Goal: Task Accomplishment & Management: Complete application form

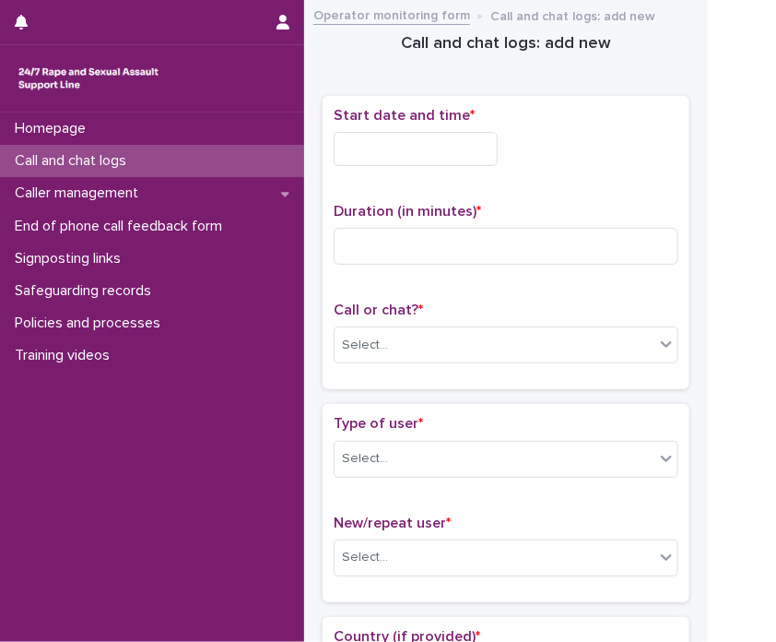
click at [21, 49] on div at bounding box center [152, 78] width 304 height 66
click at [399, 143] on input "text" at bounding box center [416, 149] width 164 height 34
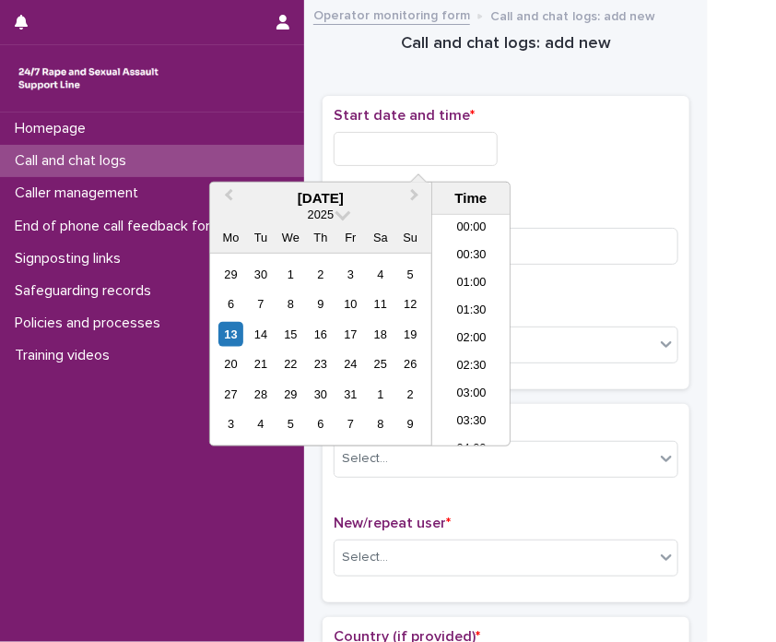
scroll to position [396, 0]
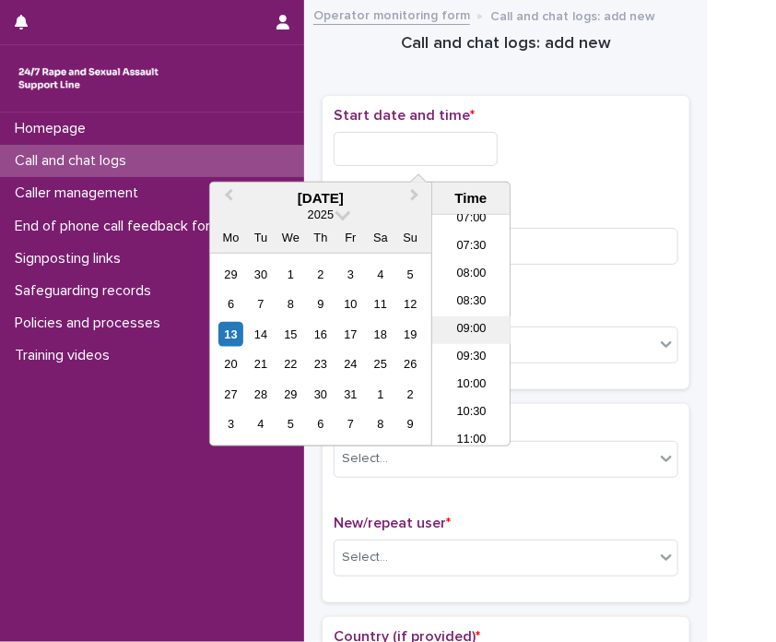
click at [479, 327] on li "09:00" at bounding box center [471, 330] width 78 height 28
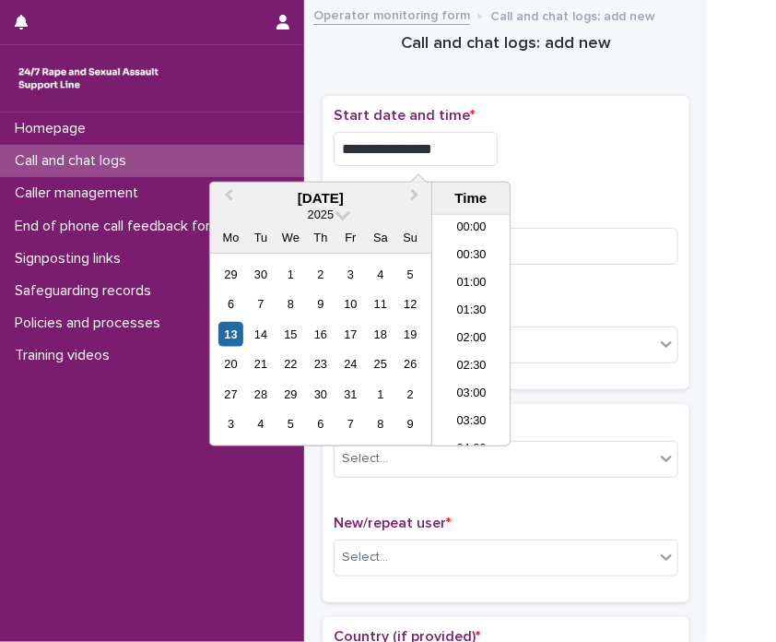
click at [479, 148] on input "**********" at bounding box center [416, 149] width 164 height 34
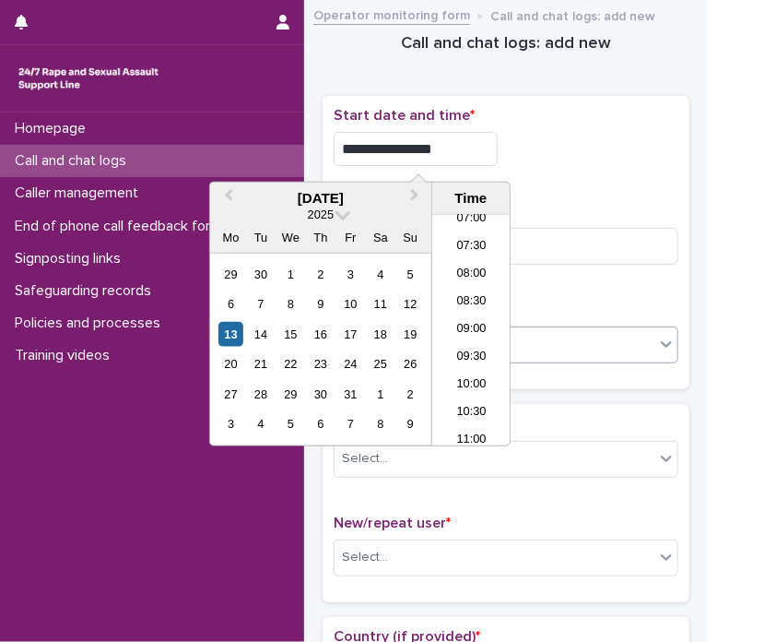
type input "**********"
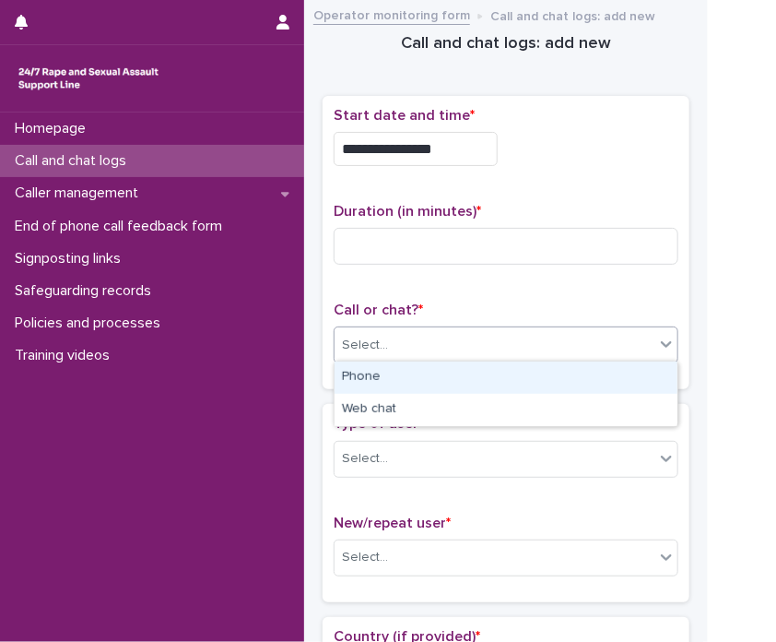
click at [553, 337] on div "Select..." at bounding box center [495, 345] width 320 height 30
click at [479, 379] on div "Phone" at bounding box center [506, 377] width 343 height 32
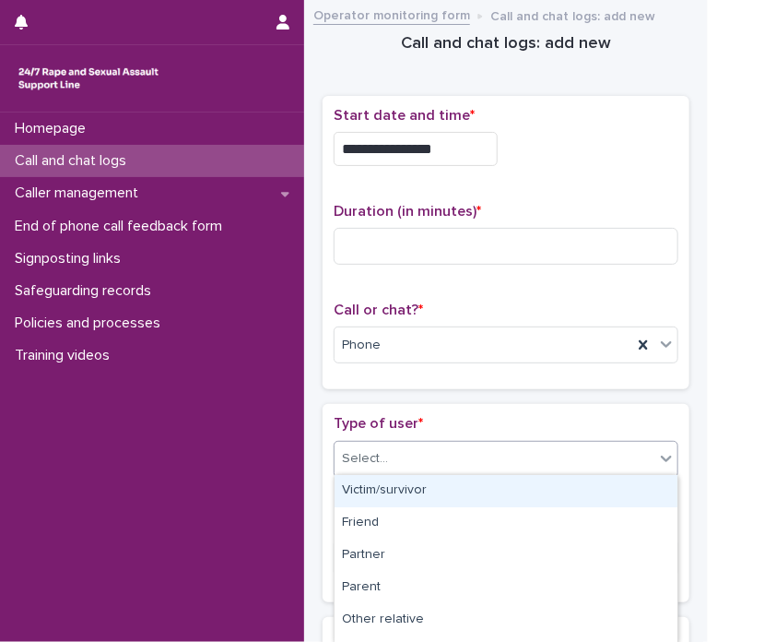
click at [432, 447] on div "Select..." at bounding box center [495, 458] width 320 height 30
click at [438, 441] on div "Select..." at bounding box center [506, 459] width 345 height 37
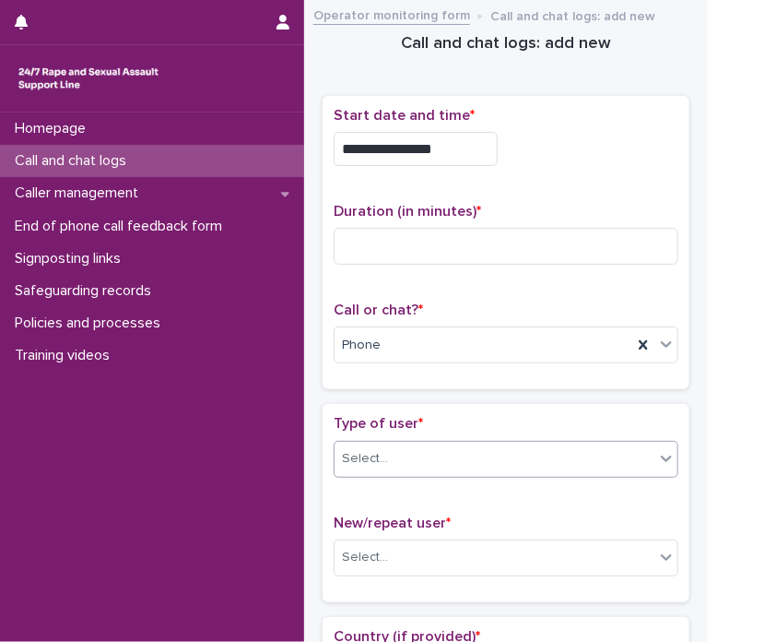
click at [429, 471] on div "Select..." at bounding box center [506, 459] width 345 height 37
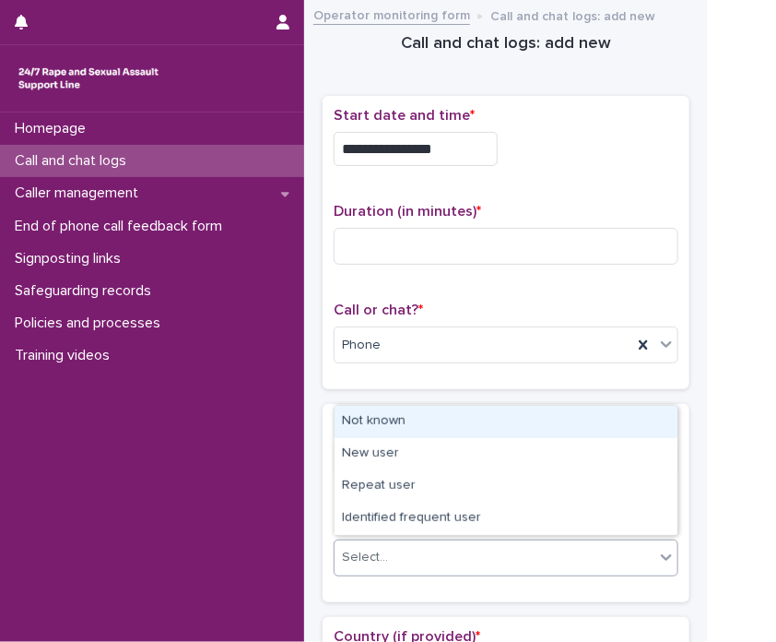
click at [474, 545] on div "Select..." at bounding box center [495, 557] width 320 height 30
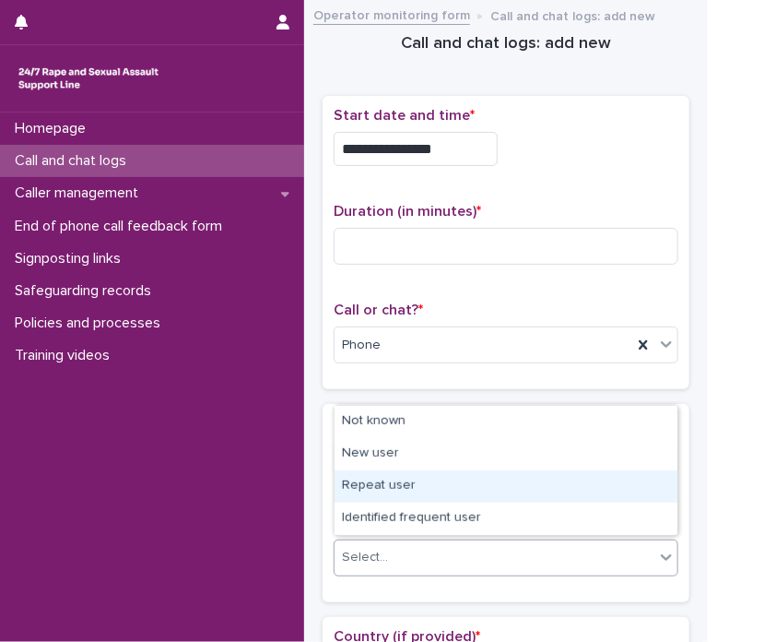
drag, startPoint x: 491, startPoint y: 497, endPoint x: 457, endPoint y: 501, distance: 34.3
click at [457, 501] on div "Repeat user" at bounding box center [506, 486] width 343 height 32
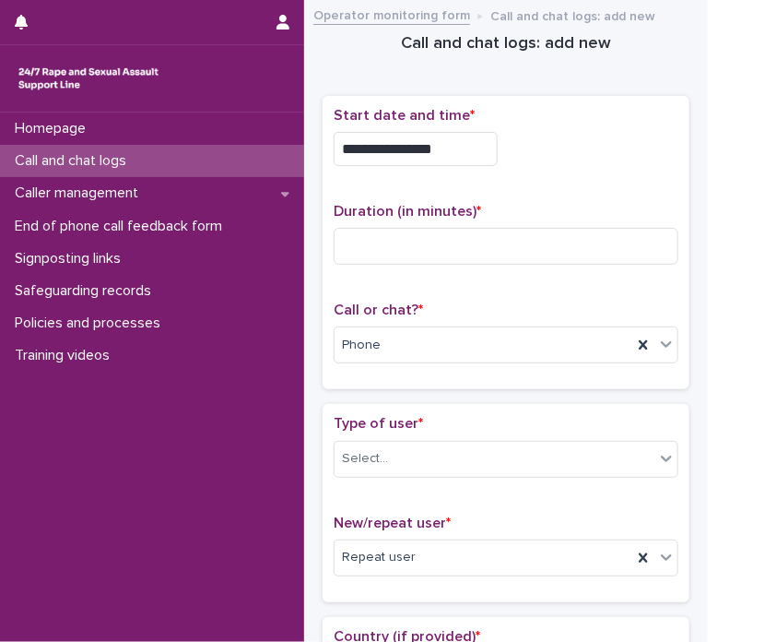
click at [475, 474] on div "Type of user * Select..." at bounding box center [506, 453] width 345 height 77
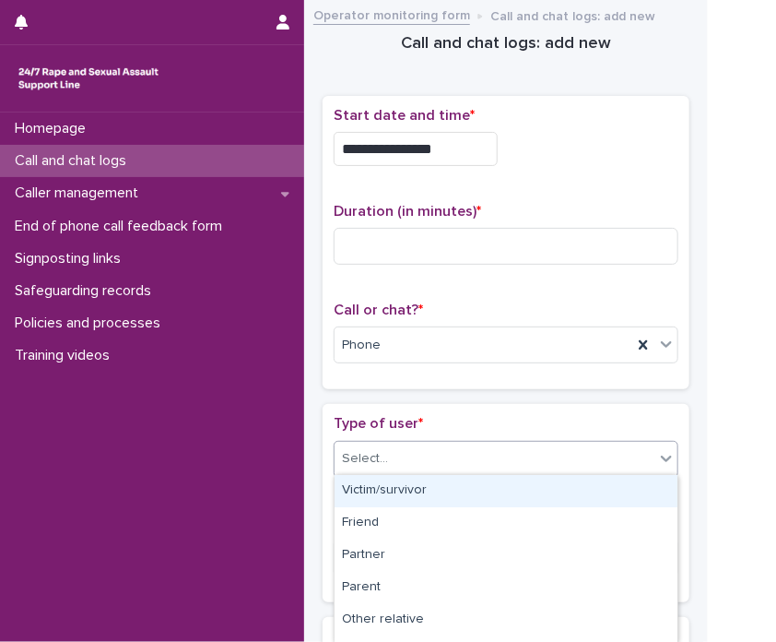
drag, startPoint x: 477, startPoint y: 471, endPoint x: 472, endPoint y: 497, distance: 26.2
click at [472, 497] on body "**********" at bounding box center [388, 321] width 776 height 642
click at [472, 497] on div "Victim/survivor" at bounding box center [506, 491] width 343 height 32
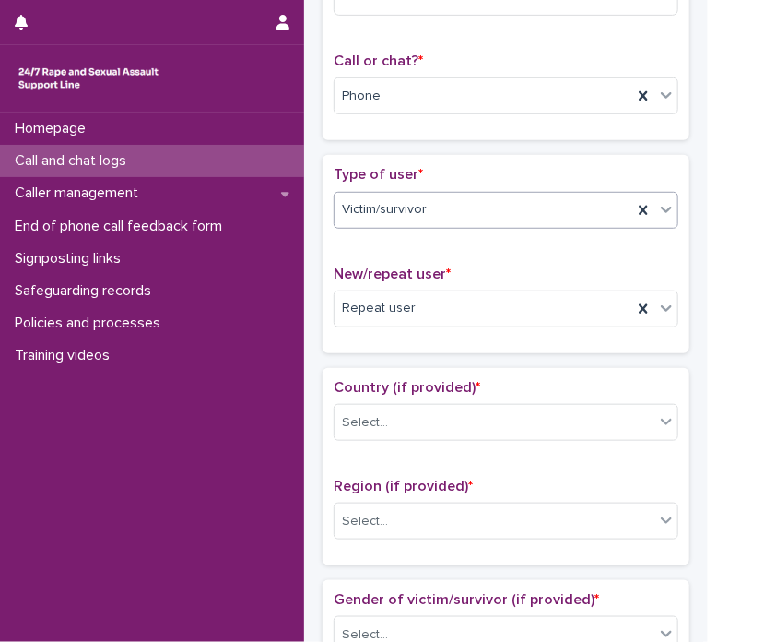
scroll to position [377, 0]
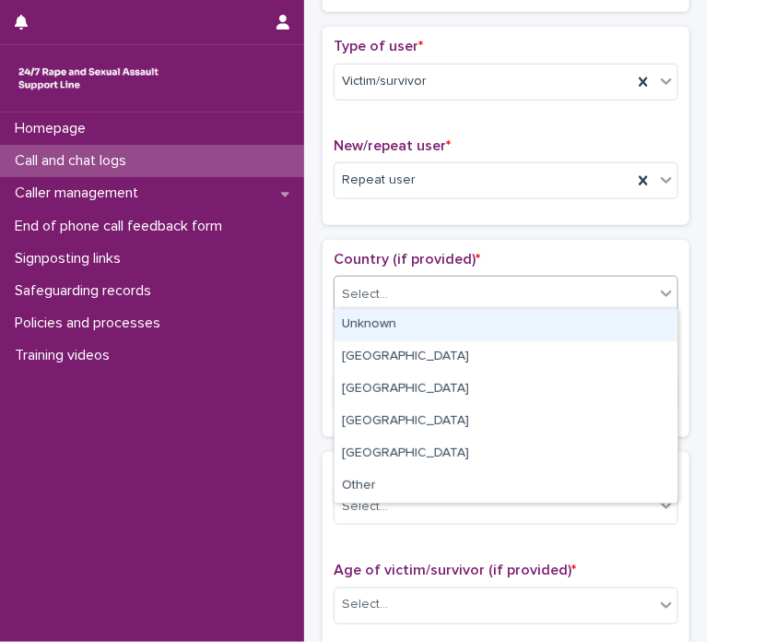
click at [450, 283] on div "Select..." at bounding box center [495, 294] width 320 height 30
click at [431, 335] on div "Unknown" at bounding box center [506, 325] width 343 height 32
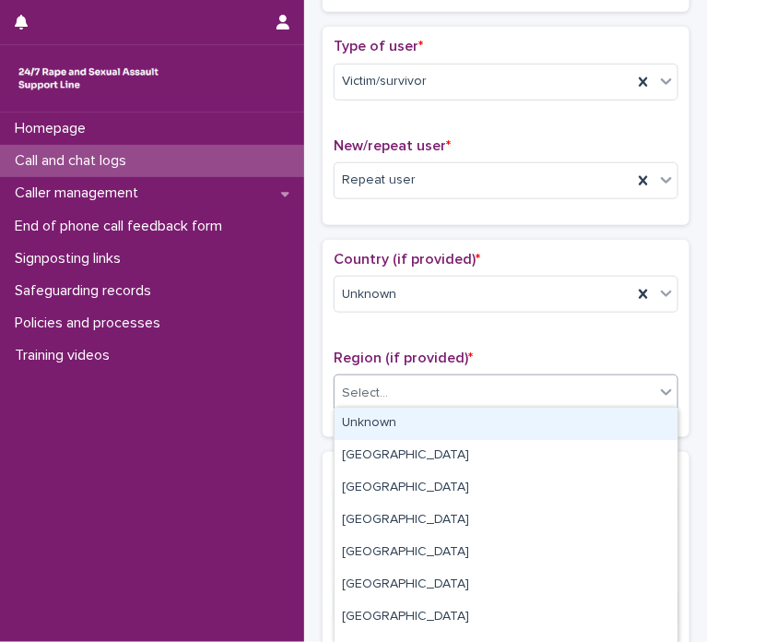
click at [406, 389] on div "Select..." at bounding box center [495, 393] width 320 height 30
click at [407, 419] on div "Unknown" at bounding box center [506, 423] width 343 height 32
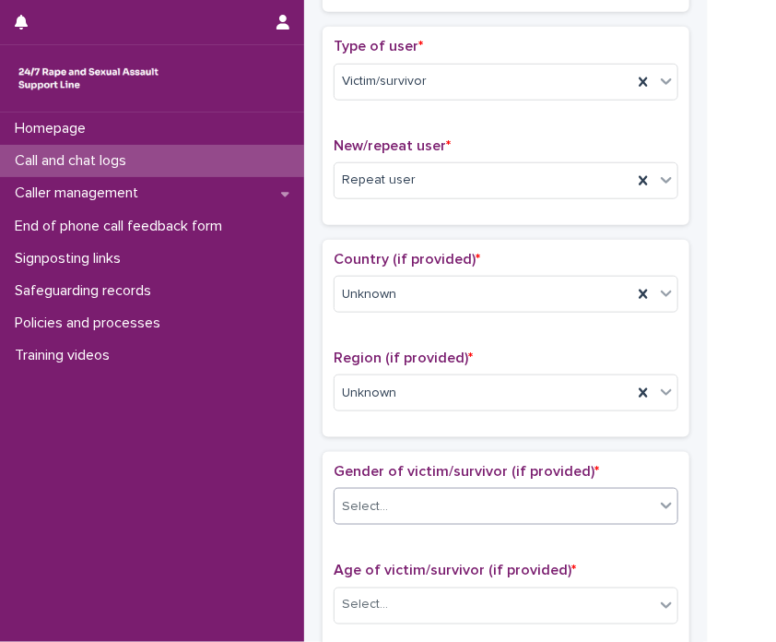
click at [425, 513] on div "Select..." at bounding box center [495, 506] width 320 height 30
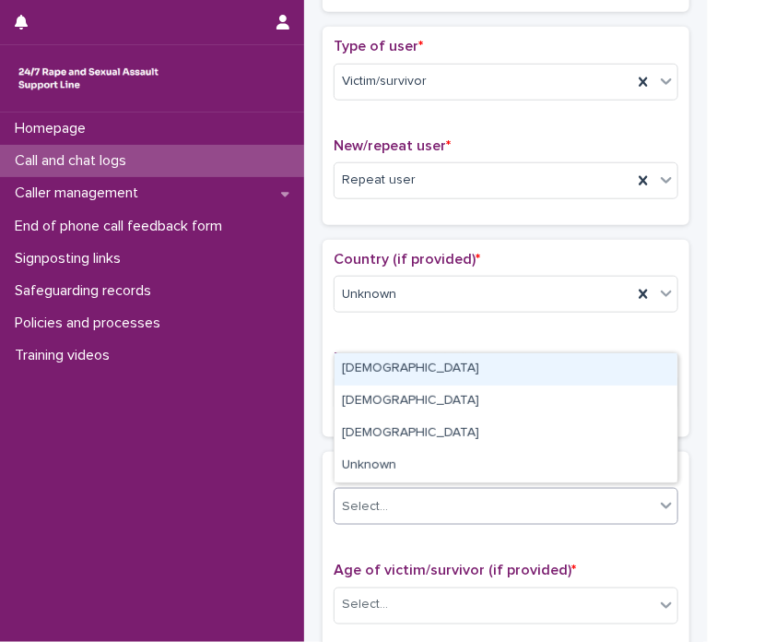
click at [431, 368] on div "[DEMOGRAPHIC_DATA]" at bounding box center [506, 369] width 343 height 32
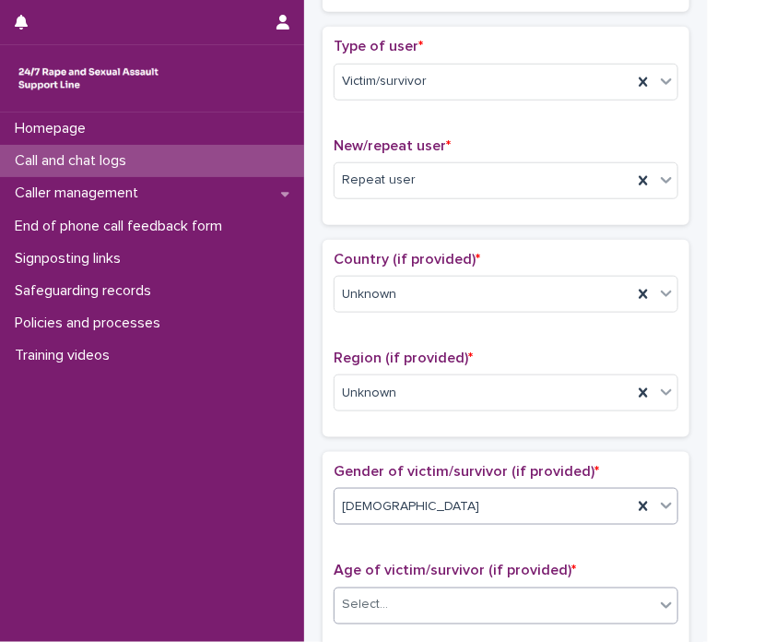
click at [447, 596] on div "Select..." at bounding box center [495, 605] width 320 height 30
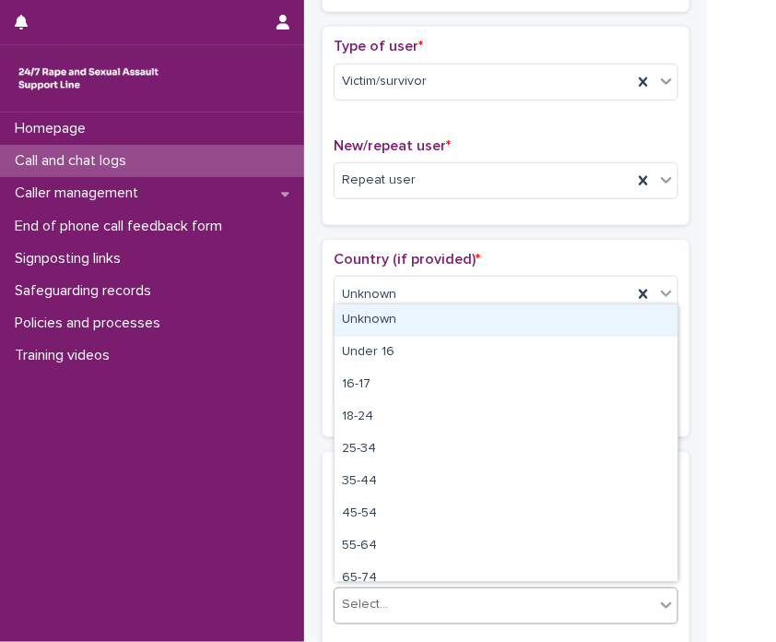
click at [424, 313] on div "Unknown" at bounding box center [506, 320] width 343 height 32
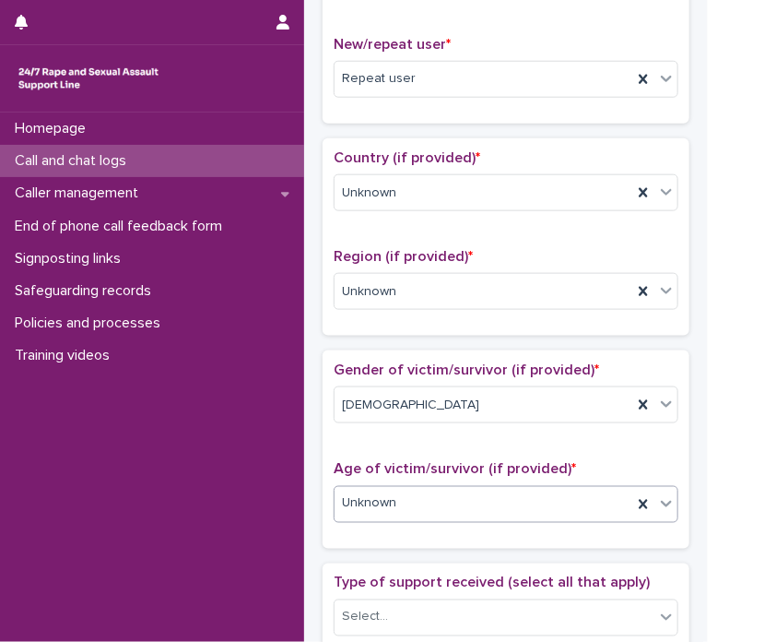
scroll to position [0, 0]
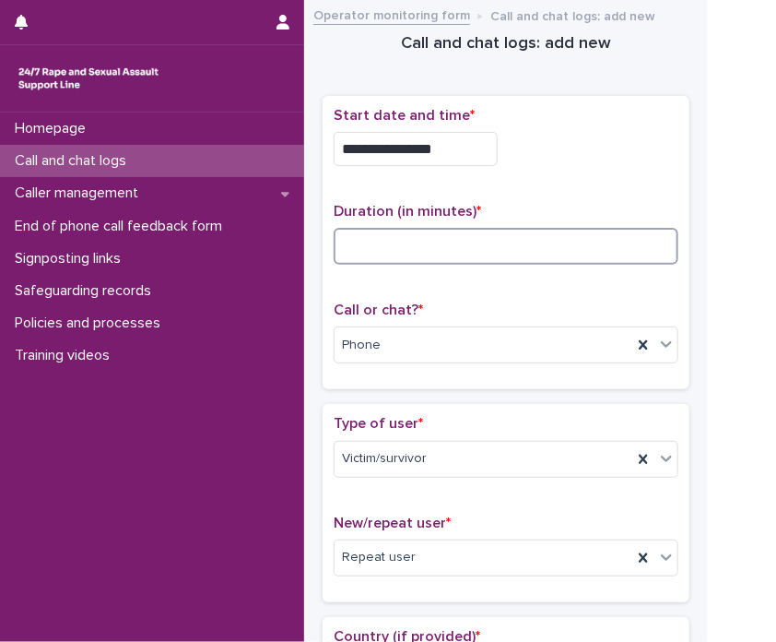
click at [419, 243] on input at bounding box center [506, 246] width 345 height 37
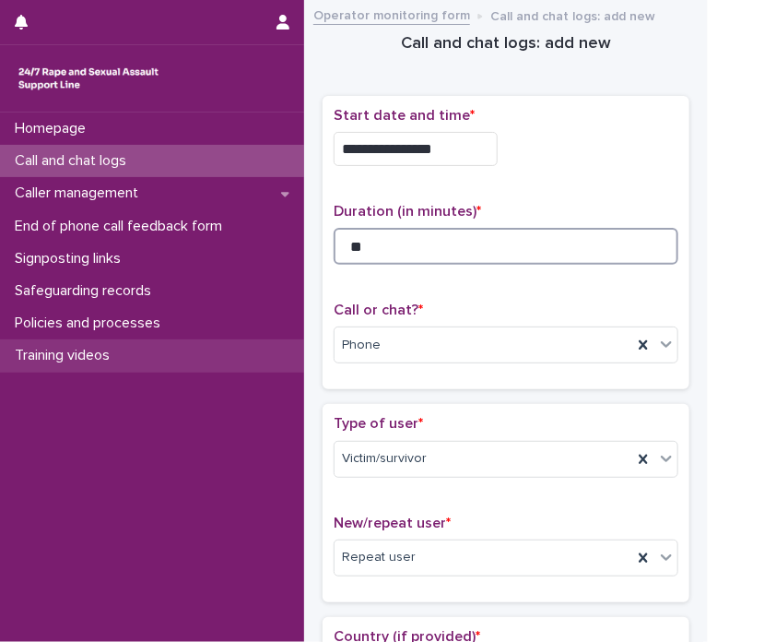
type input "**"
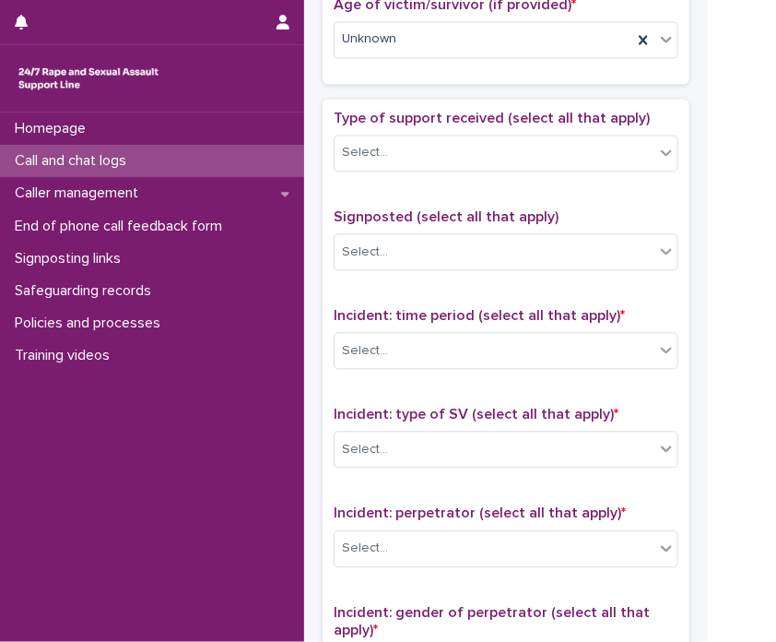
scroll to position [1080, 0]
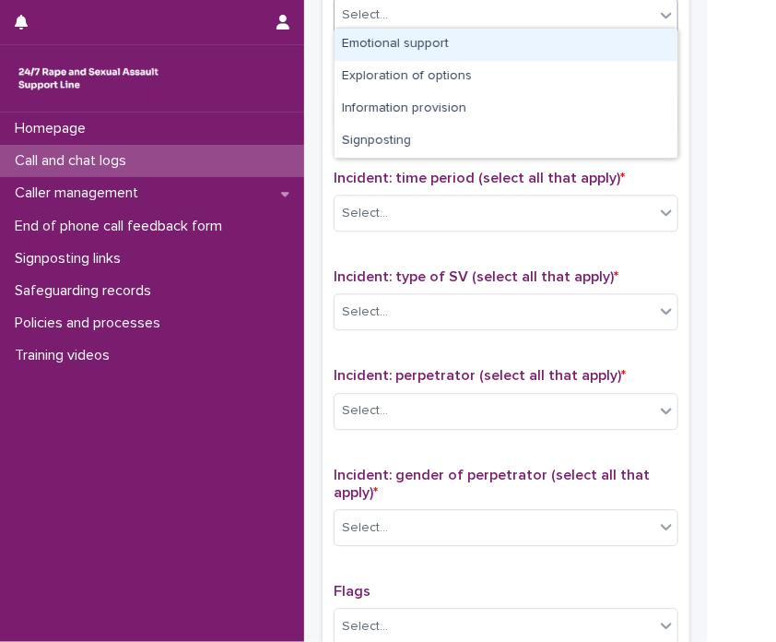
click at [431, 15] on div "Select..." at bounding box center [495, 15] width 320 height 30
click at [428, 48] on div "Emotional support" at bounding box center [506, 45] width 343 height 32
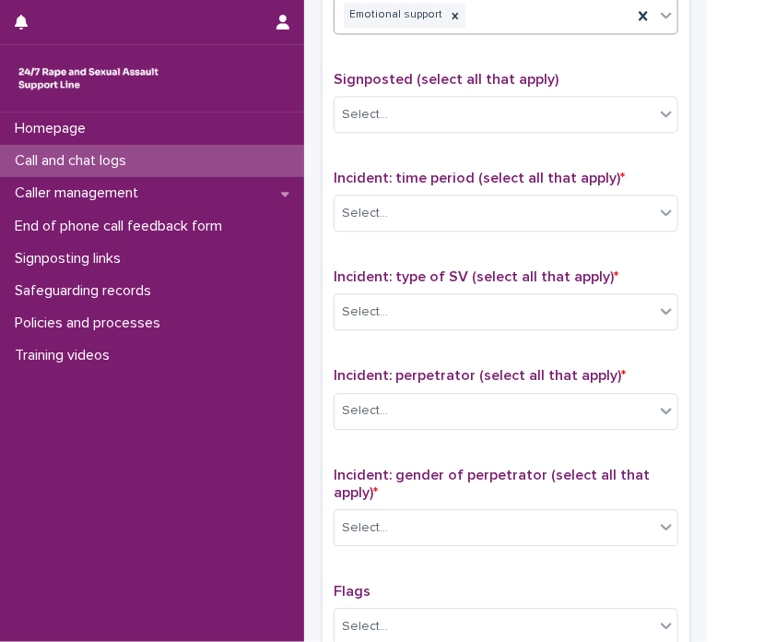
drag, startPoint x: 486, startPoint y: 29, endPoint x: 503, endPoint y: 22, distance: 18.7
click at [503, 22] on div "Type of support received (select all that apply) Emotional support" at bounding box center [506, 10] width 345 height 77
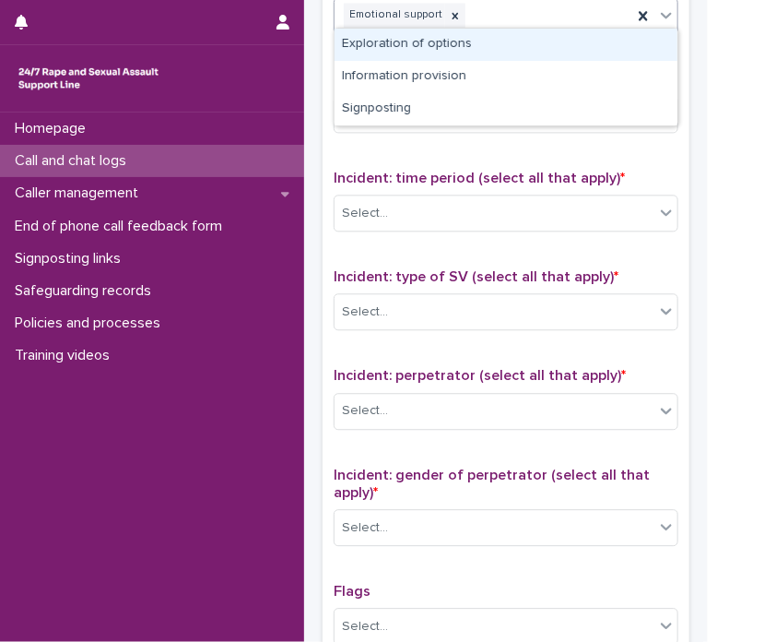
click at [503, 22] on div "Emotional support" at bounding box center [484, 15] width 298 height 32
click at [496, 46] on div "Exploration of options" at bounding box center [506, 45] width 343 height 32
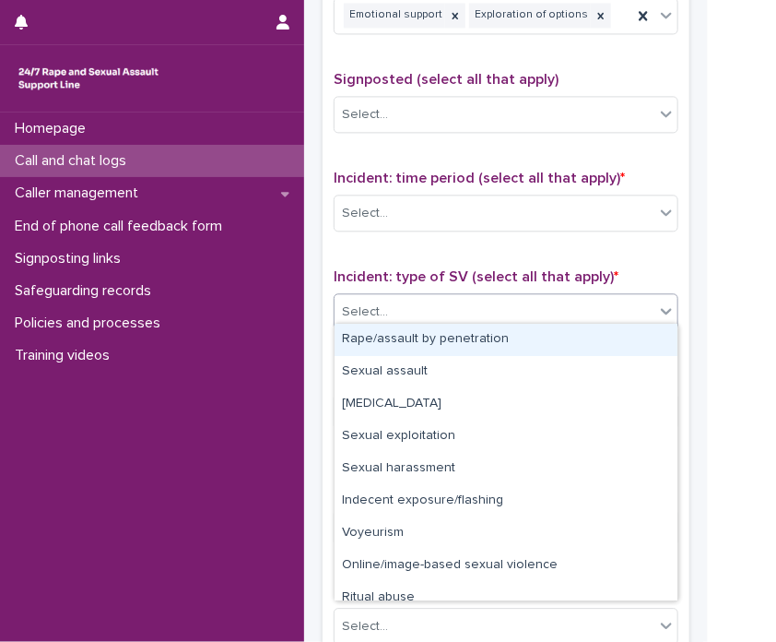
click at [467, 297] on div "Select..." at bounding box center [495, 312] width 320 height 30
click at [455, 333] on div "Rape/assault by penetration" at bounding box center [506, 340] width 343 height 32
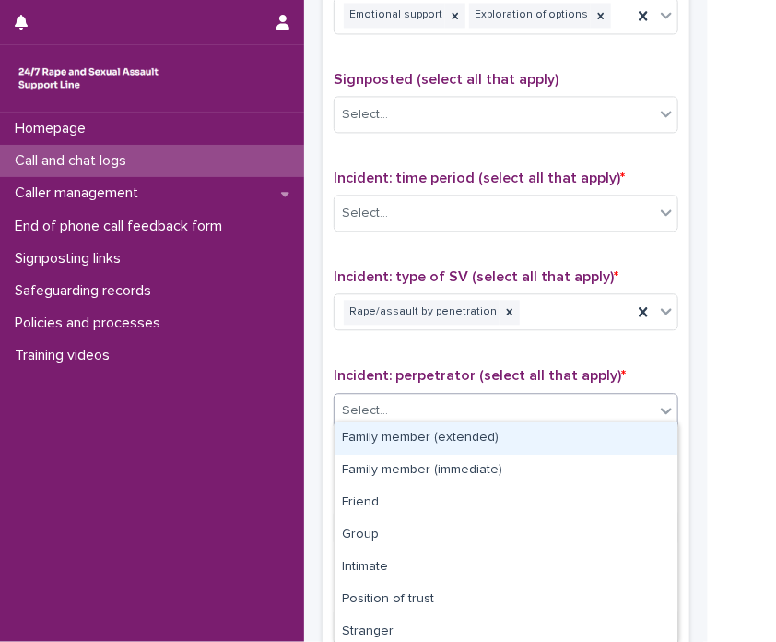
click at [447, 411] on div "Select..." at bounding box center [495, 410] width 320 height 30
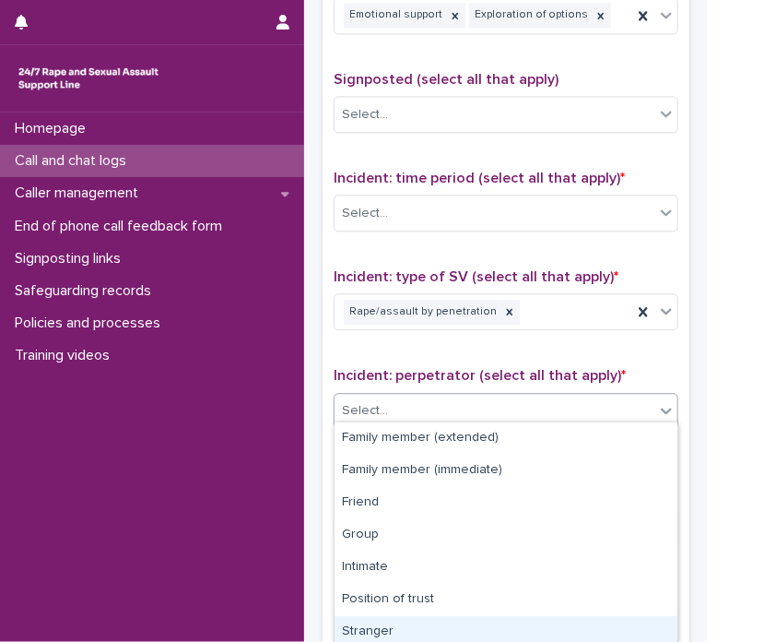
scroll to position [134, 0]
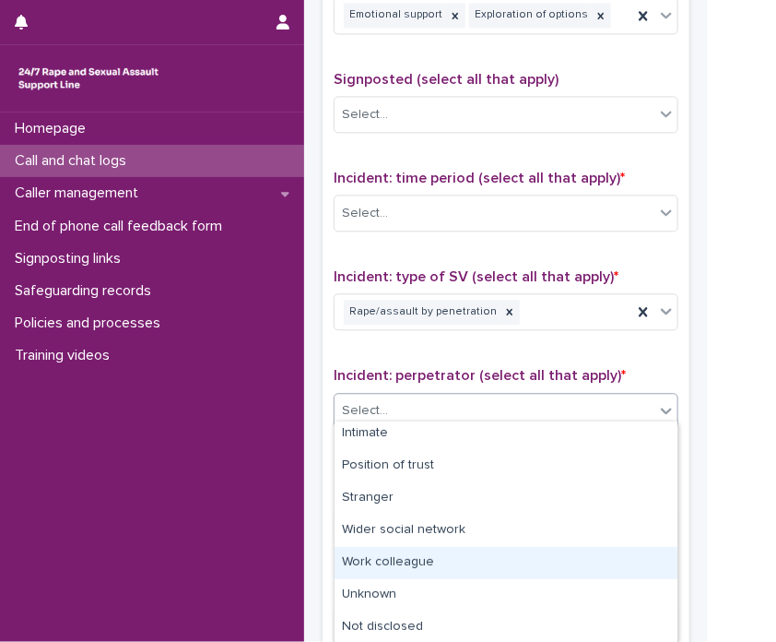
click at [524, 551] on div "Work colleague" at bounding box center [506, 563] width 343 height 32
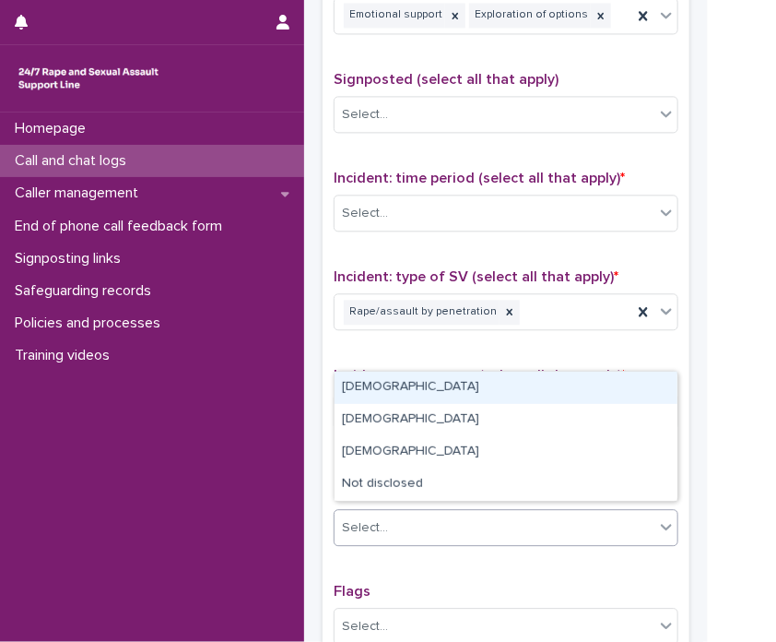
click at [536, 530] on div "Select..." at bounding box center [495, 528] width 320 height 30
click at [464, 395] on div "[DEMOGRAPHIC_DATA]" at bounding box center [506, 388] width 343 height 32
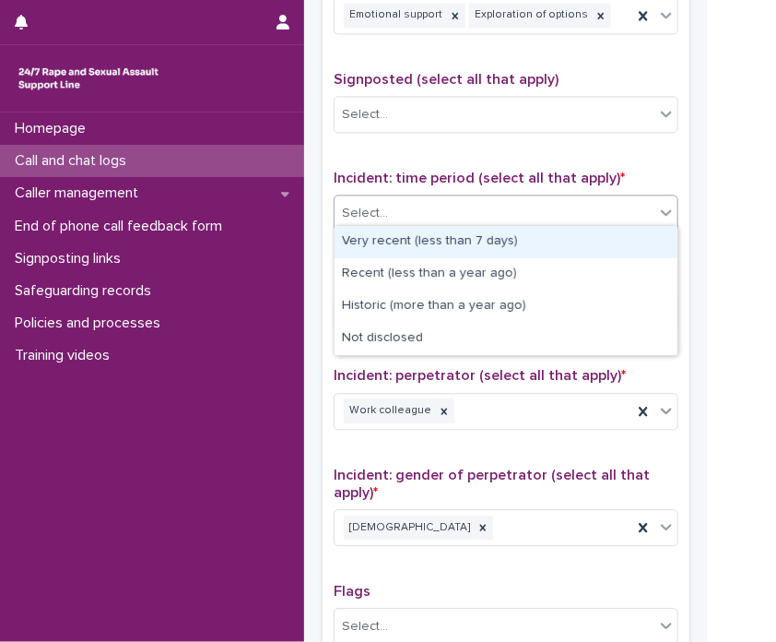
click at [440, 216] on div "Select..." at bounding box center [495, 213] width 320 height 30
click at [429, 243] on div "Very recent (less than 7 days)" at bounding box center [506, 242] width 343 height 32
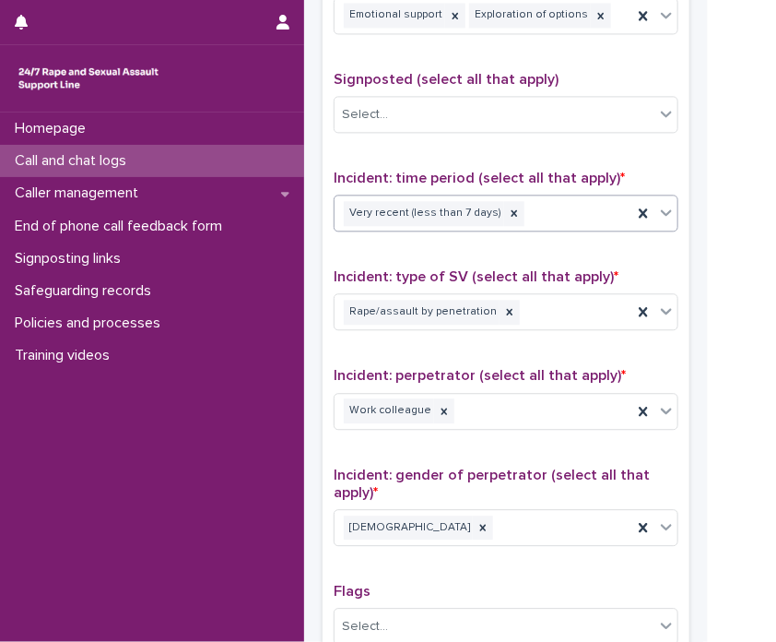
scroll to position [1391, 0]
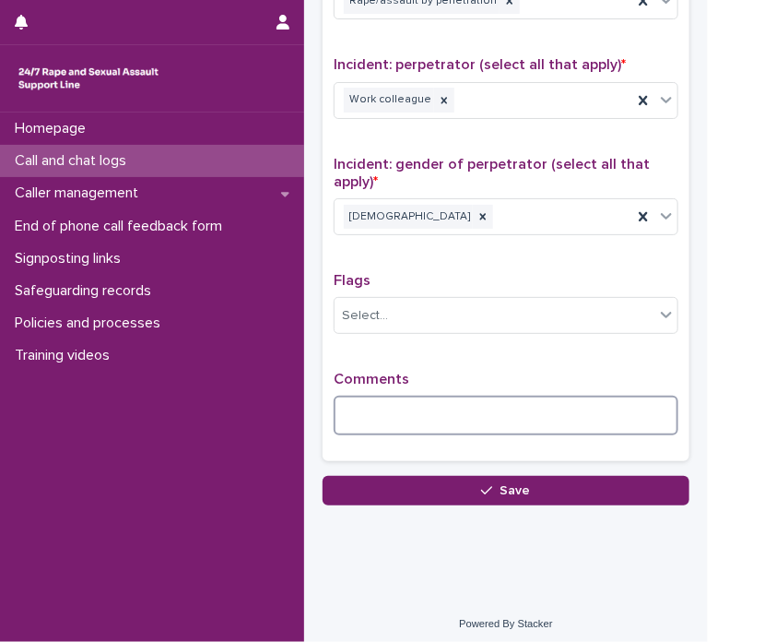
click at [448, 419] on textarea at bounding box center [506, 415] width 345 height 40
type textarea "*"
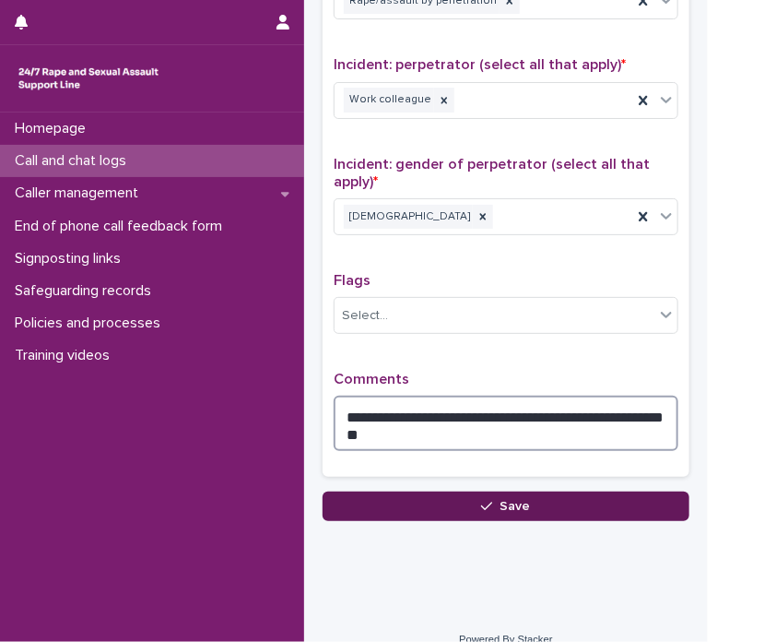
type textarea "**********"
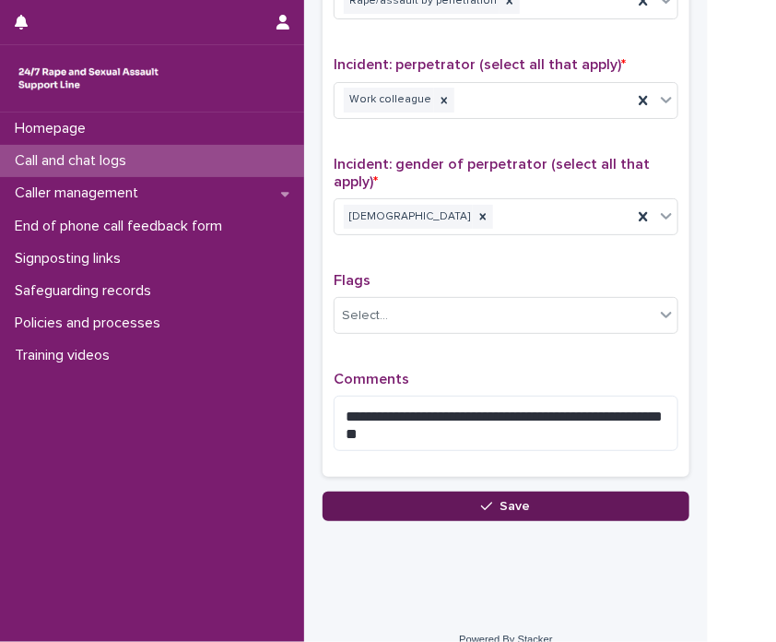
click at [440, 495] on button "Save" at bounding box center [506, 505] width 367 height 29
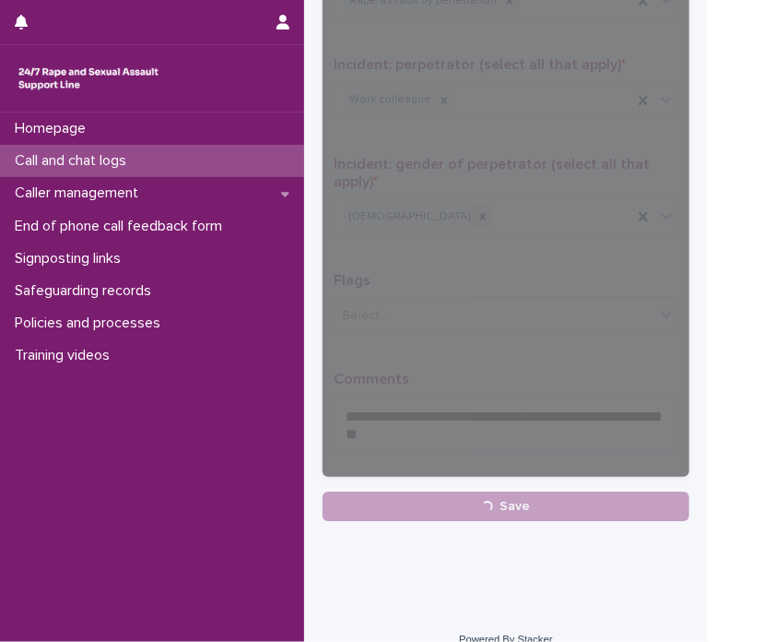
scroll to position [0, 0]
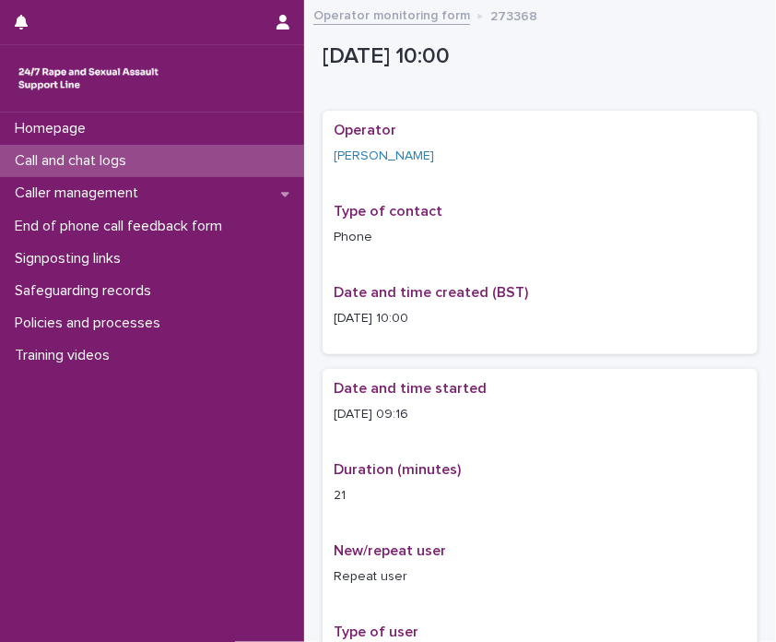
click at [339, 18] on link "Operator monitoring form" at bounding box center [391, 14] width 157 height 21
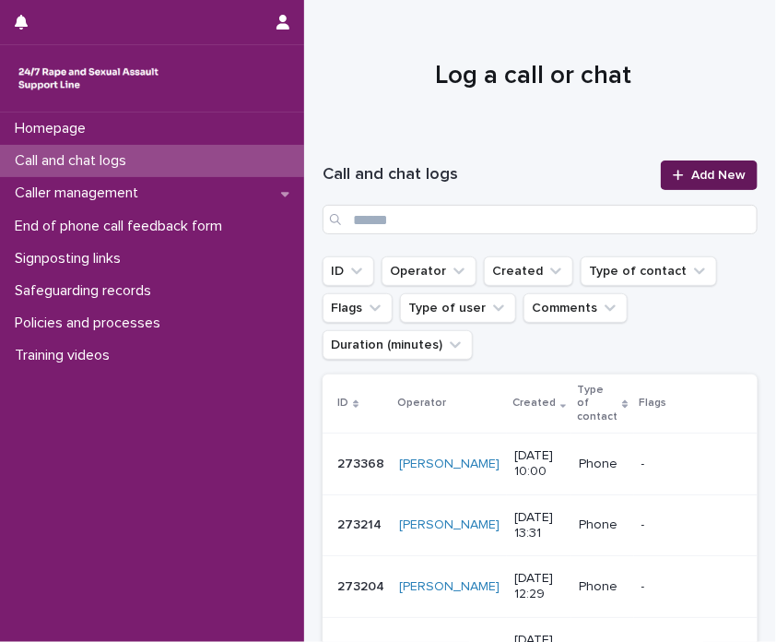
click at [702, 166] on link "Add New" at bounding box center [709, 174] width 97 height 29
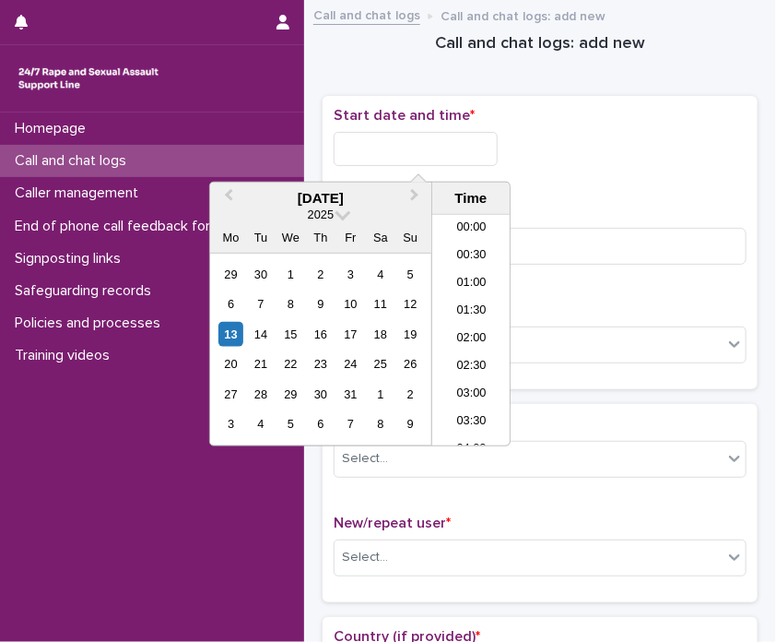
click at [463, 141] on input "text" at bounding box center [416, 149] width 164 height 34
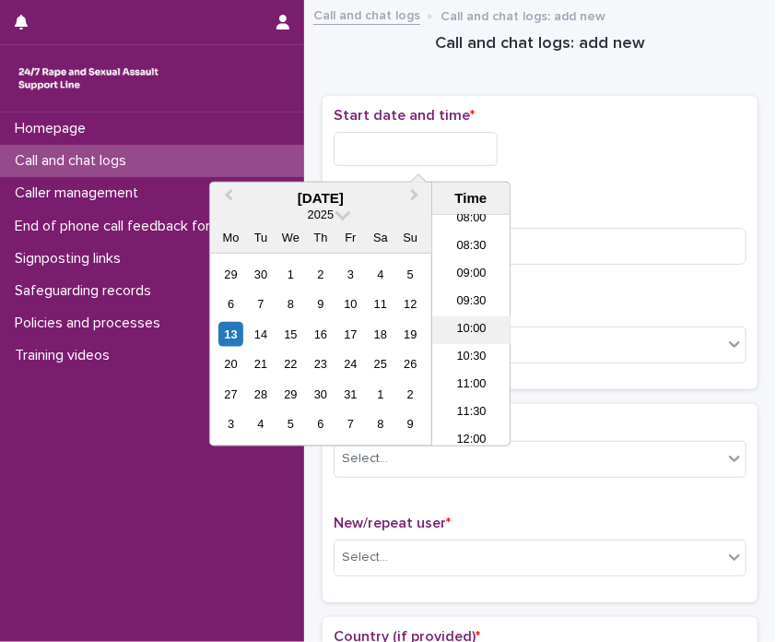
click at [479, 324] on li "10:00" at bounding box center [471, 330] width 78 height 28
type input "**********"
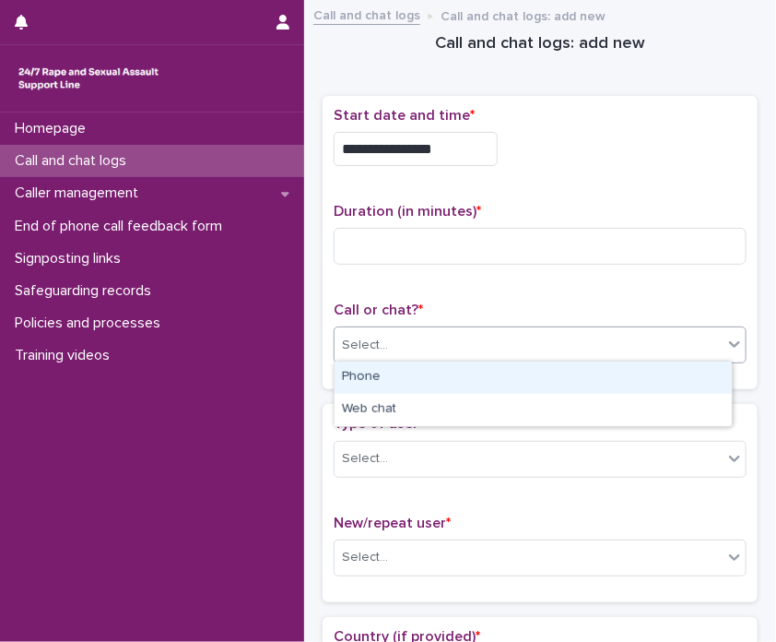
click at [501, 342] on div "Select..." at bounding box center [529, 345] width 388 height 30
click at [448, 379] on div "Phone" at bounding box center [533, 377] width 397 height 32
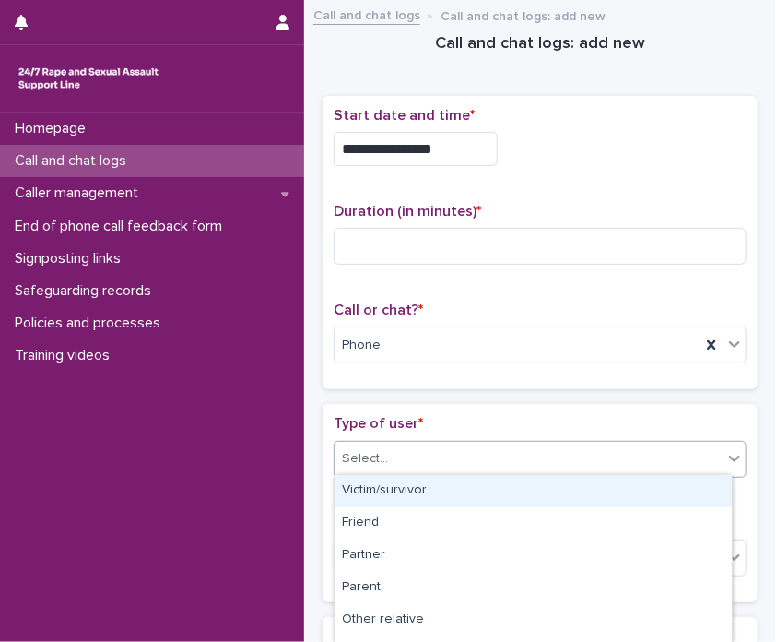
click at [411, 467] on div "Select..." at bounding box center [529, 458] width 388 height 30
click at [408, 489] on div "Victim/survivor" at bounding box center [533, 491] width 397 height 32
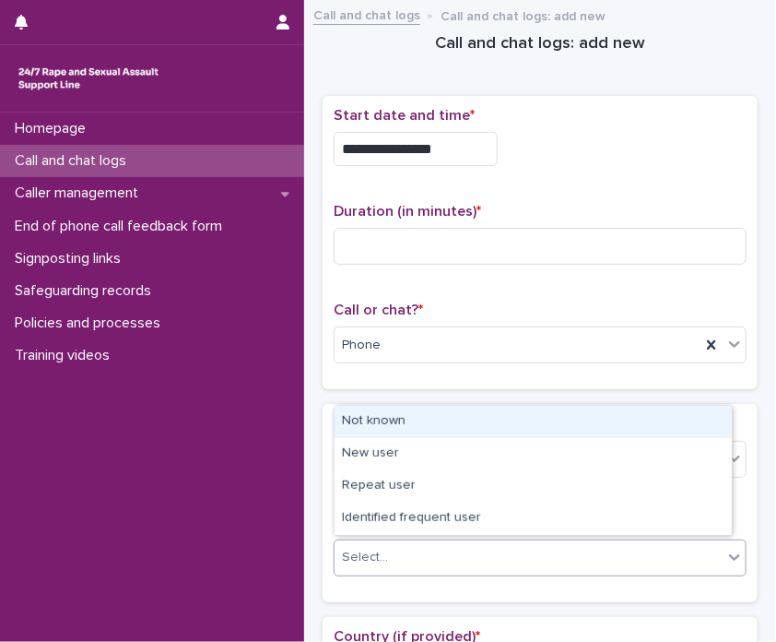
click at [406, 549] on div "Select..." at bounding box center [529, 557] width 388 height 30
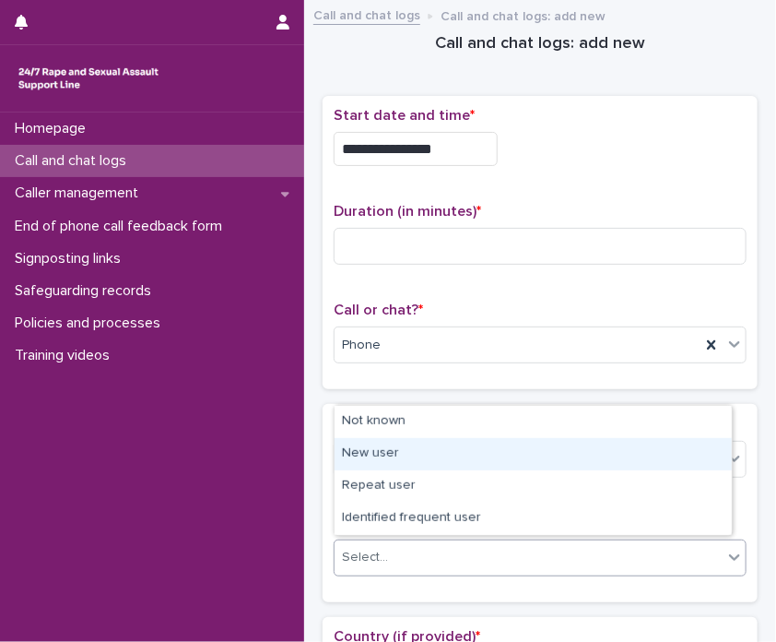
click at [444, 457] on div "New user" at bounding box center [533, 454] width 397 height 32
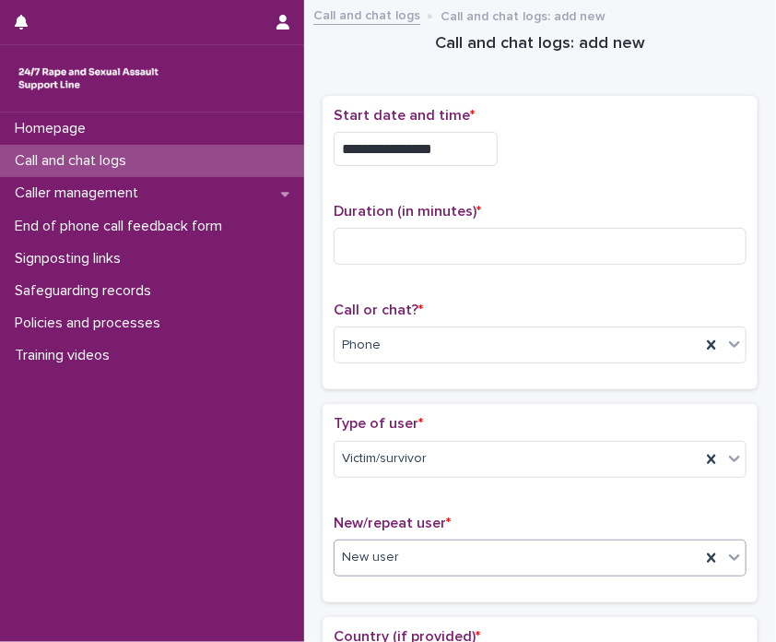
scroll to position [560, 0]
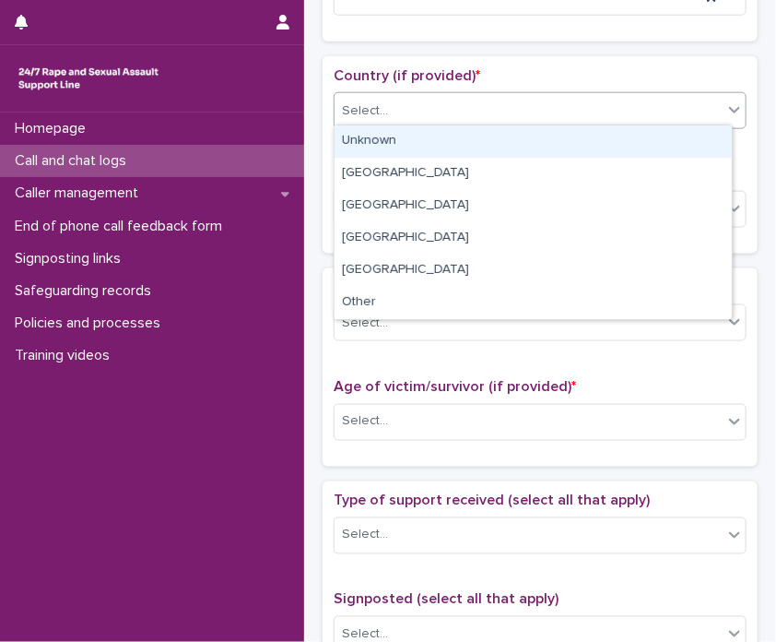
click at [503, 96] on div "Select..." at bounding box center [529, 111] width 388 height 30
click at [490, 139] on div "Unknown" at bounding box center [533, 141] width 397 height 32
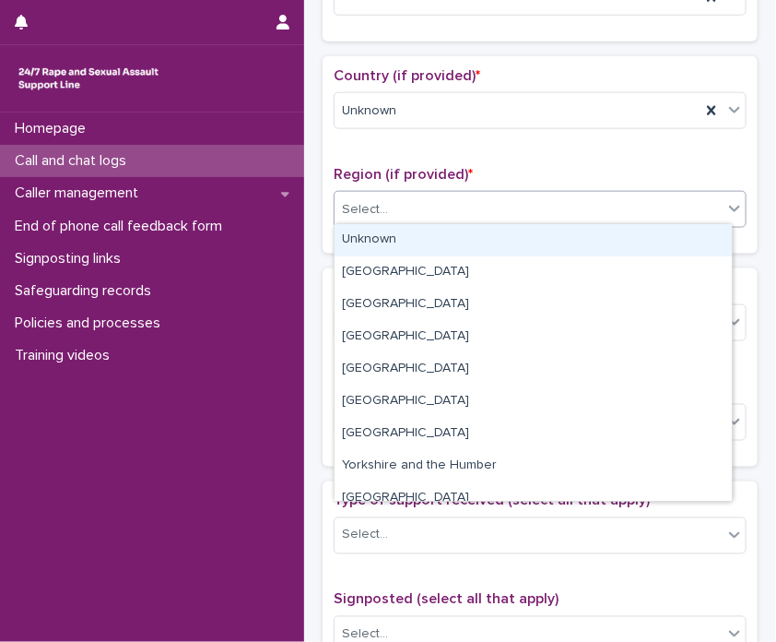
click at [476, 206] on div "Select..." at bounding box center [529, 210] width 388 height 30
click at [475, 227] on div "Unknown" at bounding box center [533, 240] width 397 height 32
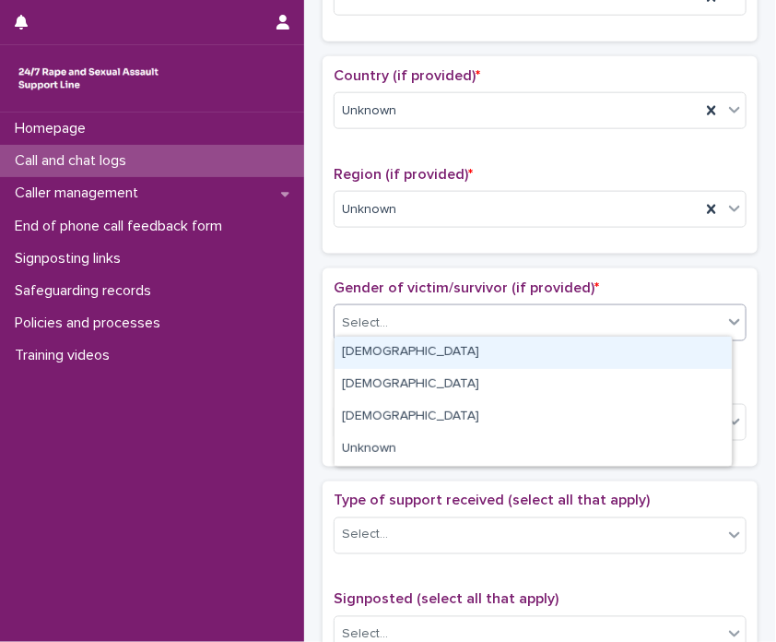
drag, startPoint x: 450, startPoint y: 311, endPoint x: 455, endPoint y: 357, distance: 46.4
click at [455, 357] on body "**********" at bounding box center [388, 321] width 776 height 642
click at [454, 338] on div "[DEMOGRAPHIC_DATA]" at bounding box center [533, 352] width 397 height 32
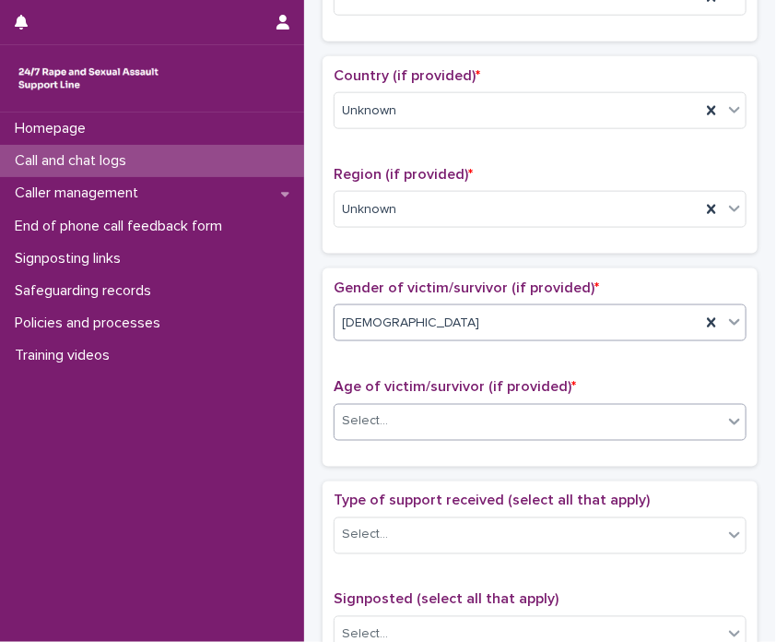
click at [446, 422] on div "Select..." at bounding box center [529, 422] width 388 height 30
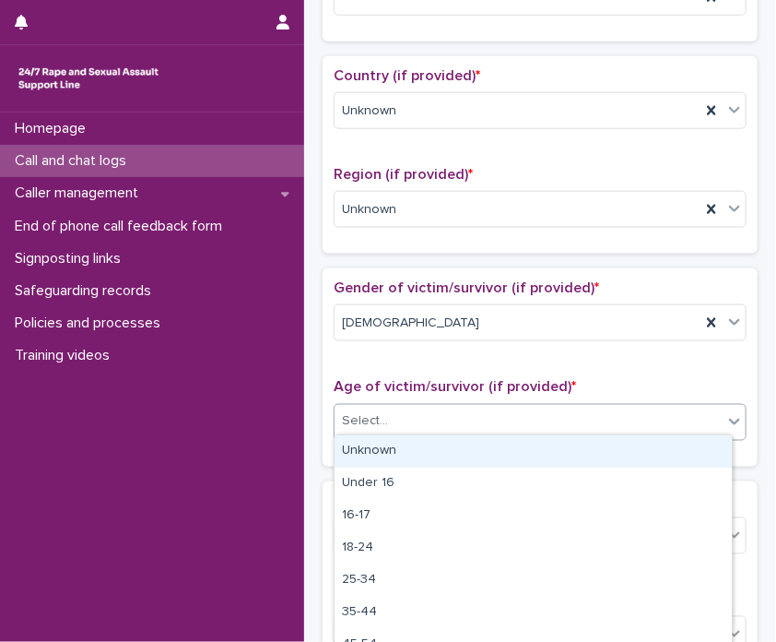
click at [431, 454] on div "Unknown" at bounding box center [533, 451] width 397 height 32
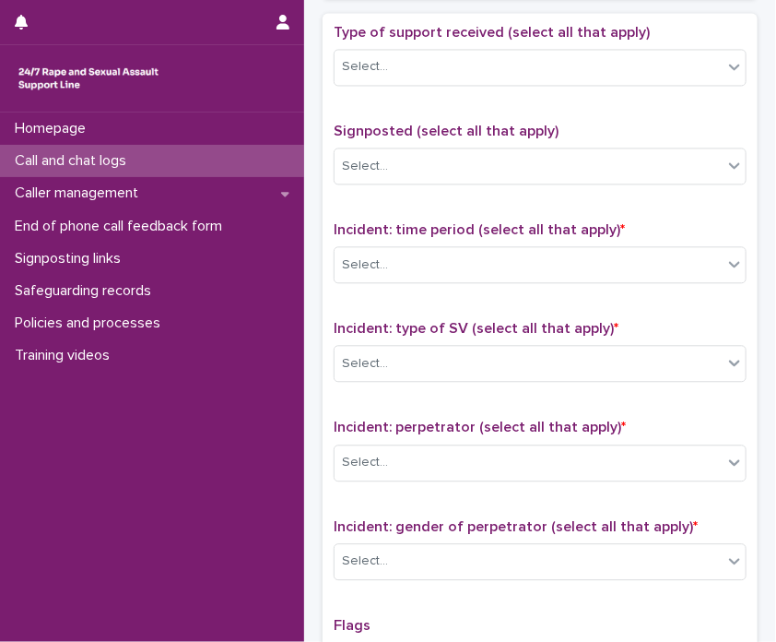
scroll to position [1021, 0]
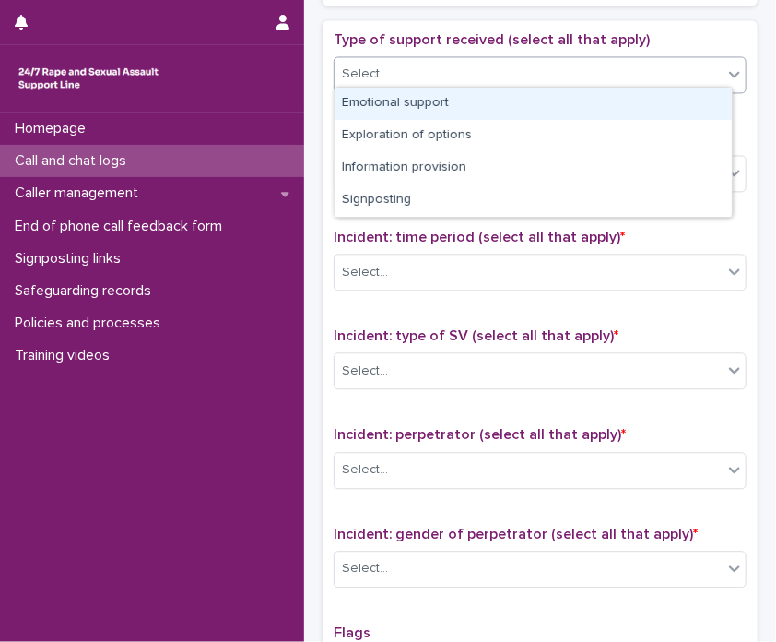
click at [434, 73] on div "Select..." at bounding box center [529, 74] width 388 height 30
click at [434, 105] on div "Emotional support" at bounding box center [533, 104] width 397 height 32
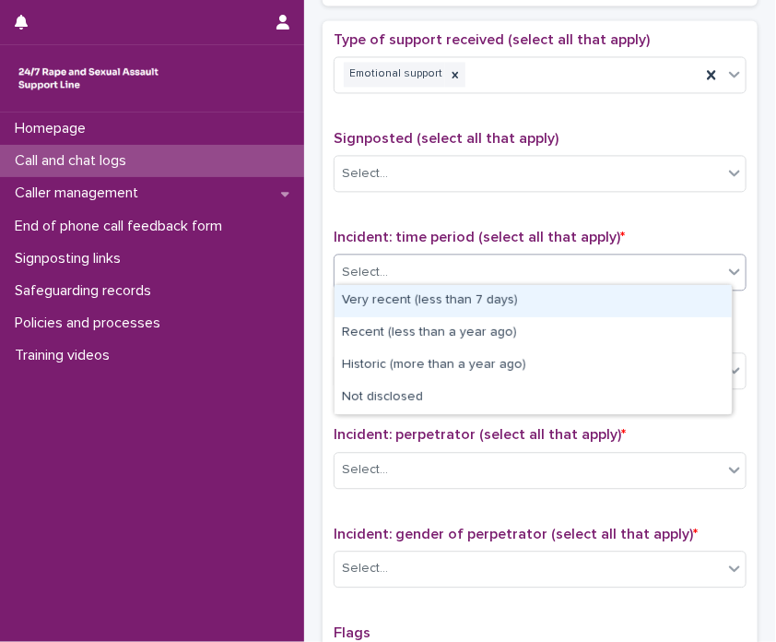
click at [440, 268] on div "Select..." at bounding box center [529, 272] width 388 height 30
click at [442, 301] on div "Very recent (less than 7 days)" at bounding box center [533, 301] width 397 height 32
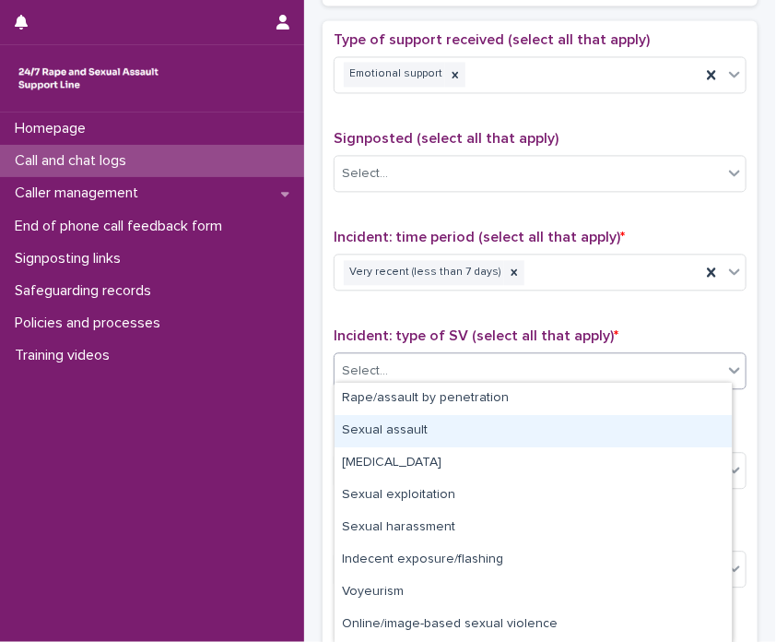
drag, startPoint x: 461, startPoint y: 364, endPoint x: 451, endPoint y: 412, distance: 49.0
click at [448, 439] on body "**********" at bounding box center [388, 321] width 776 height 642
click at [448, 439] on div "Sexual assault" at bounding box center [533, 431] width 397 height 32
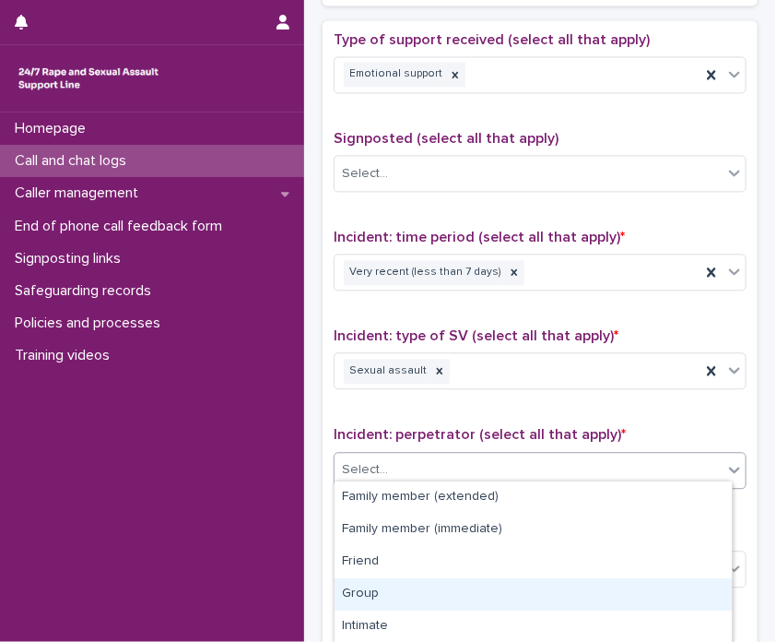
click at [457, 556] on body "**********" at bounding box center [388, 321] width 776 height 642
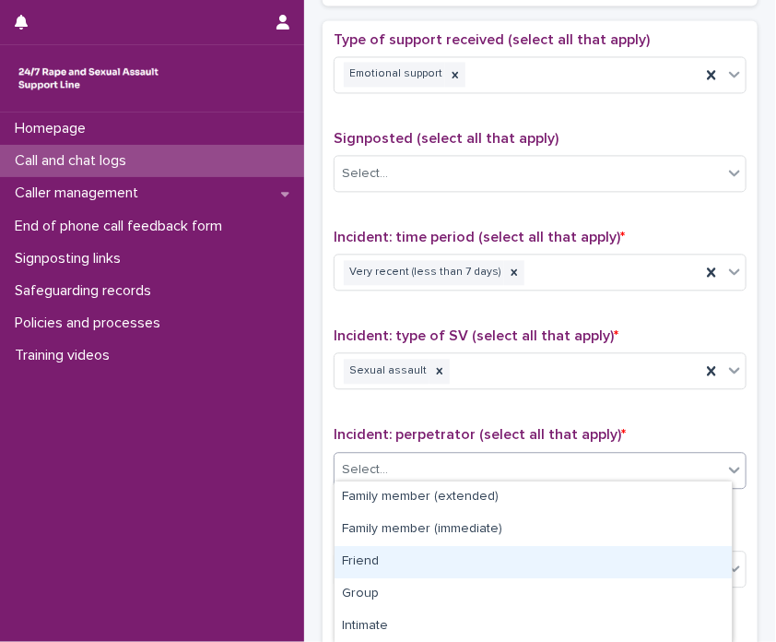
click at [457, 556] on div "Friend" at bounding box center [533, 562] width 397 height 32
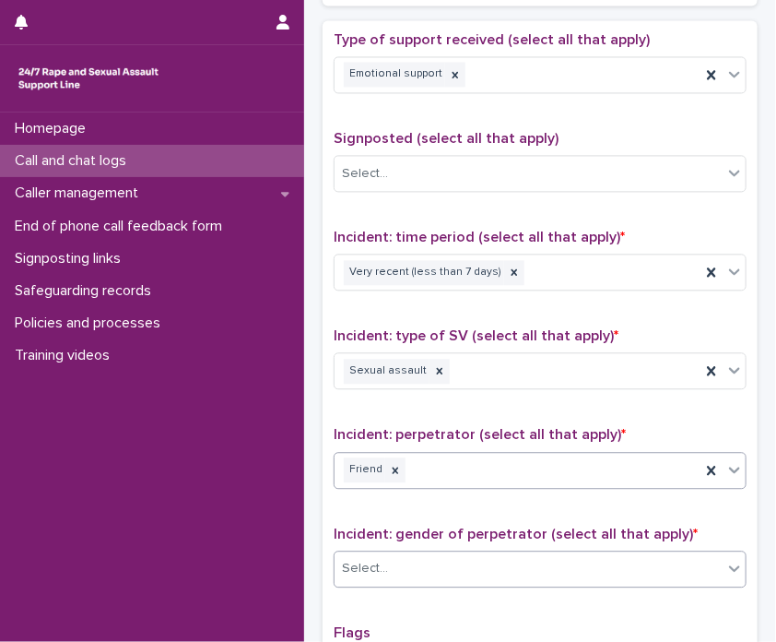
click at [457, 560] on div "Select..." at bounding box center [529, 568] width 388 height 30
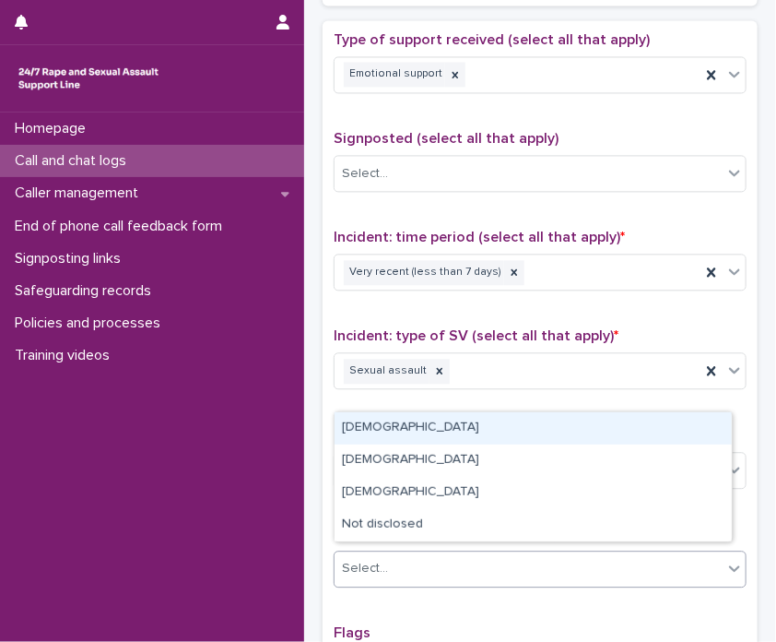
click at [405, 442] on div "[DEMOGRAPHIC_DATA]" at bounding box center [533, 428] width 397 height 32
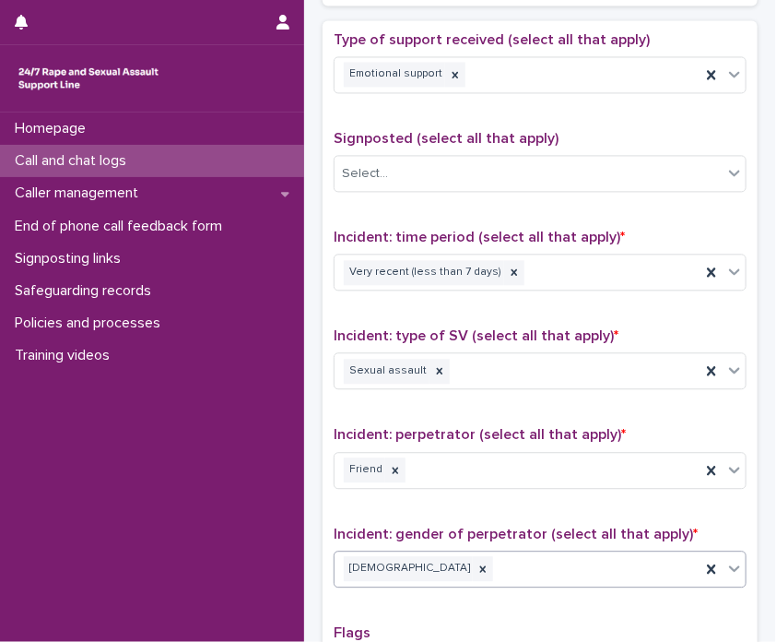
scroll to position [1374, 0]
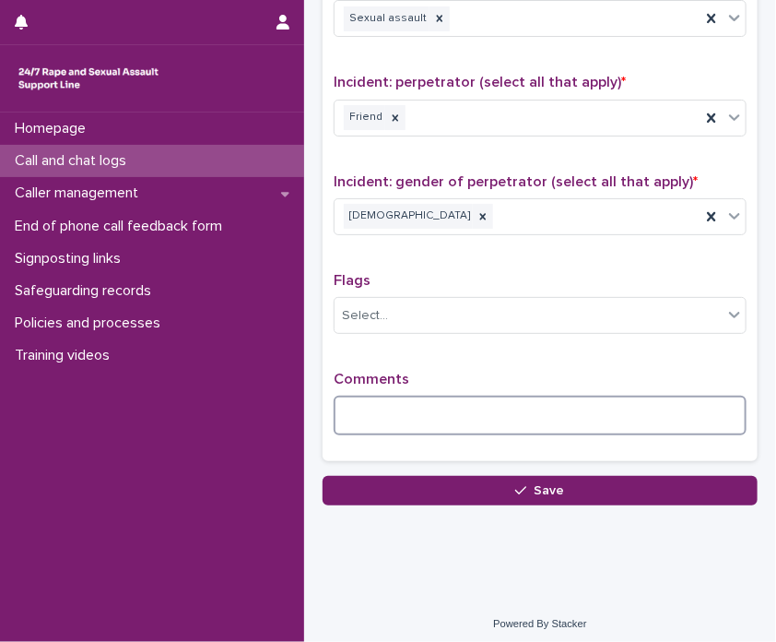
click at [385, 395] on textarea at bounding box center [540, 415] width 413 height 40
click at [524, 419] on textarea at bounding box center [540, 415] width 413 height 40
type textarea "*"
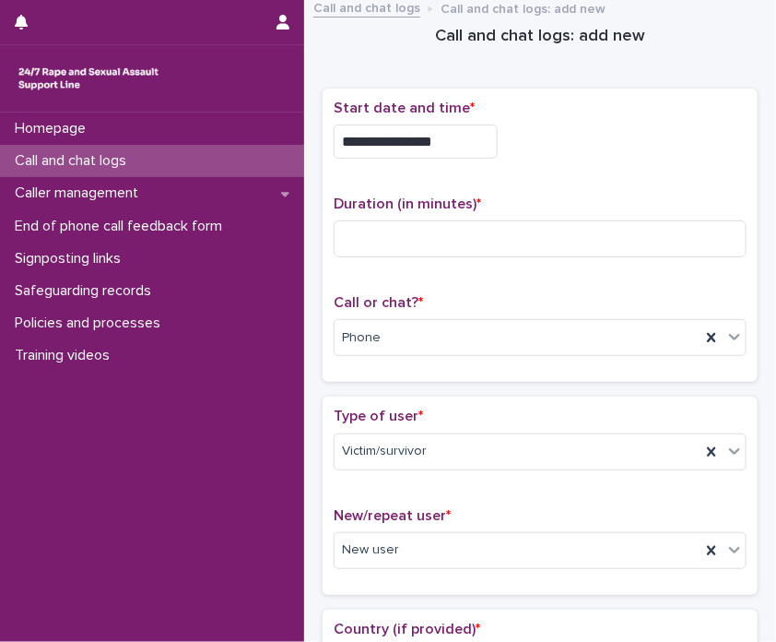
scroll to position [0, 0]
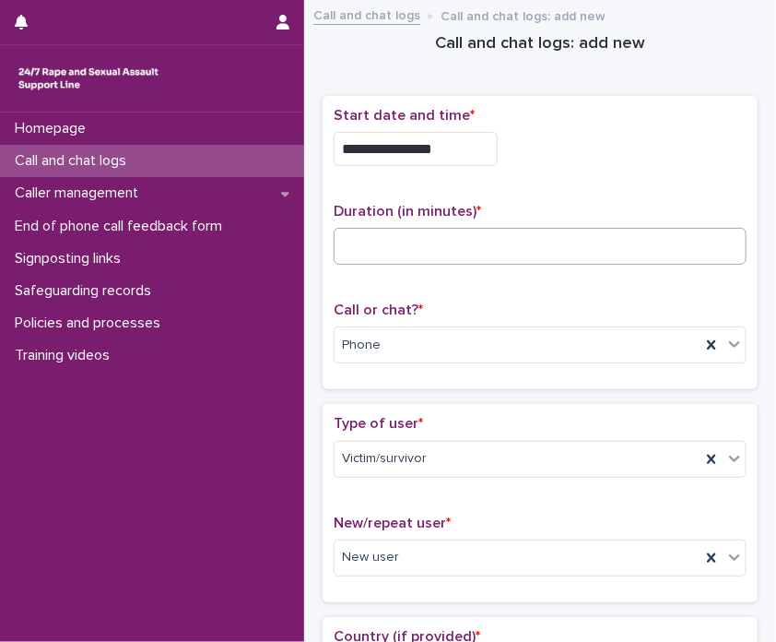
type textarea "**********"
click at [391, 237] on input at bounding box center [540, 246] width 413 height 37
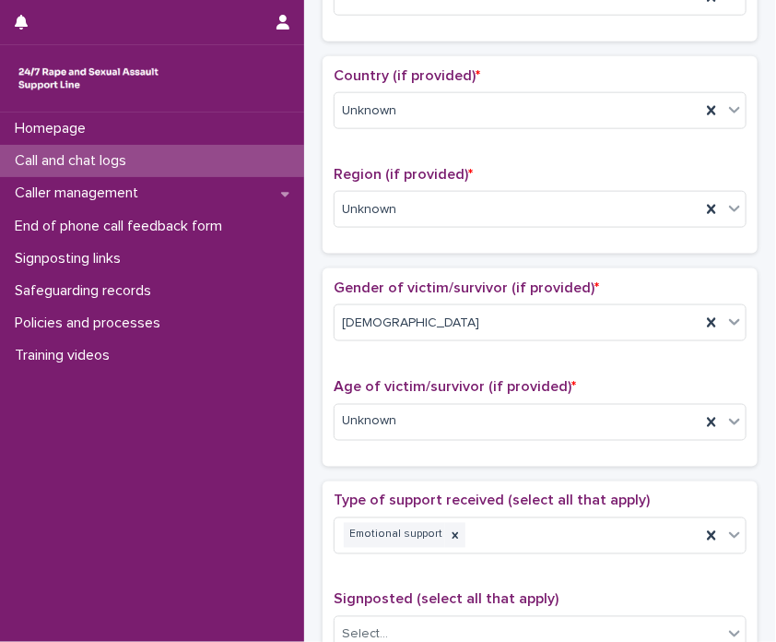
scroll to position [1389, 0]
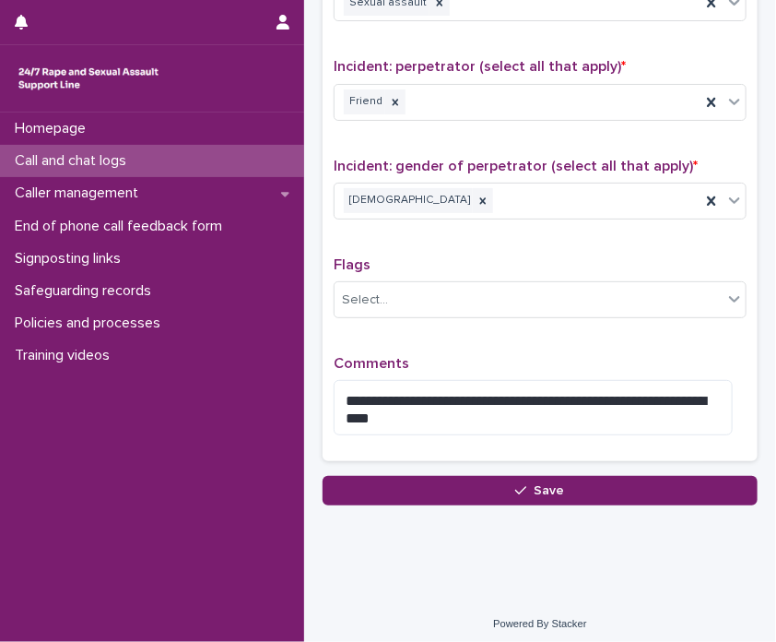
type input "**"
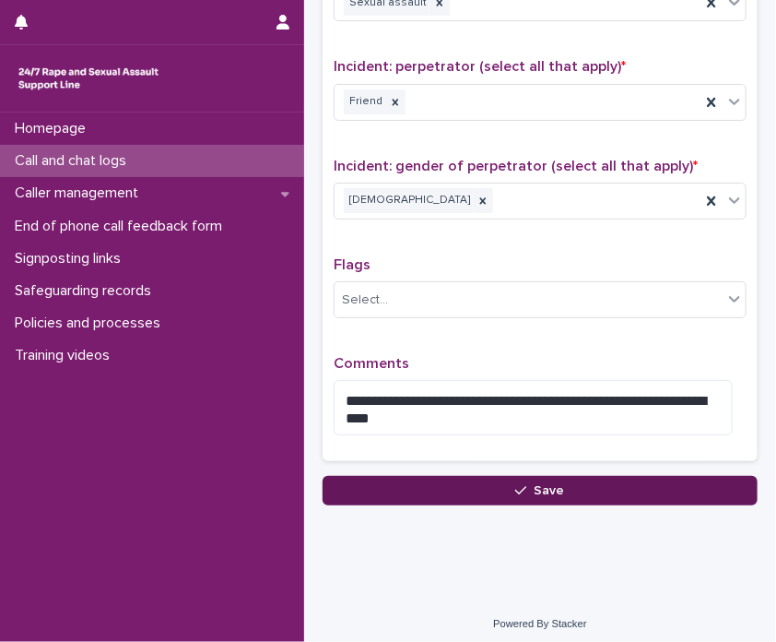
click at [466, 484] on button "Save" at bounding box center [540, 490] width 435 height 29
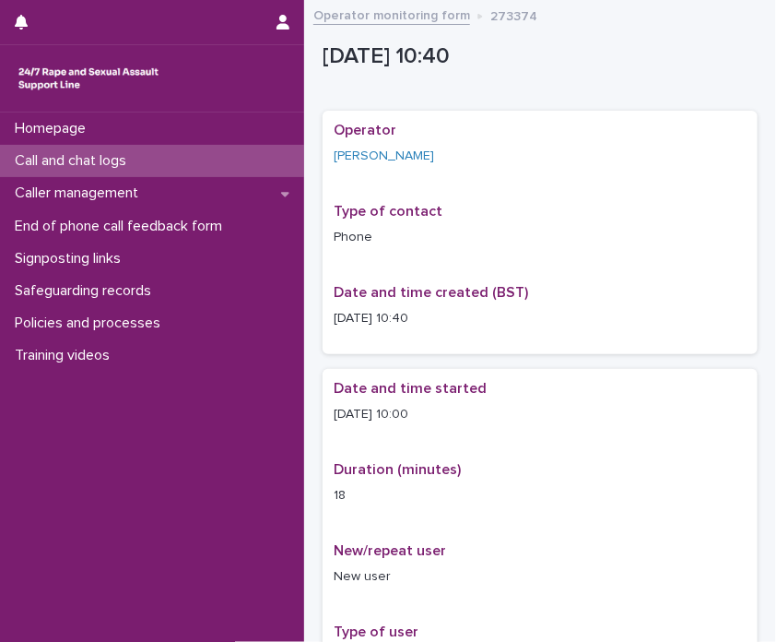
click at [358, 13] on link "Operator monitoring form" at bounding box center [391, 14] width 157 height 21
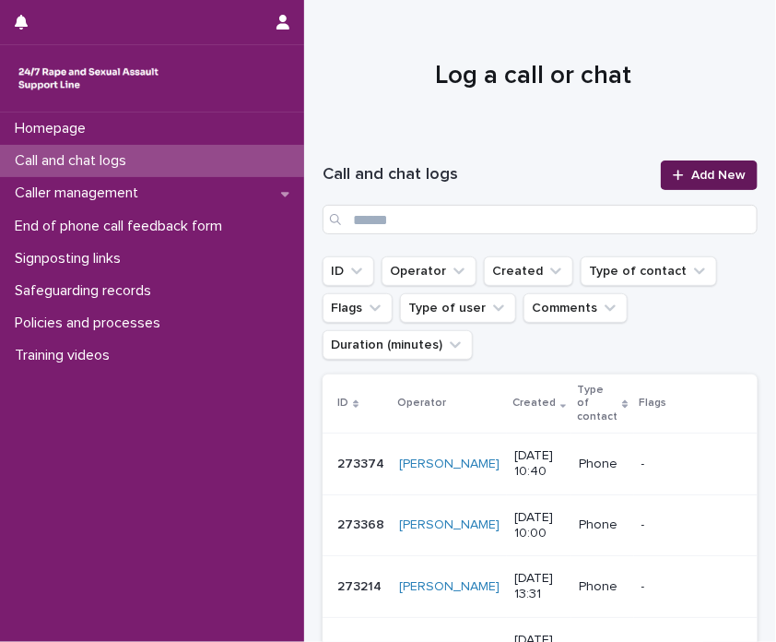
click at [693, 161] on link "Add New" at bounding box center [709, 174] width 97 height 29
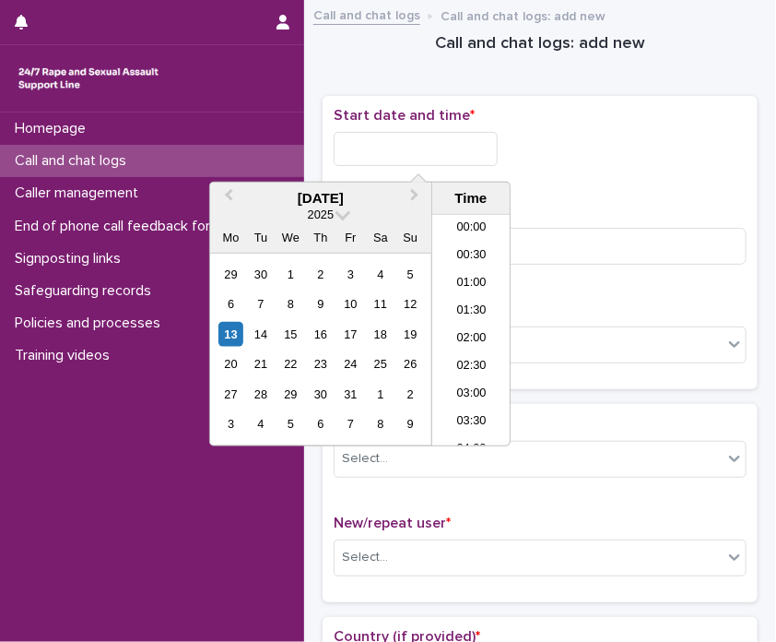
click at [354, 147] on input "text" at bounding box center [416, 149] width 164 height 34
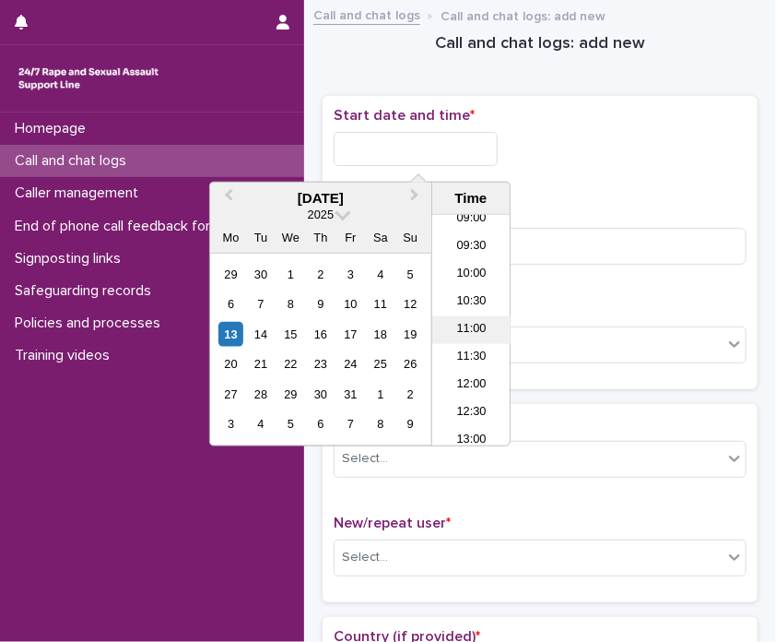
click at [468, 324] on li "11:00" at bounding box center [471, 330] width 78 height 28
type input "**********"
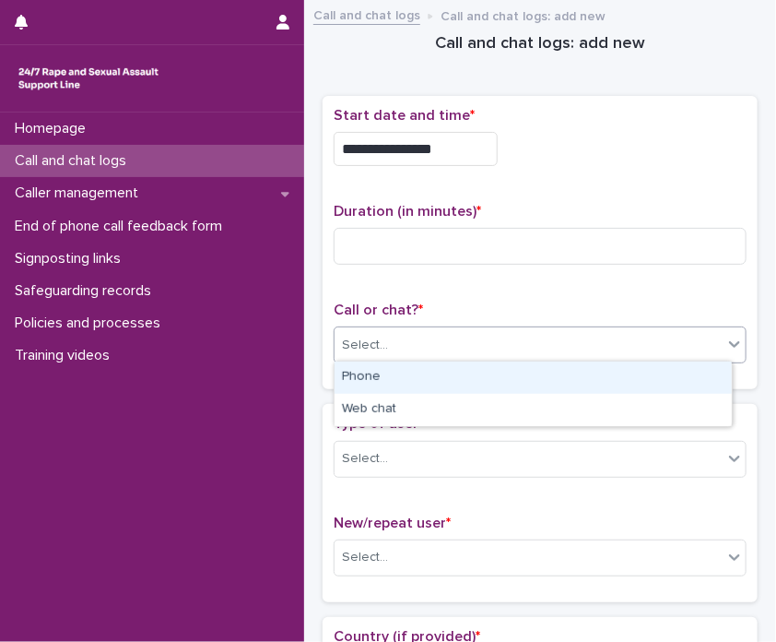
click at [464, 343] on div "Select..." at bounding box center [529, 345] width 388 height 30
click at [425, 380] on div "Phone" at bounding box center [533, 377] width 397 height 32
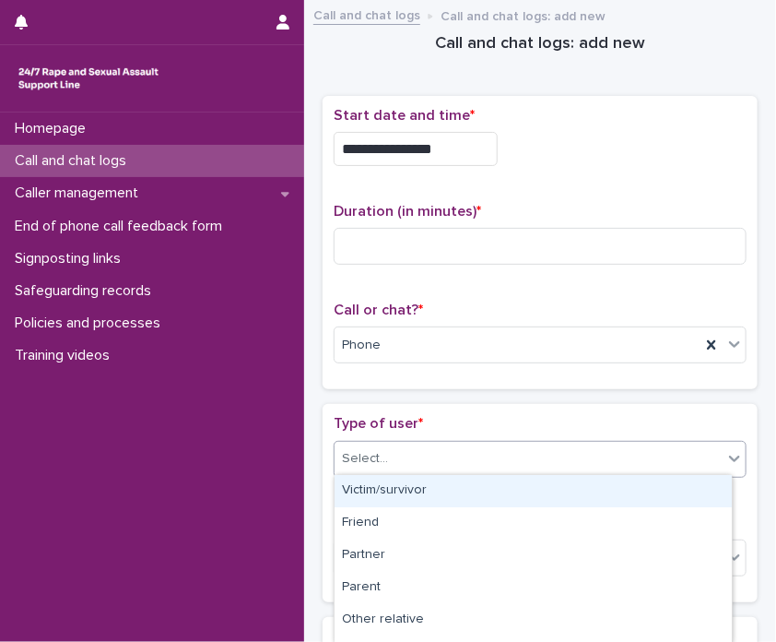
click at [447, 443] on div "Select..." at bounding box center [529, 458] width 388 height 30
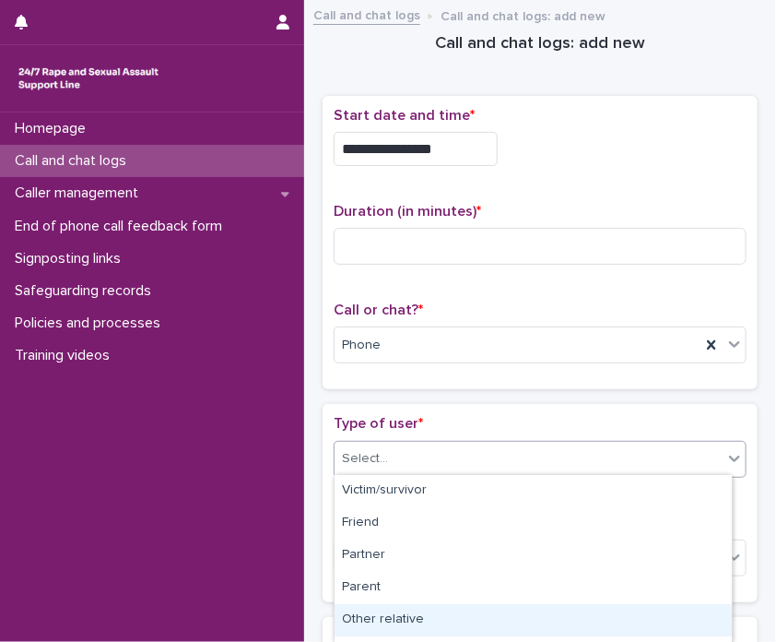
click at [376, 617] on div "Other relative" at bounding box center [533, 620] width 397 height 32
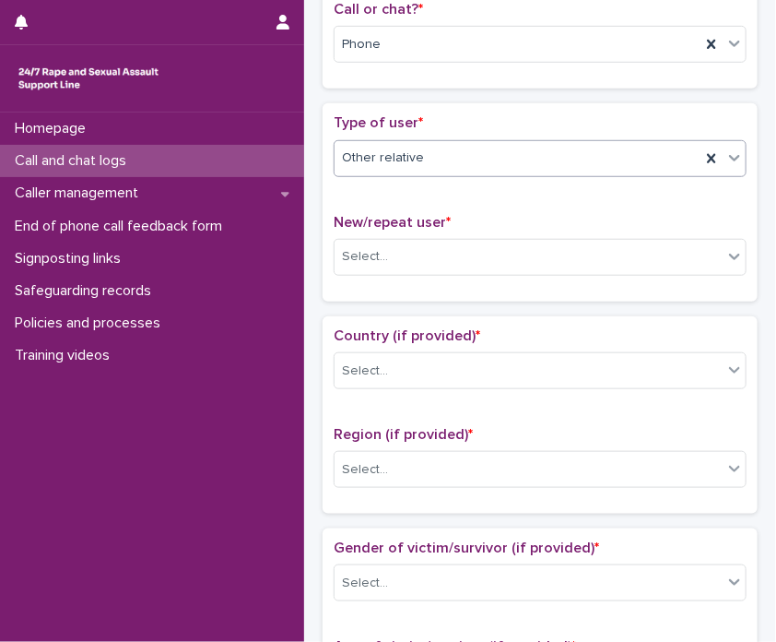
scroll to position [298, 0]
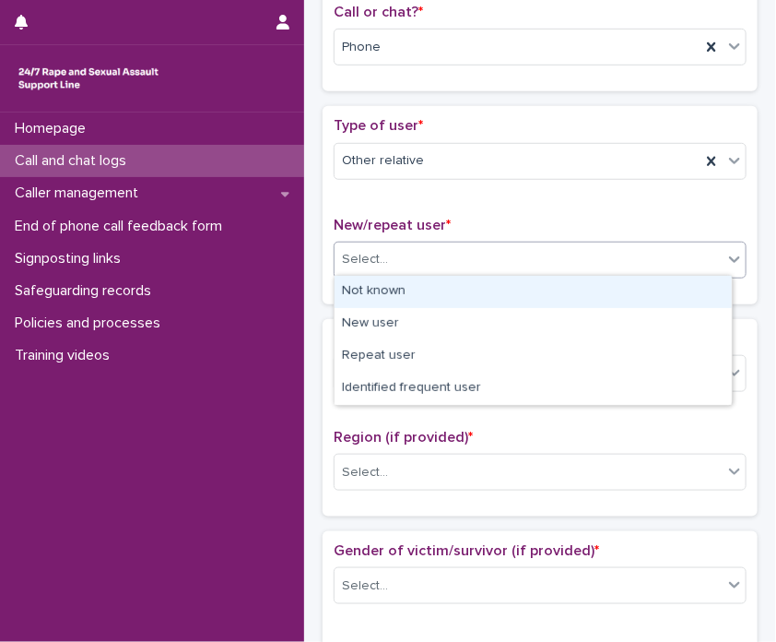
click at [407, 253] on div "Select..." at bounding box center [529, 259] width 388 height 30
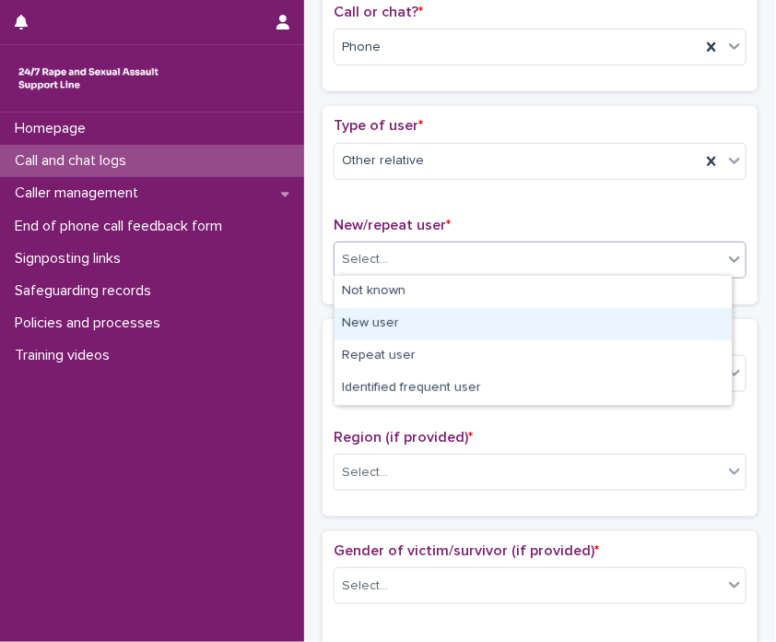
click at [384, 313] on div "New user" at bounding box center [533, 324] width 397 height 32
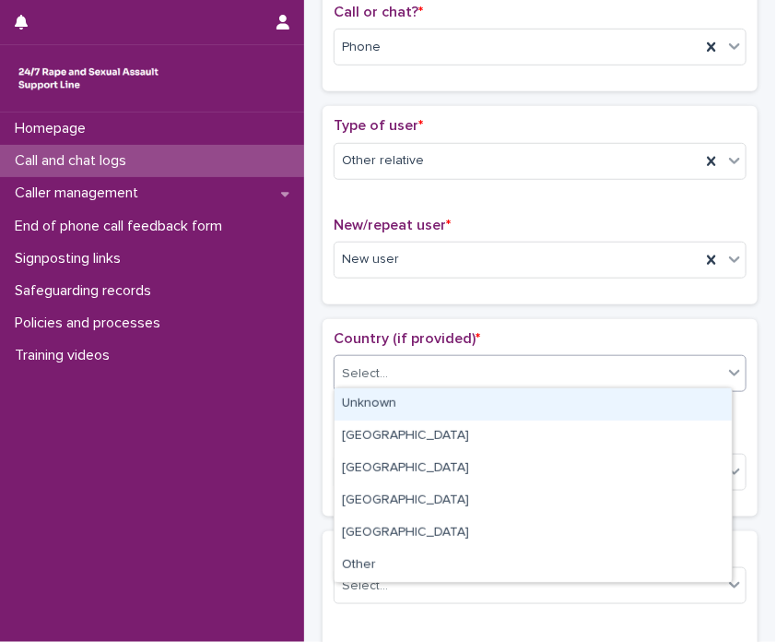
click at [374, 364] on div "Select..." at bounding box center [365, 373] width 46 height 19
click at [379, 400] on div "Unknown" at bounding box center [533, 404] width 397 height 32
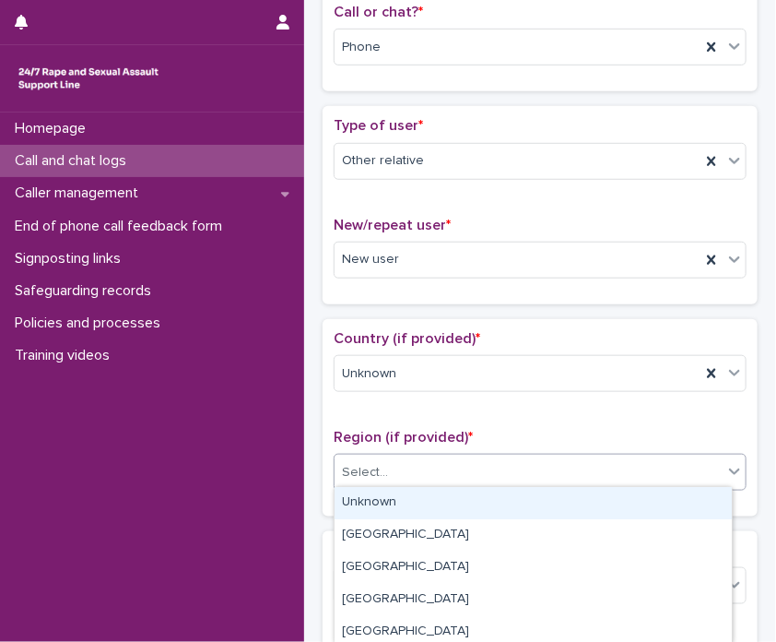
drag, startPoint x: 391, startPoint y: 462, endPoint x: 405, endPoint y: 494, distance: 35.1
click at [405, 494] on body "**********" at bounding box center [388, 321] width 776 height 642
click at [405, 494] on div "Unknown" at bounding box center [533, 503] width 397 height 32
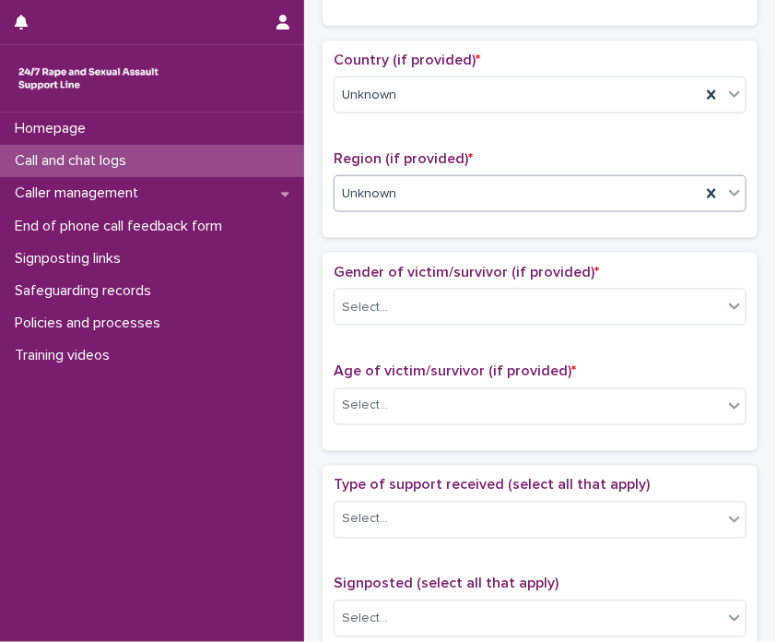
scroll to position [675, 0]
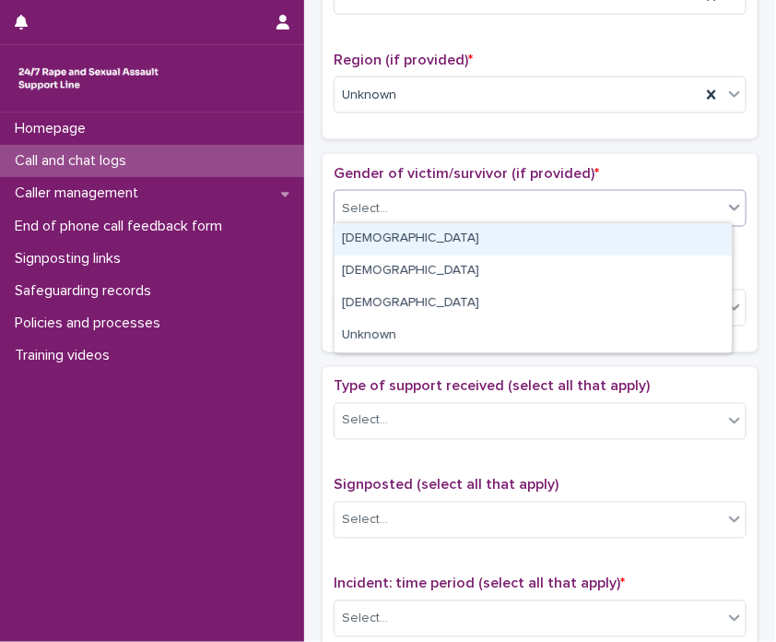
click at [478, 209] on div "Select..." at bounding box center [529, 209] width 388 height 30
click at [475, 250] on div "[DEMOGRAPHIC_DATA]" at bounding box center [533, 239] width 397 height 32
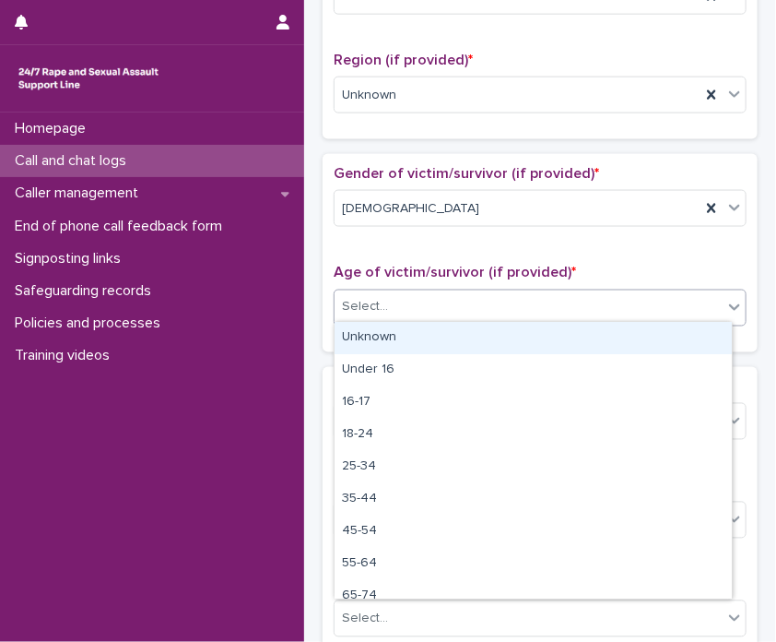
drag, startPoint x: 472, startPoint y: 289, endPoint x: 478, endPoint y: 346, distance: 57.4
click at [478, 346] on body "**********" at bounding box center [388, 321] width 776 height 642
click at [478, 346] on div "Unknown" at bounding box center [533, 338] width 397 height 32
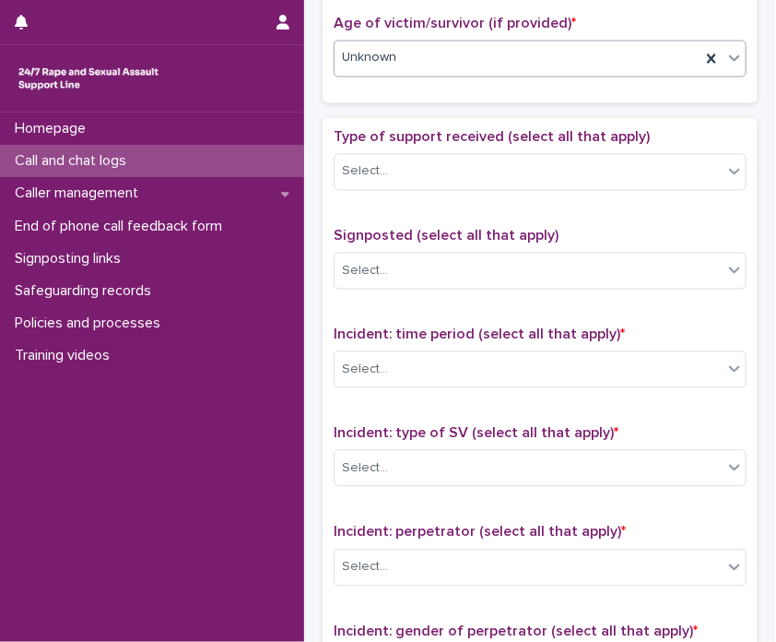
scroll to position [970, 0]
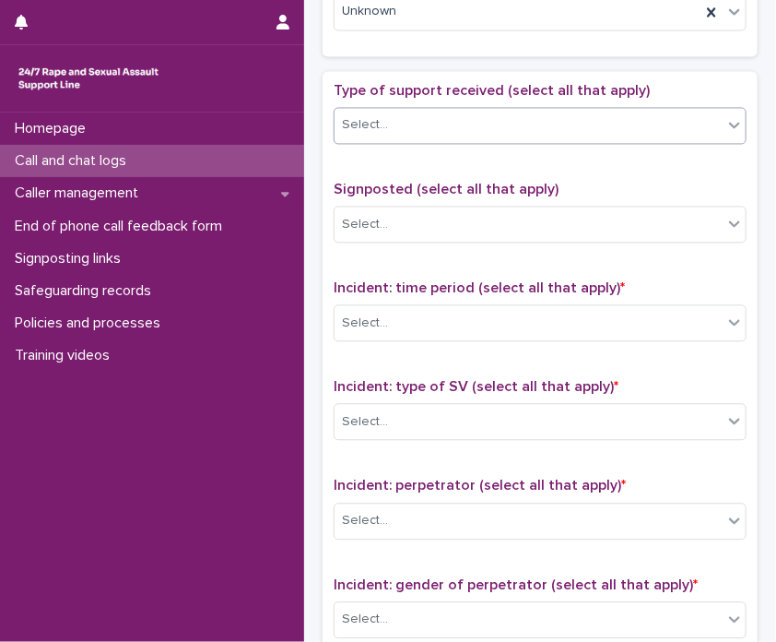
drag, startPoint x: 471, startPoint y: 143, endPoint x: 487, endPoint y: 106, distance: 40.1
click at [487, 106] on div "Type of support received (select all that apply) Select..." at bounding box center [540, 121] width 413 height 77
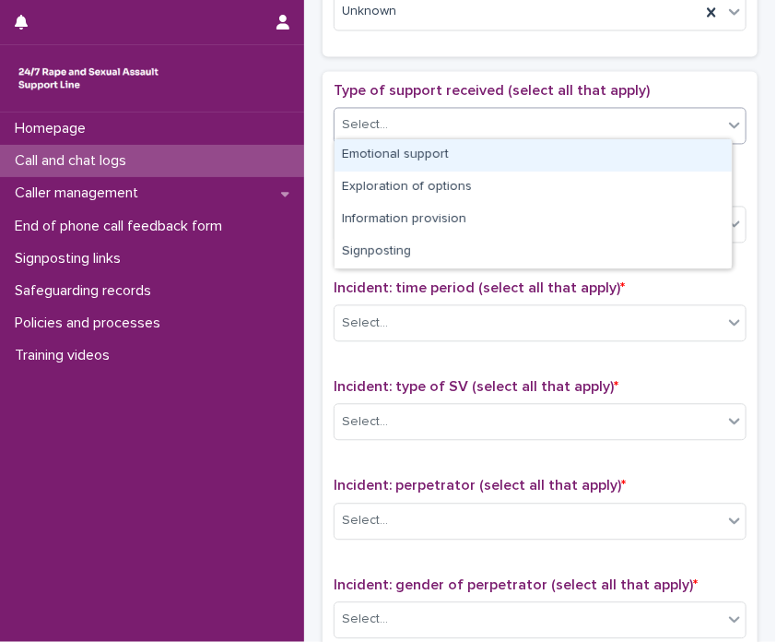
click at [487, 111] on div "Select..." at bounding box center [529, 126] width 388 height 30
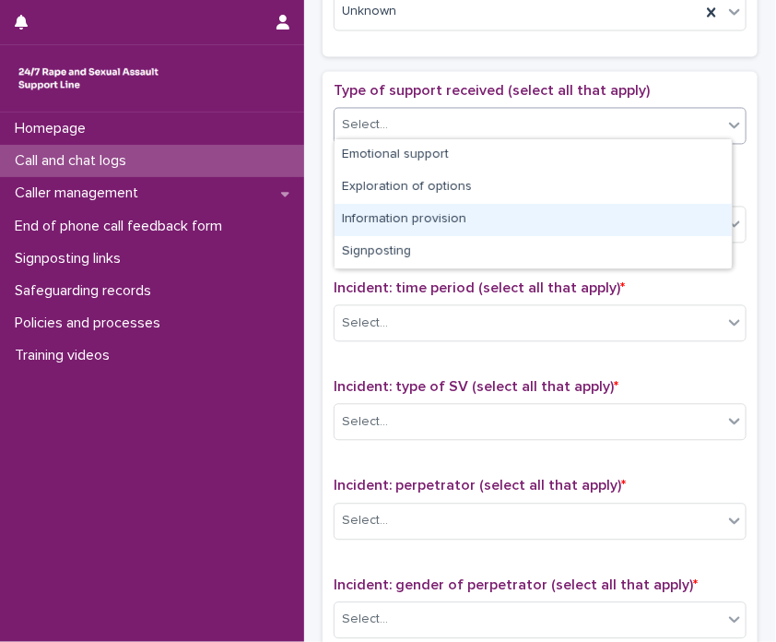
click at [470, 219] on div "Information provision" at bounding box center [533, 220] width 397 height 32
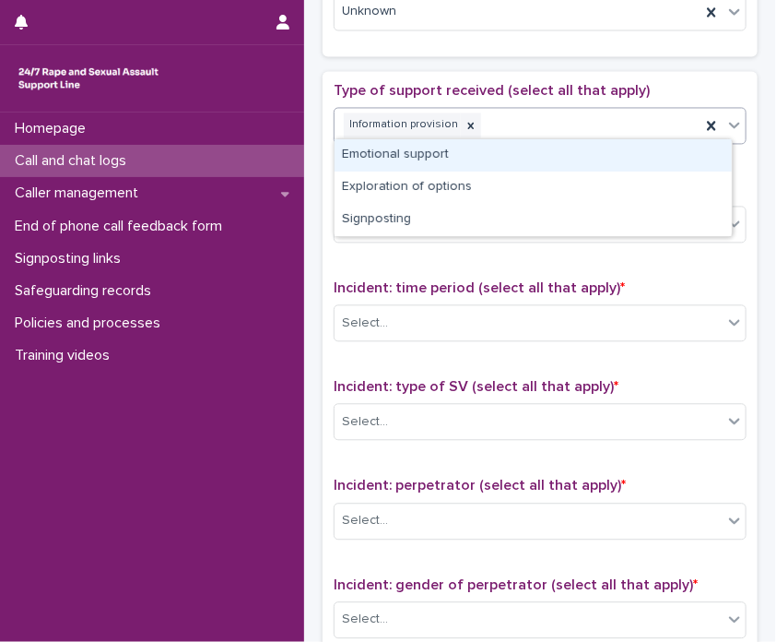
click at [531, 136] on div "Information provision" at bounding box center [540, 126] width 413 height 37
click at [521, 147] on div "Emotional support" at bounding box center [533, 155] width 397 height 32
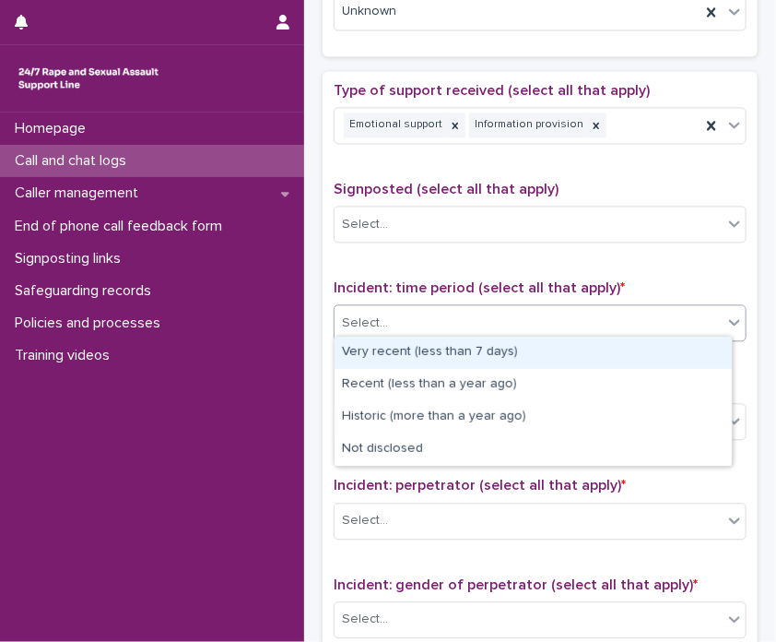
click at [503, 324] on div "Select..." at bounding box center [529, 324] width 388 height 30
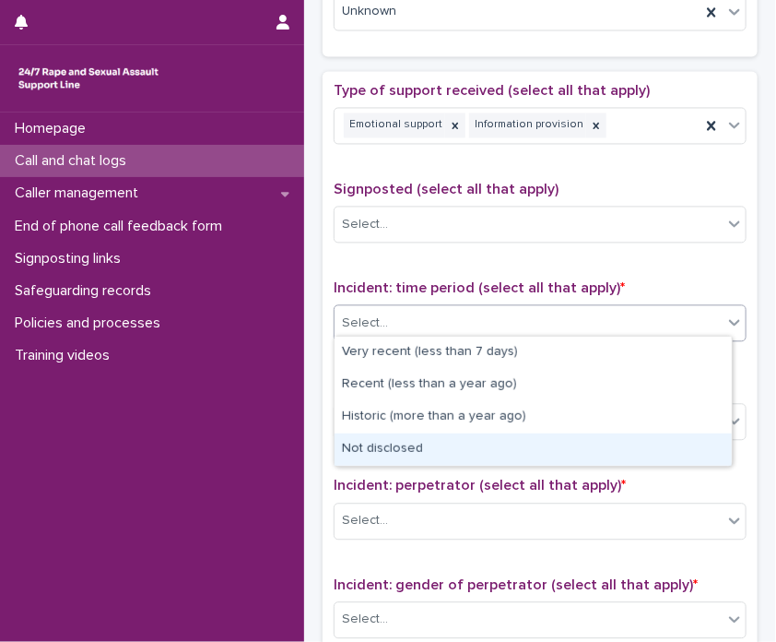
click at [437, 454] on div "Not disclosed" at bounding box center [533, 449] width 397 height 32
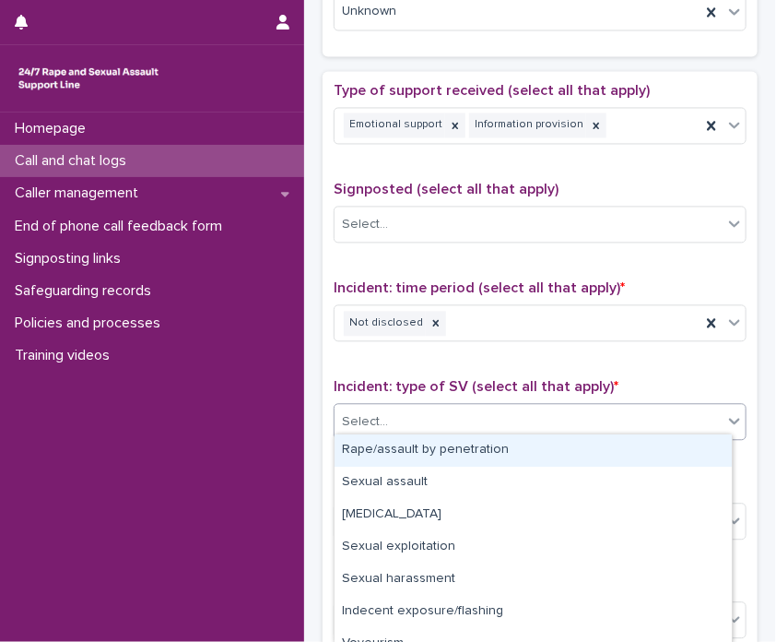
click at [478, 408] on div "Select..." at bounding box center [529, 422] width 388 height 30
click at [454, 454] on div "Rape/assault by penetration" at bounding box center [533, 450] width 397 height 32
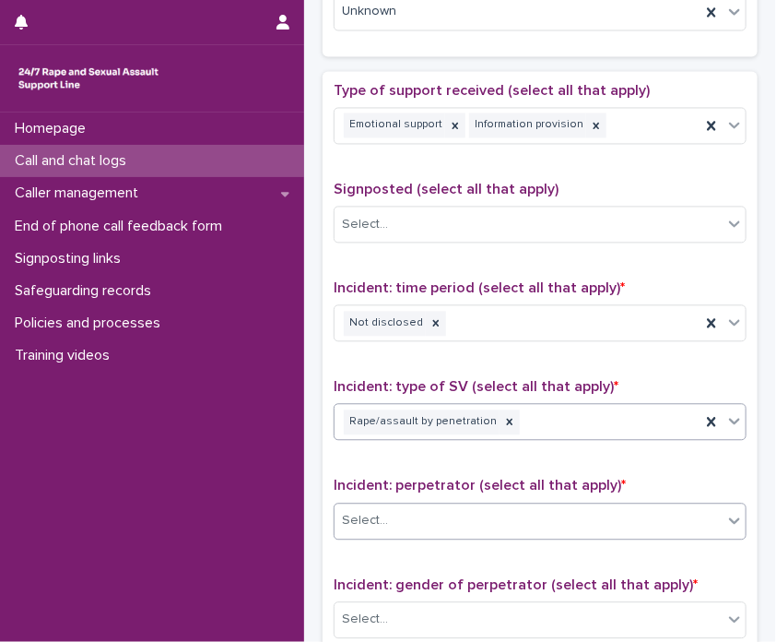
click at [469, 513] on div "Select..." at bounding box center [529, 521] width 388 height 30
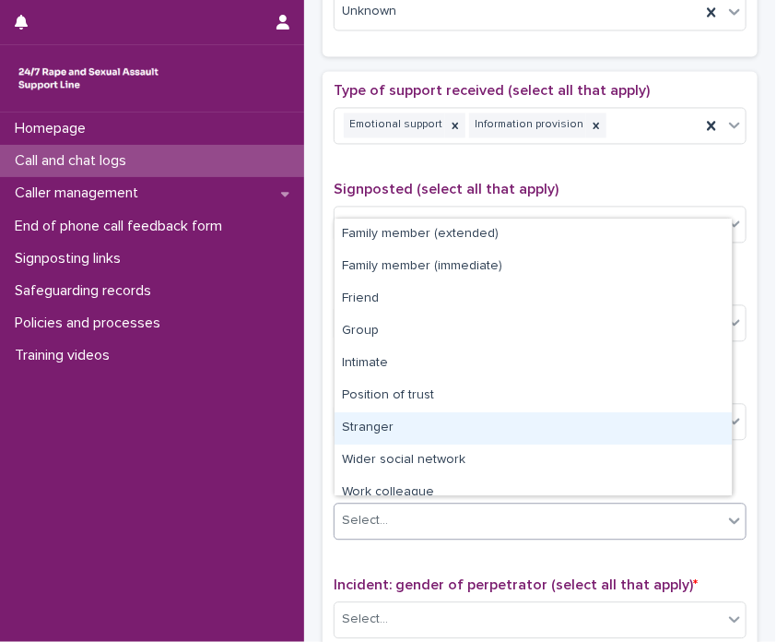
scroll to position [77, 0]
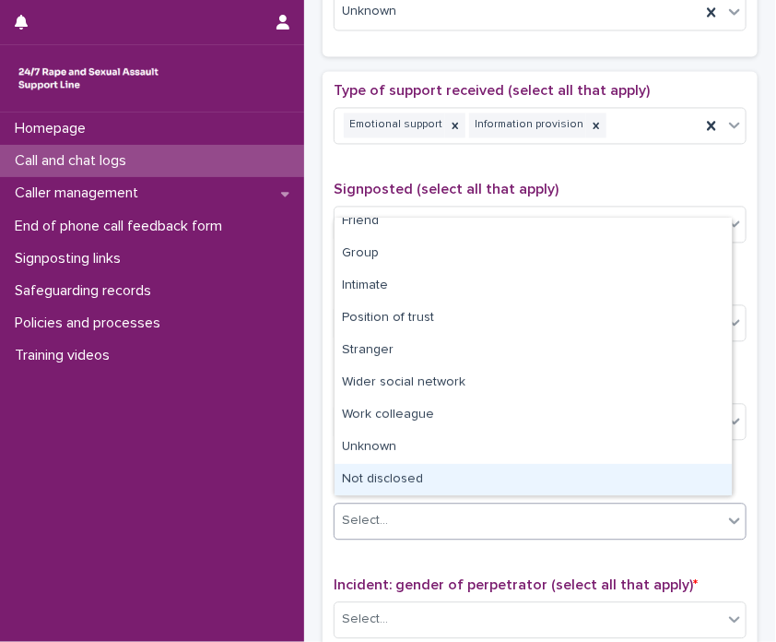
click at [536, 478] on div "Not disclosed" at bounding box center [533, 480] width 397 height 32
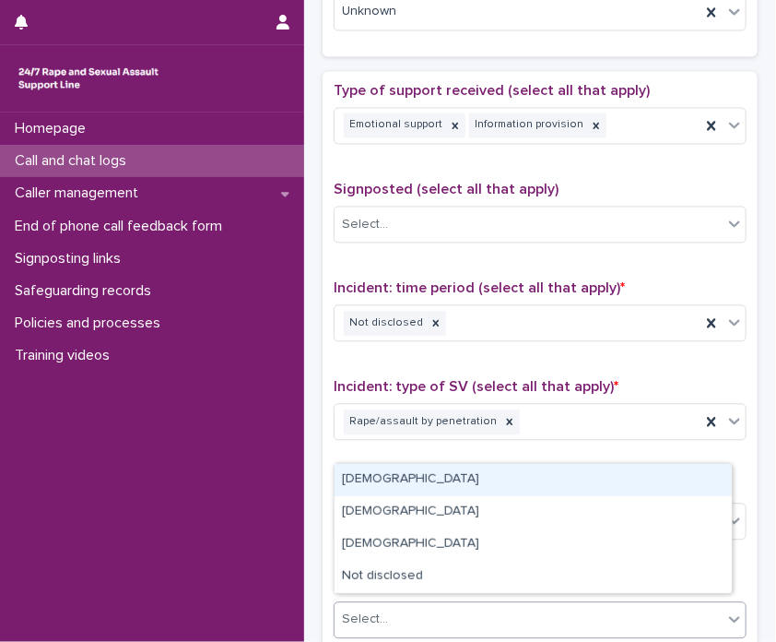
click at [487, 611] on div "Select..." at bounding box center [529, 620] width 388 height 30
click at [351, 486] on div "[DEMOGRAPHIC_DATA]" at bounding box center [533, 480] width 397 height 32
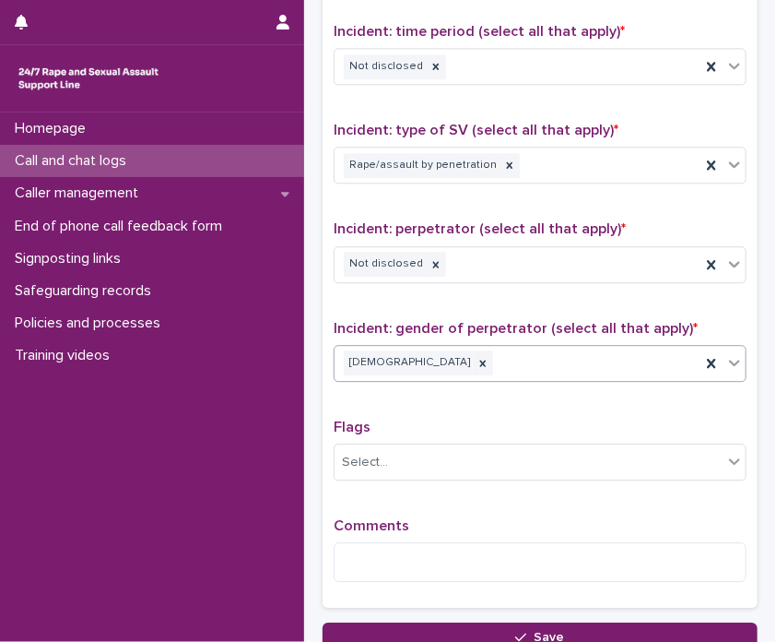
scroll to position [1374, 0]
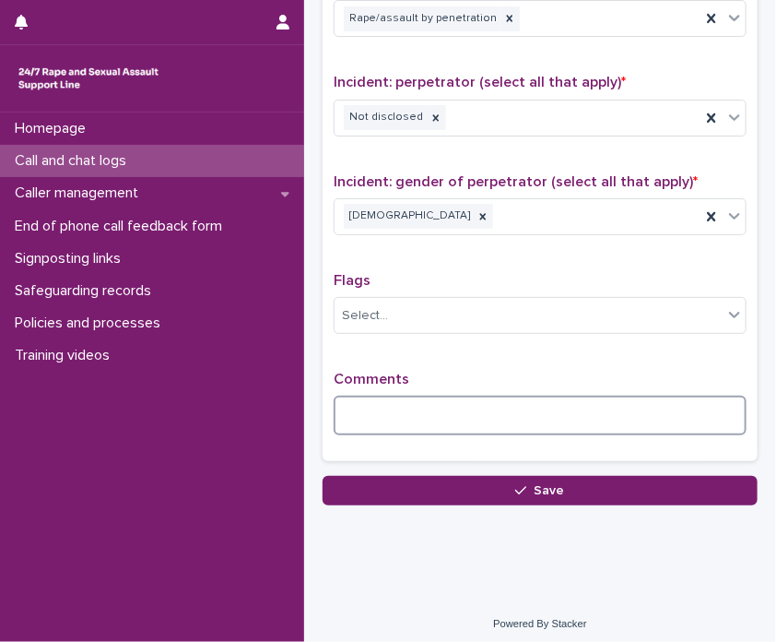
click at [398, 410] on textarea at bounding box center [540, 415] width 413 height 40
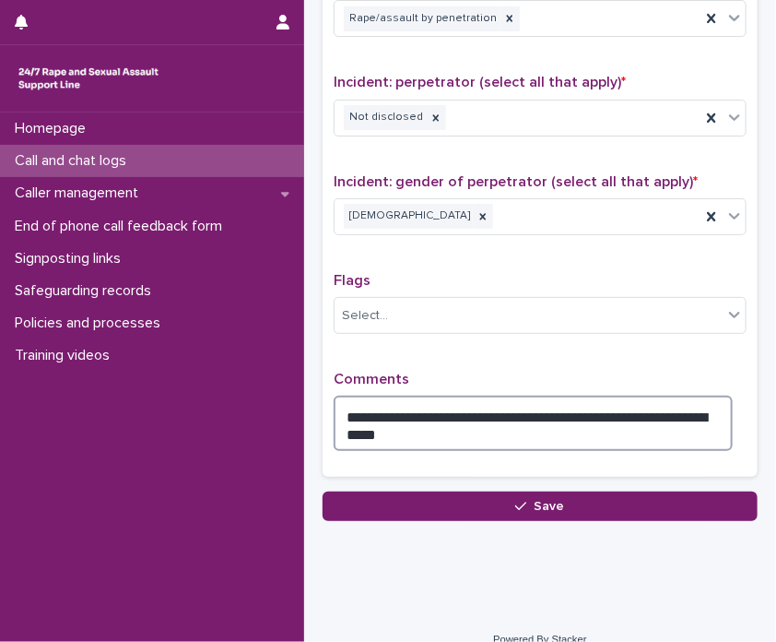
type textarea "**********"
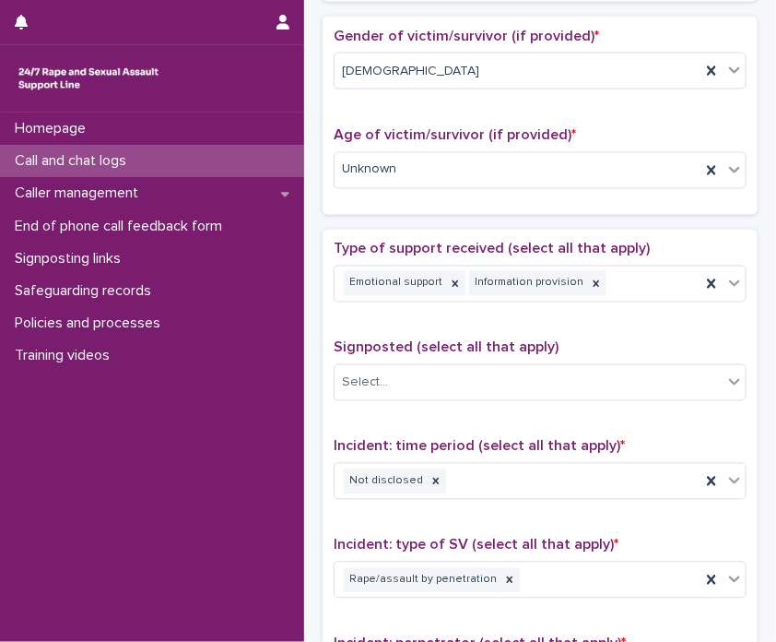
scroll to position [0, 0]
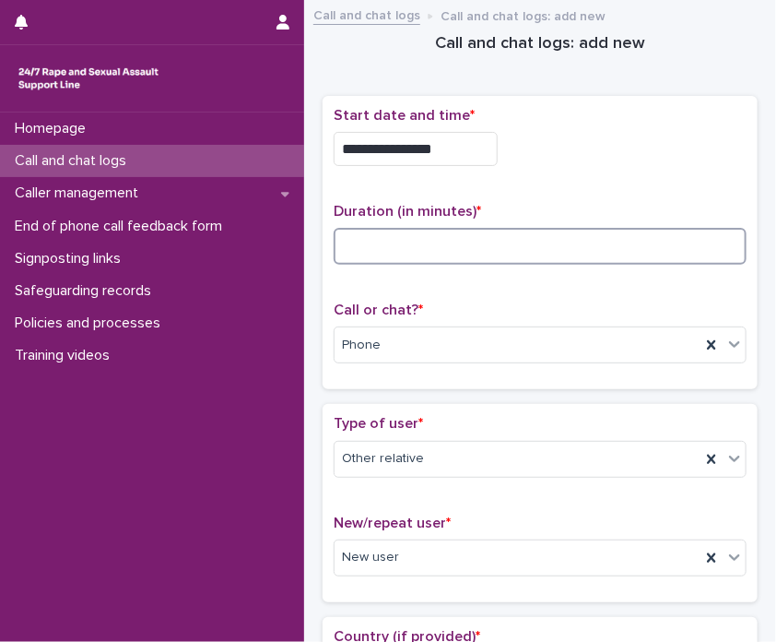
click at [457, 253] on input at bounding box center [540, 246] width 413 height 37
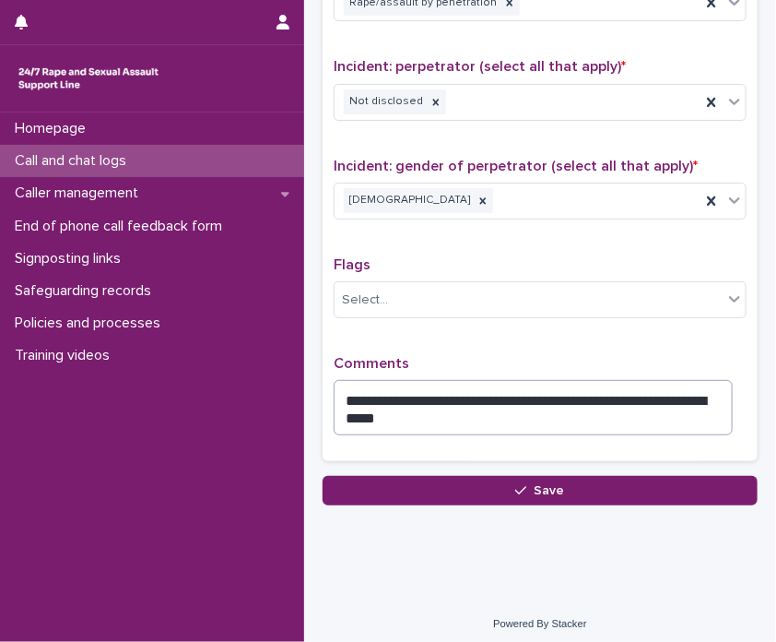
type input "**"
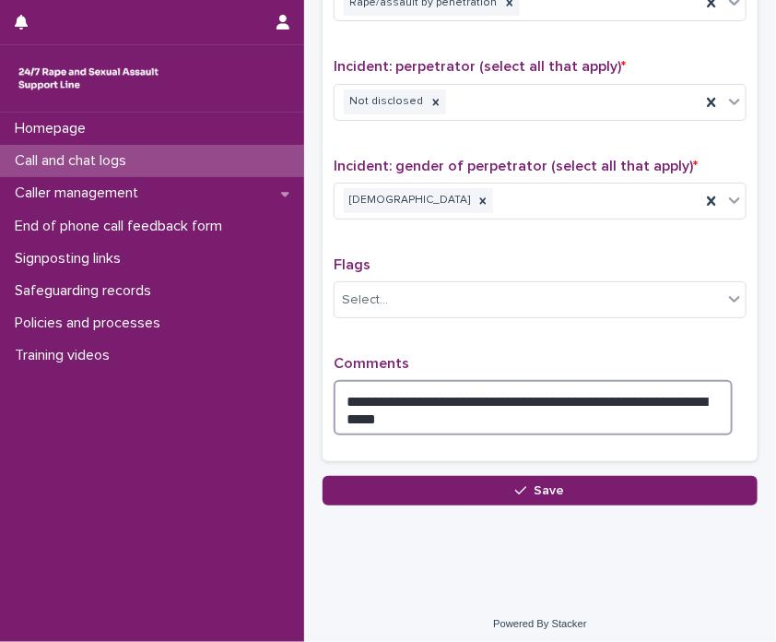
click at [450, 410] on textarea "**********" at bounding box center [533, 407] width 399 height 55
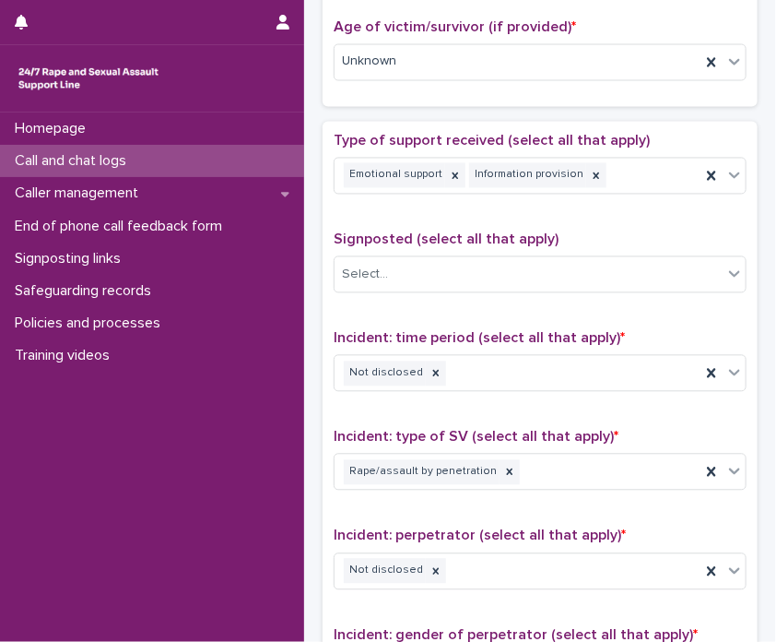
scroll to position [907, 0]
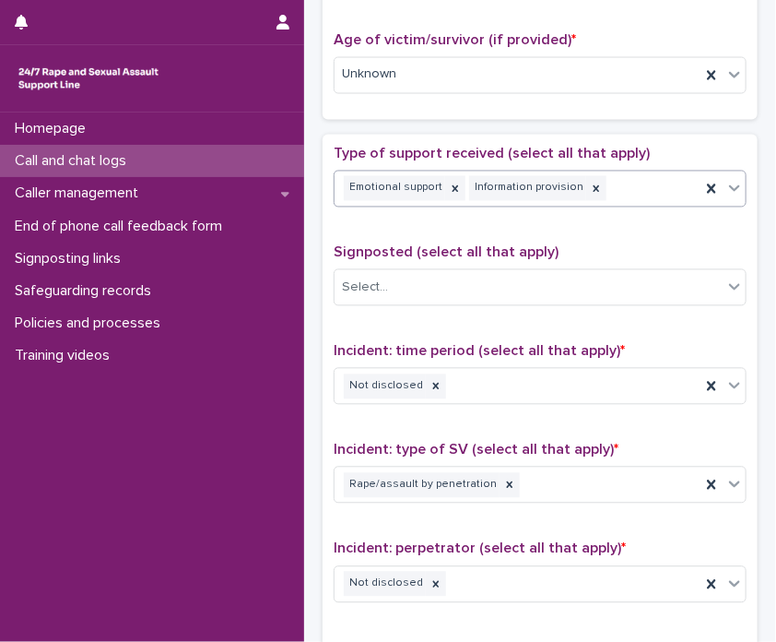
type textarea "**********"
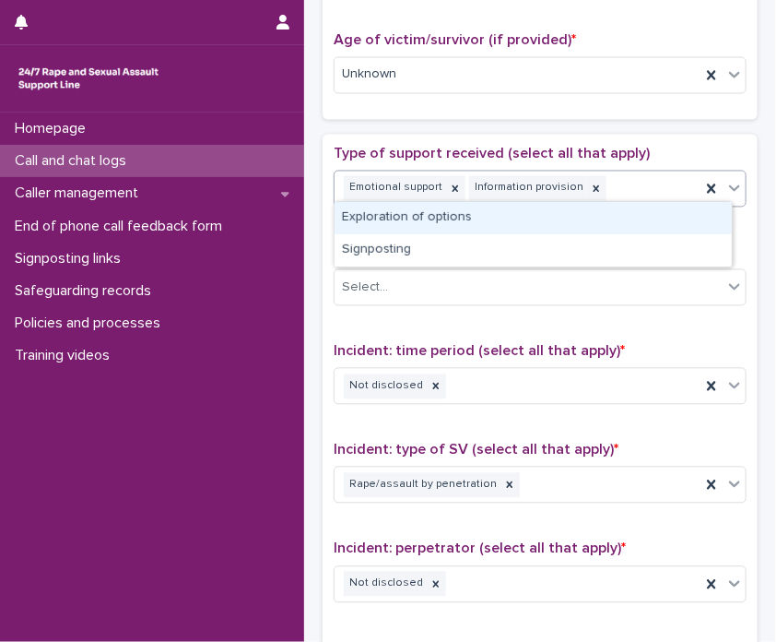
click at [629, 172] on div "Emotional support Information provision" at bounding box center [518, 188] width 366 height 32
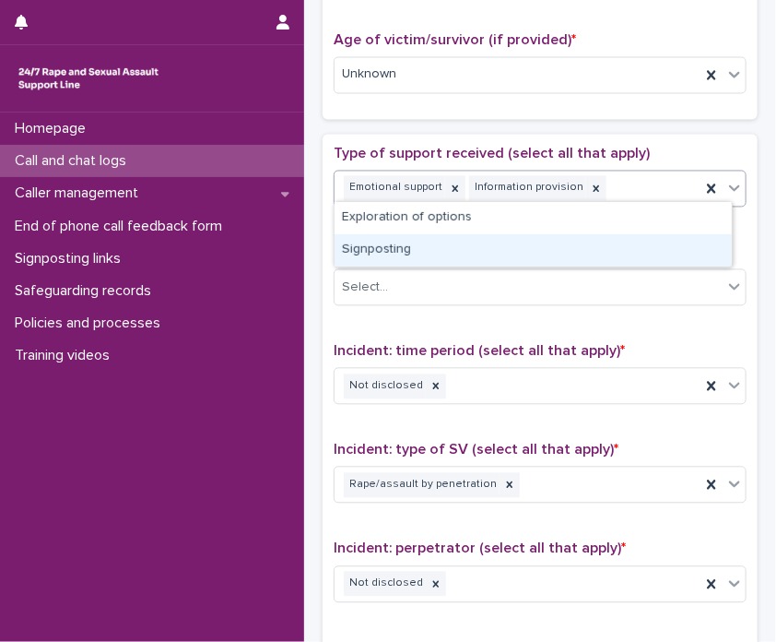
click at [596, 242] on div "Signposting" at bounding box center [533, 250] width 397 height 32
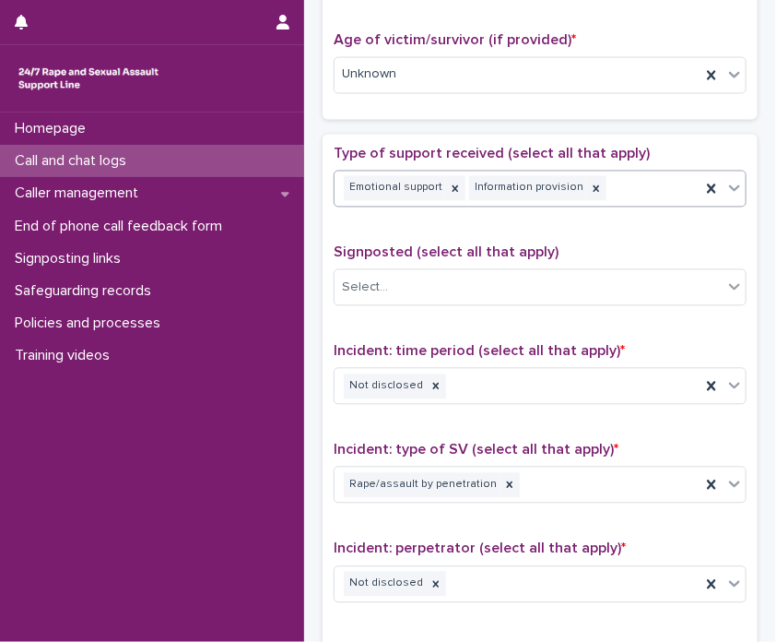
scroll to position [920, 0]
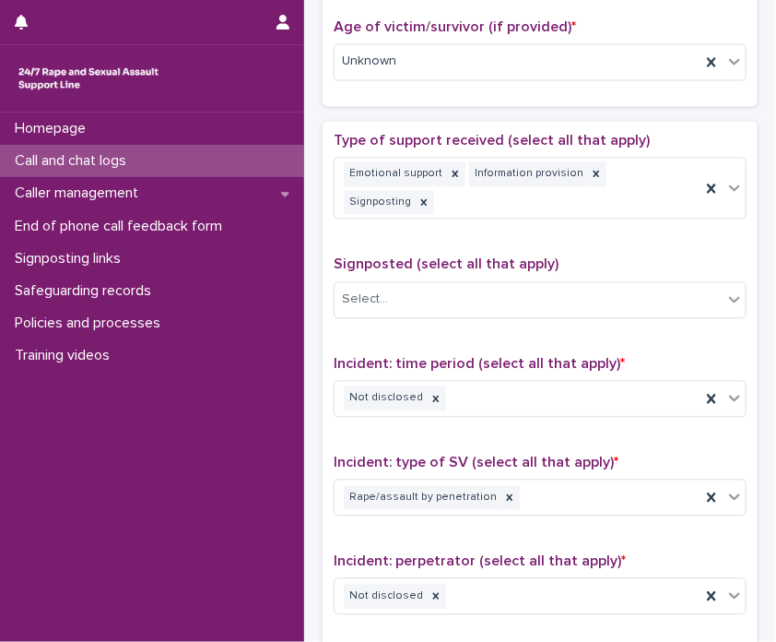
click at [591, 265] on p "Signposted (select all that apply)" at bounding box center [540, 265] width 413 height 18
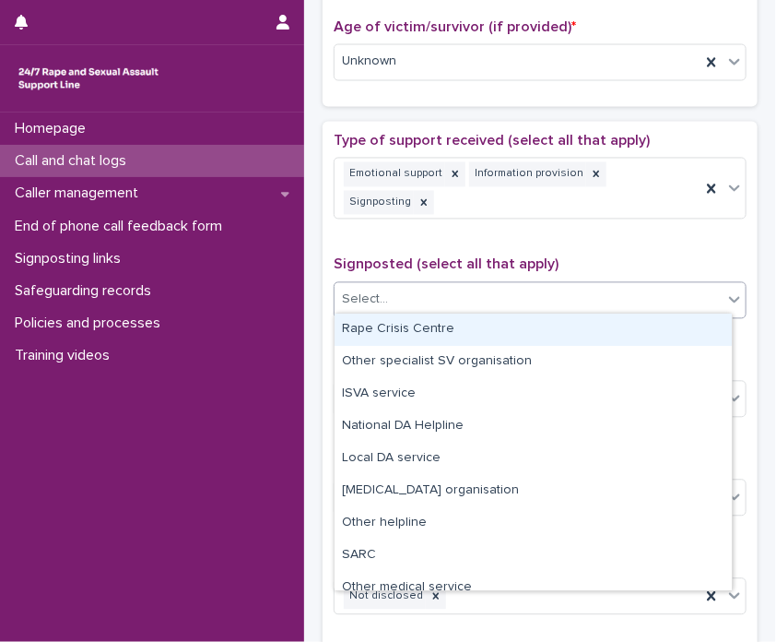
click at [587, 285] on div "Select..." at bounding box center [529, 300] width 388 height 30
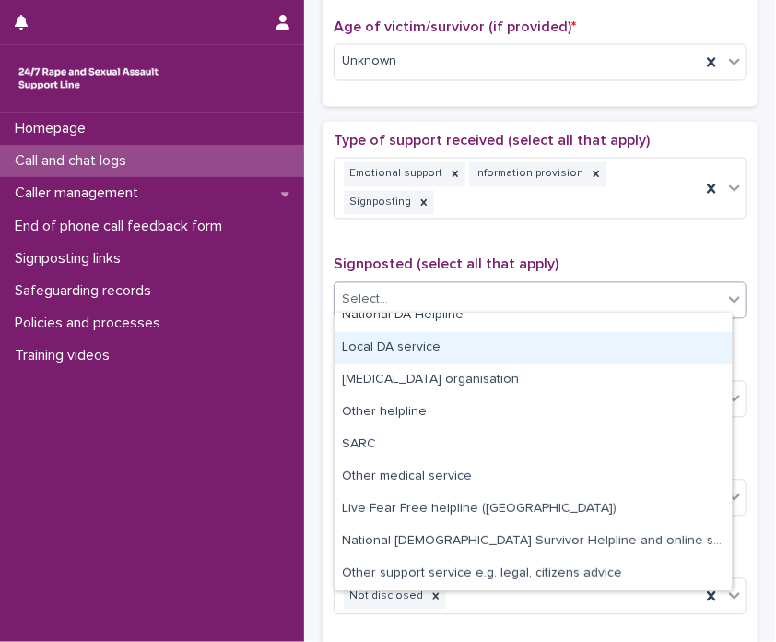
scroll to position [0, 0]
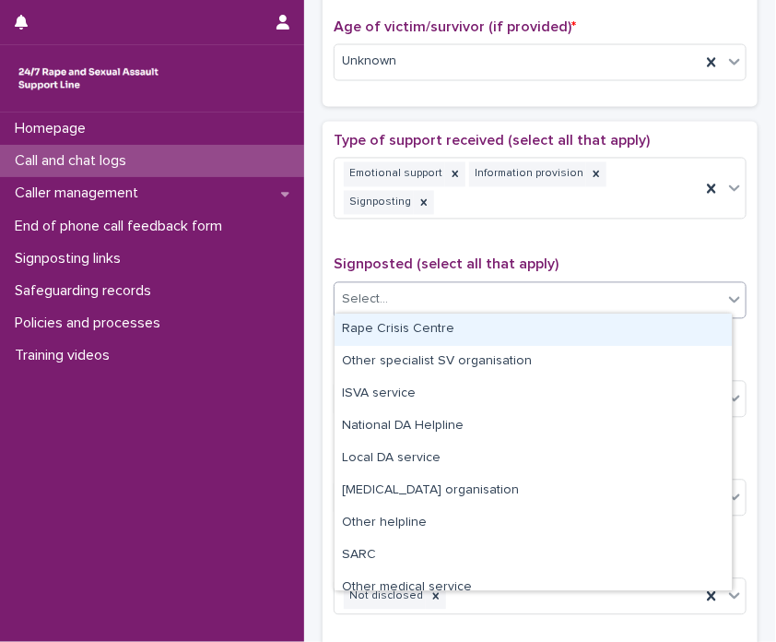
click at [592, 322] on div "Rape Crisis Centre" at bounding box center [533, 329] width 397 height 32
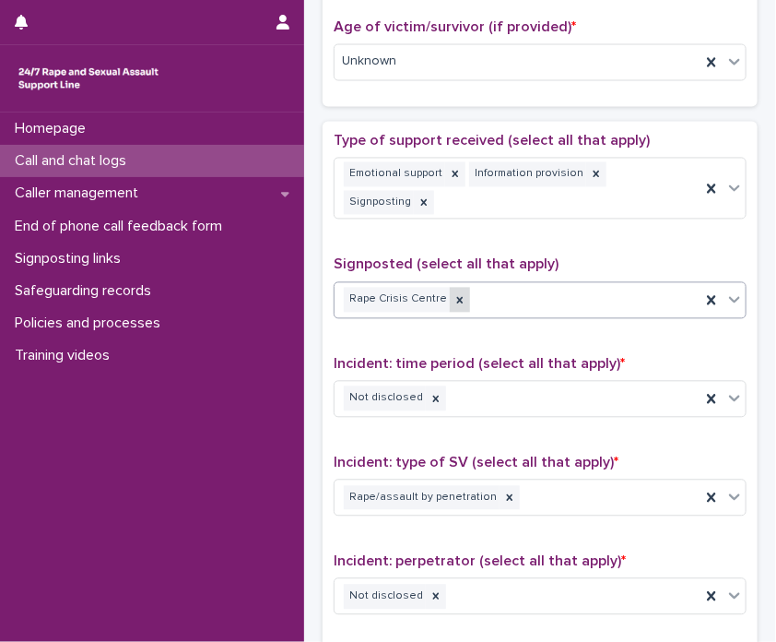
click at [459, 300] on div at bounding box center [460, 300] width 20 height 25
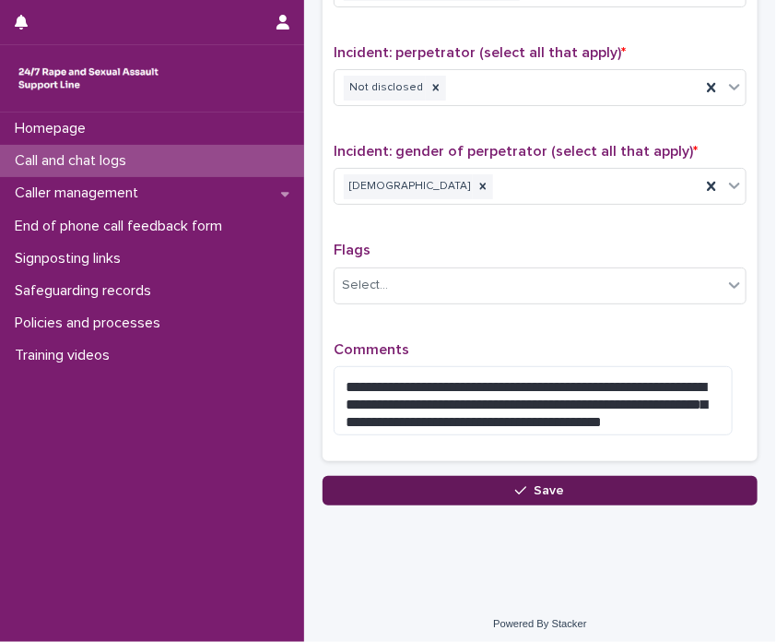
click at [571, 490] on button "Save" at bounding box center [540, 490] width 435 height 29
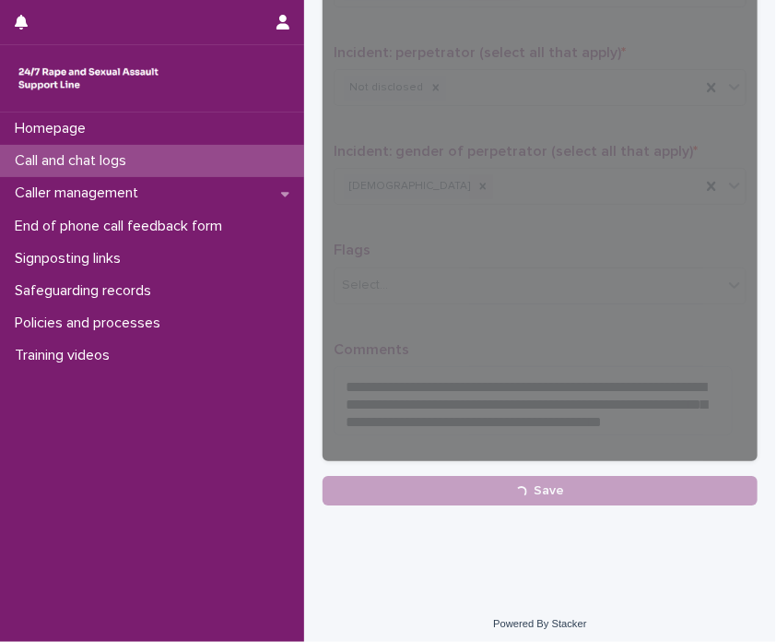
scroll to position [0, 0]
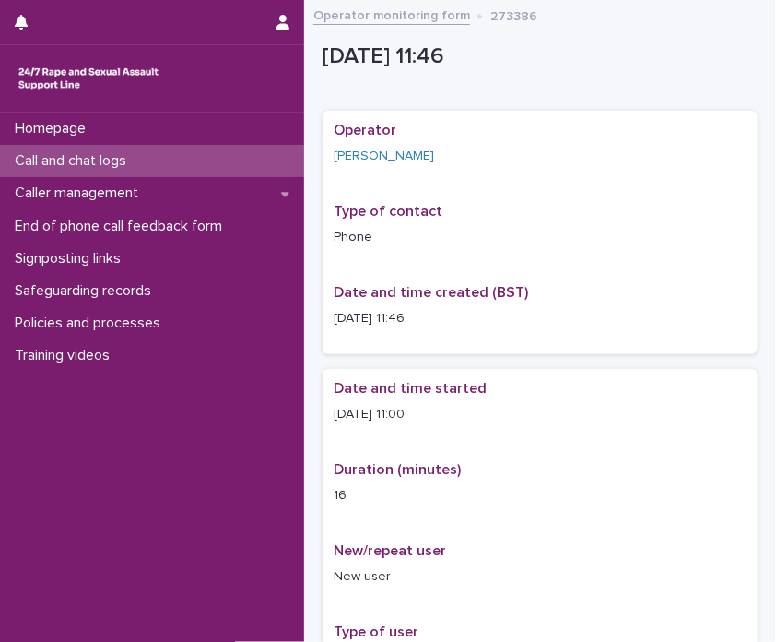
click at [232, 162] on div "Call and chat logs" at bounding box center [152, 161] width 304 height 32
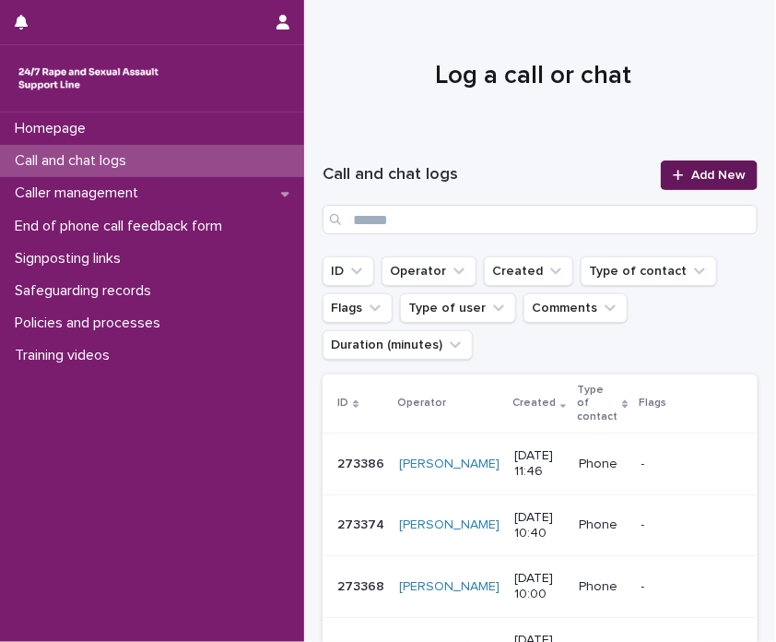
click at [702, 177] on span "Add New" at bounding box center [718, 175] width 54 height 13
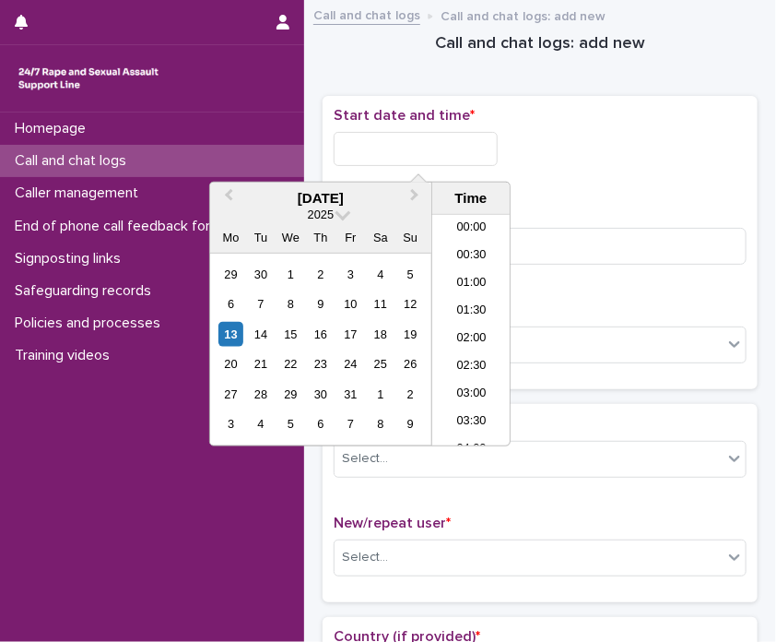
click at [490, 151] on input "text" at bounding box center [416, 149] width 164 height 34
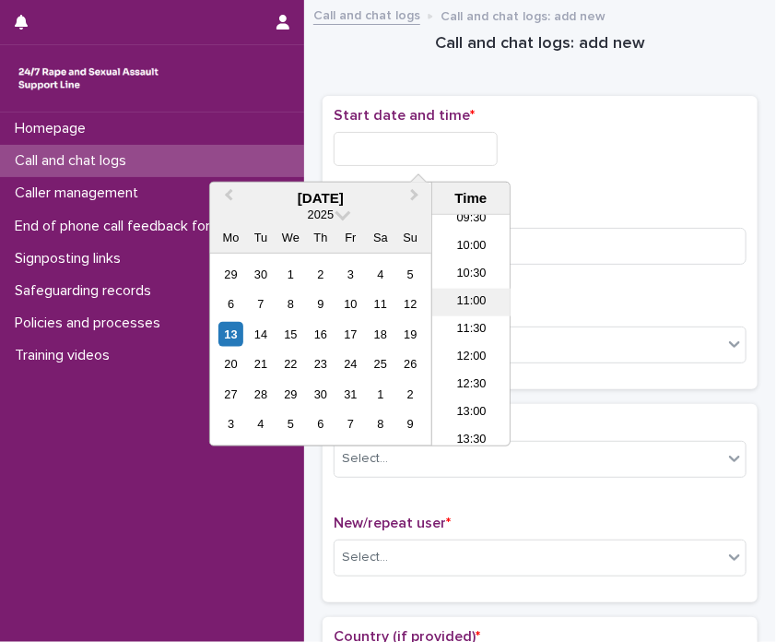
click at [465, 299] on li "11:00" at bounding box center [471, 303] width 78 height 28
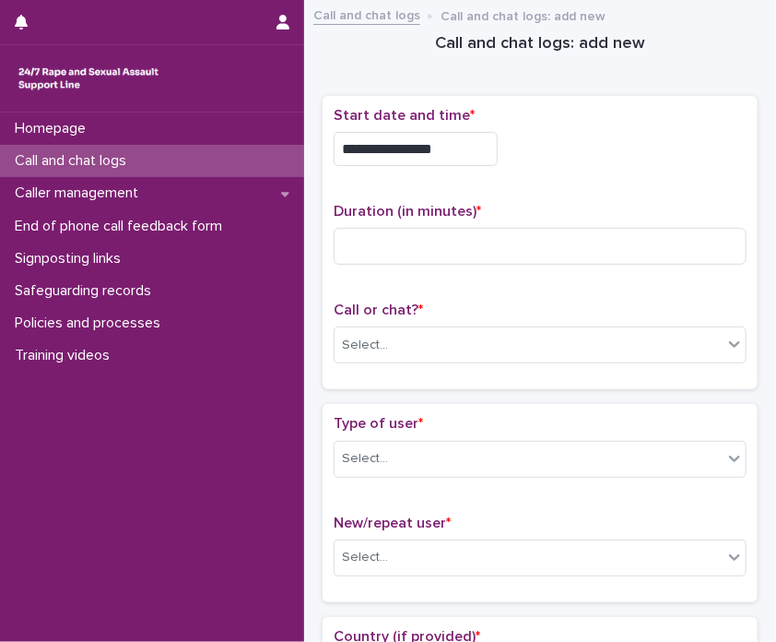
click at [454, 130] on div "**********" at bounding box center [540, 144] width 413 height 74
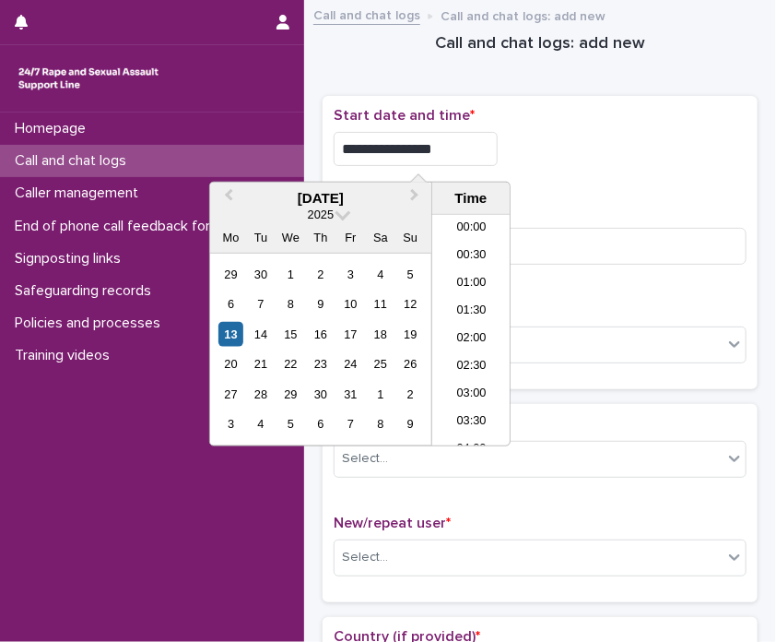
click at [462, 147] on input "**********" at bounding box center [416, 149] width 164 height 34
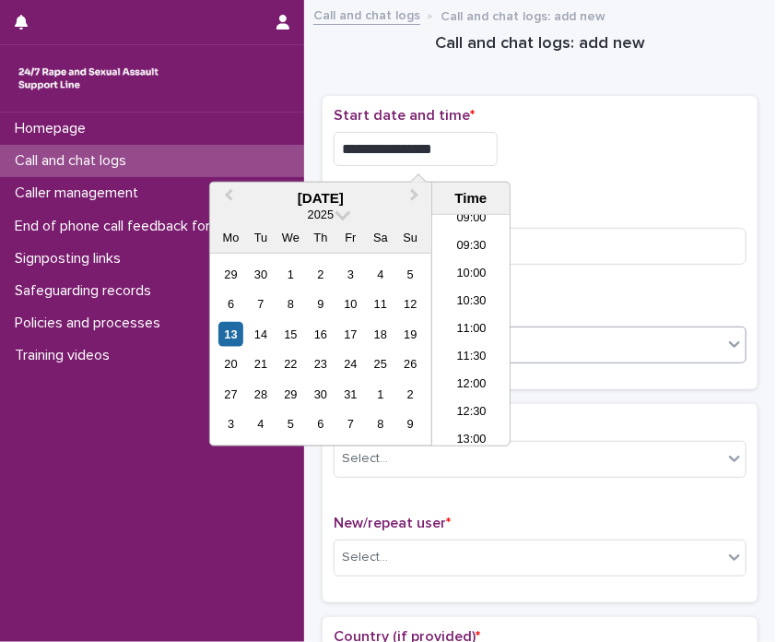
type input "**********"
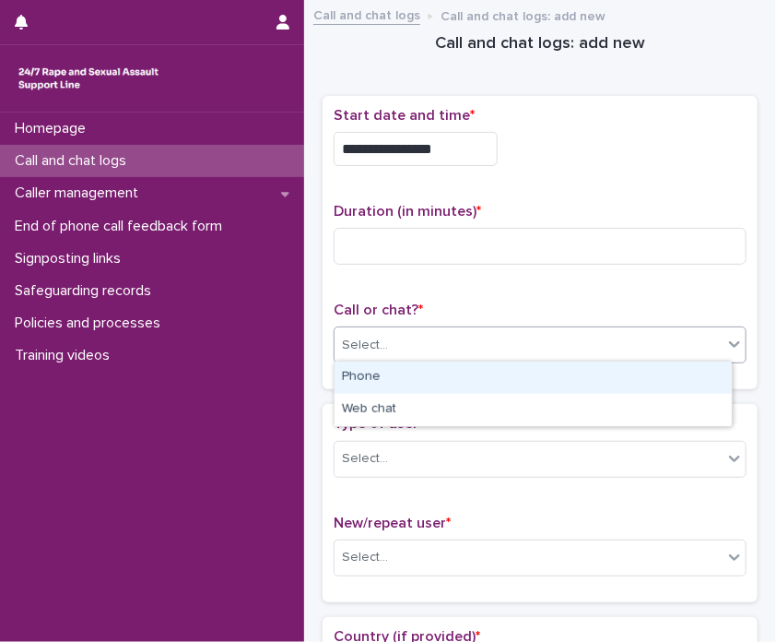
click at [672, 355] on div "Select..." at bounding box center [529, 345] width 388 height 30
click at [560, 379] on div "Phone" at bounding box center [533, 377] width 397 height 32
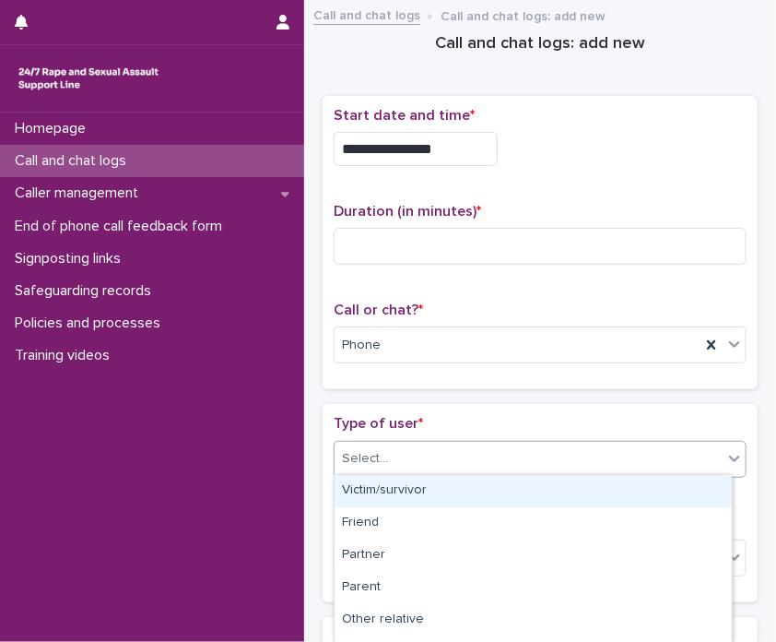
click at [517, 466] on div "Select..." at bounding box center [529, 458] width 388 height 30
click at [465, 488] on div "Victim/survivor" at bounding box center [533, 491] width 397 height 32
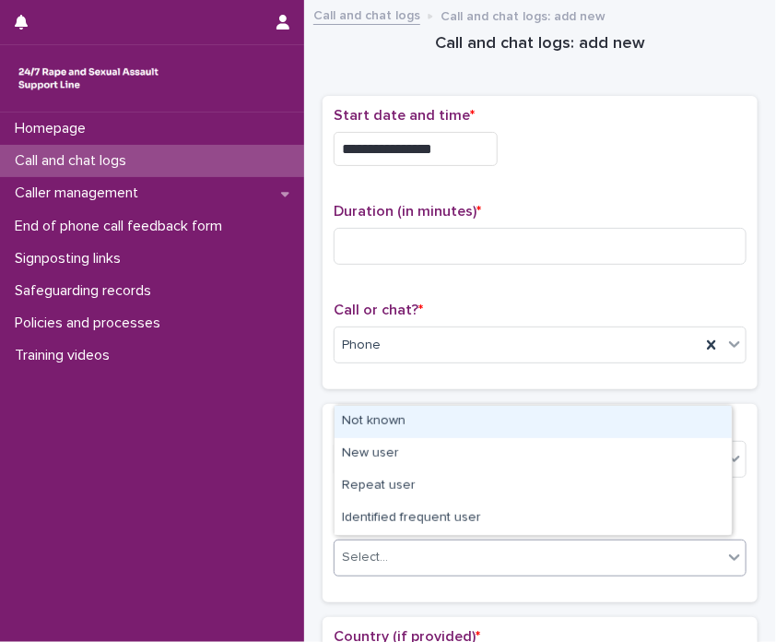
click at [446, 543] on div "Select..." at bounding box center [529, 557] width 388 height 30
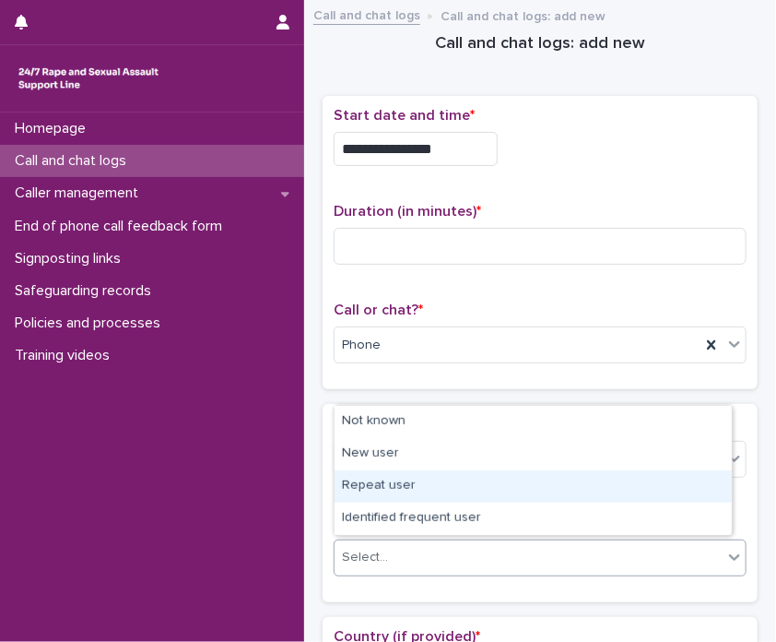
click at [444, 477] on div "Repeat user" at bounding box center [533, 486] width 397 height 32
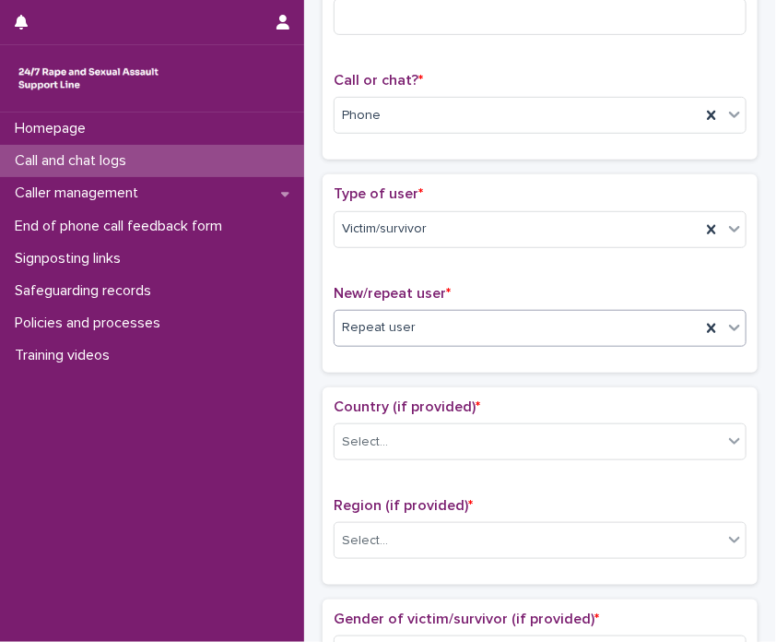
scroll to position [317, 0]
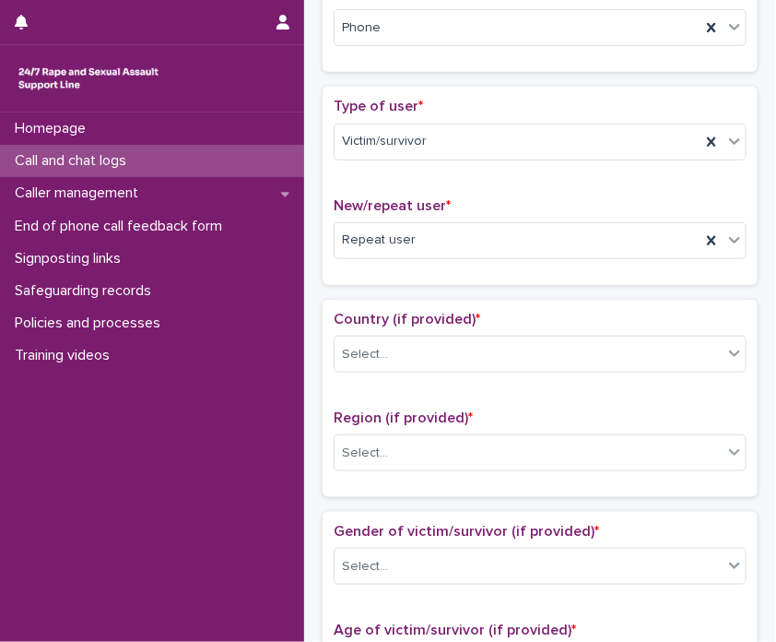
click at [447, 328] on div "Country (if provided) * Select..." at bounding box center [540, 349] width 413 height 77
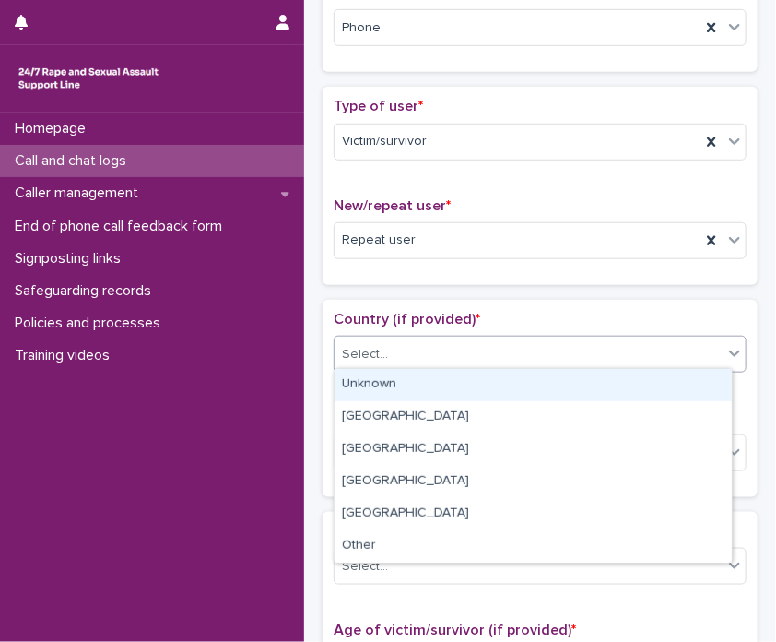
click at [431, 349] on div "Select..." at bounding box center [529, 354] width 388 height 30
click at [423, 377] on div "Unknown" at bounding box center [533, 385] width 397 height 32
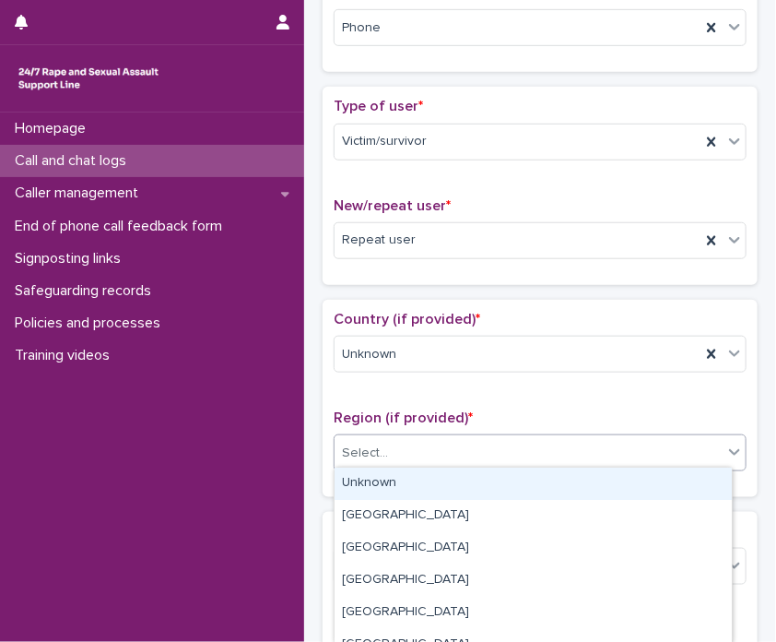
click at [398, 464] on div "Select..." at bounding box center [540, 452] width 413 height 37
click at [399, 488] on div "Unknown" at bounding box center [533, 483] width 397 height 32
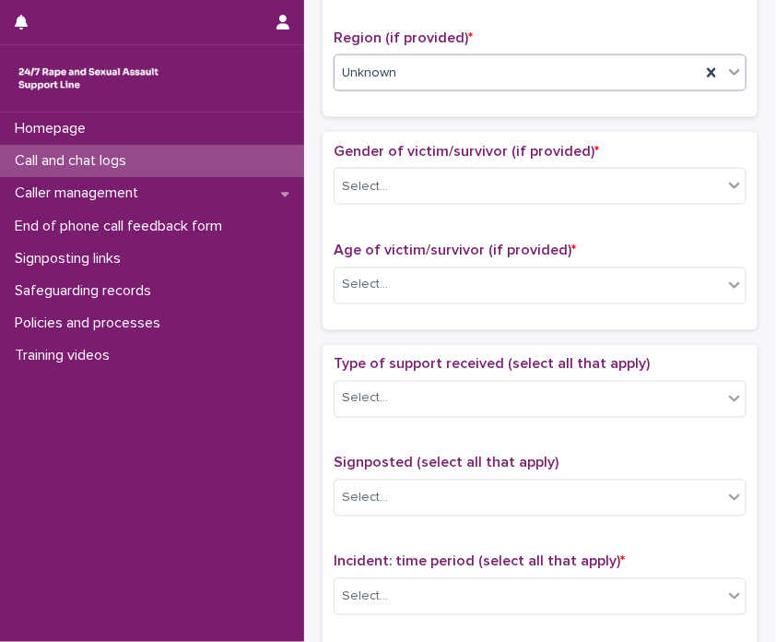
scroll to position [708, 0]
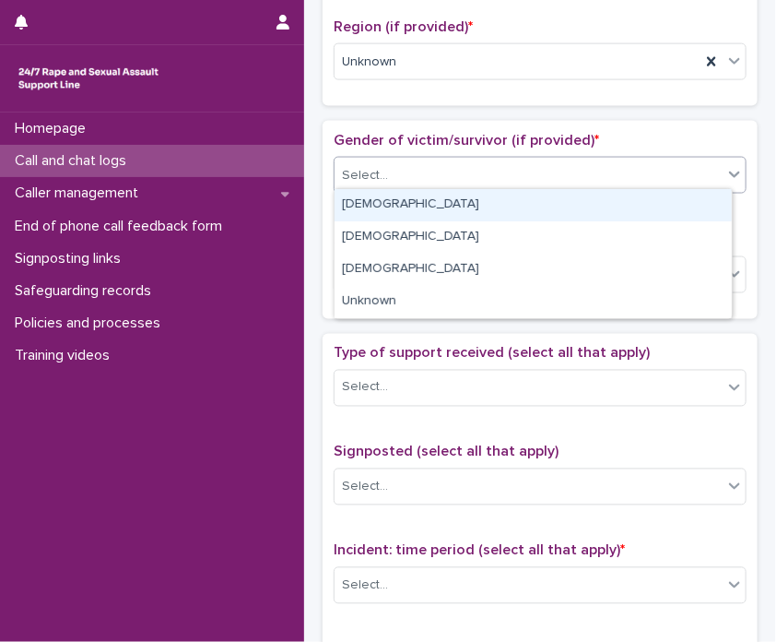
click at [390, 175] on input "text" at bounding box center [391, 175] width 2 height 18
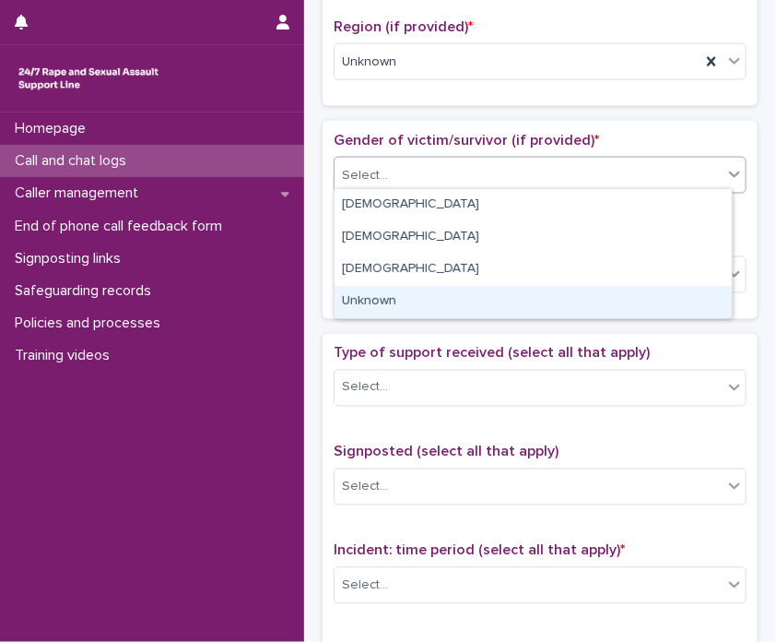
click at [380, 304] on div "Unknown" at bounding box center [533, 302] width 397 height 32
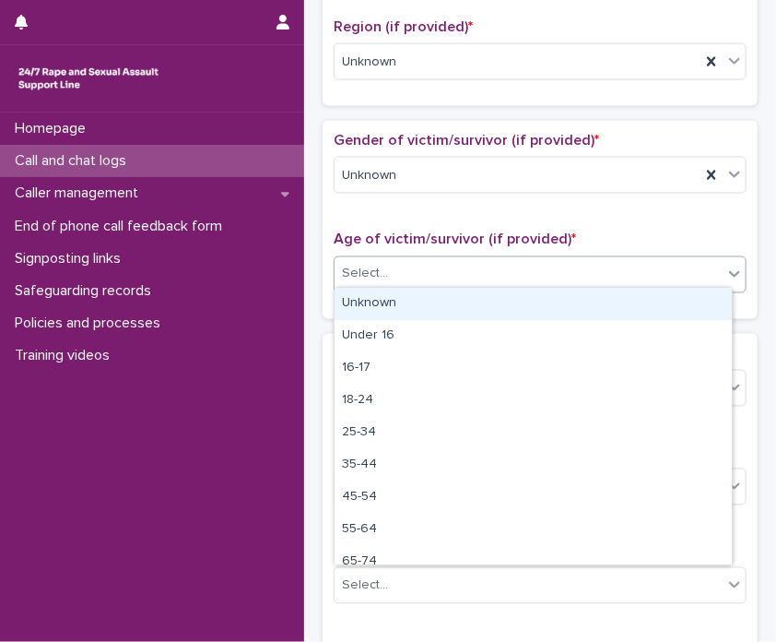
click at [418, 276] on div "Select..." at bounding box center [529, 274] width 388 height 30
click at [413, 313] on div "Unknown" at bounding box center [533, 304] width 397 height 32
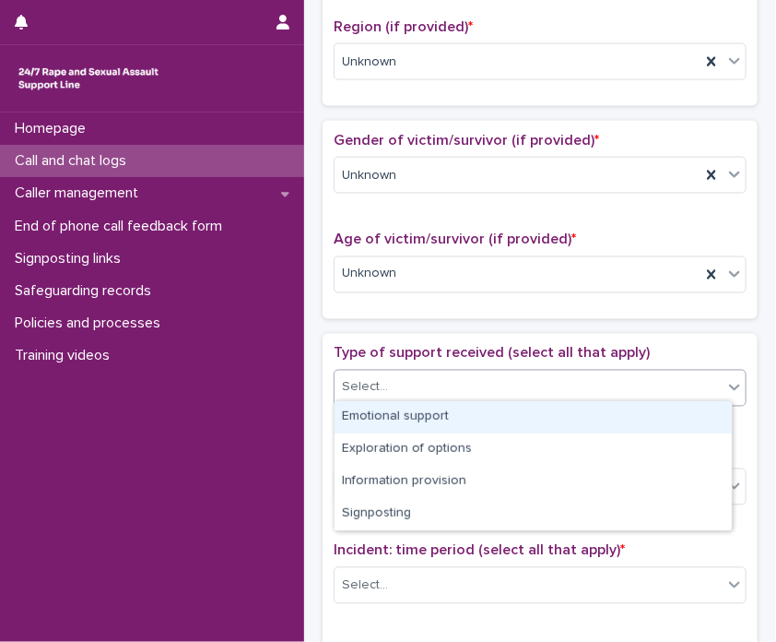
click at [490, 377] on div "Select..." at bounding box center [529, 387] width 388 height 30
click at [477, 404] on div "Emotional support" at bounding box center [533, 417] width 397 height 32
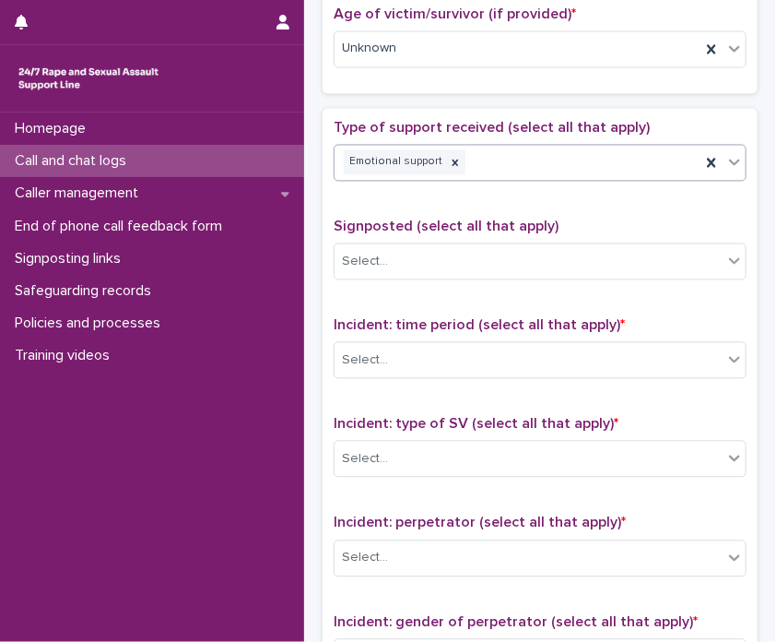
scroll to position [1019, 0]
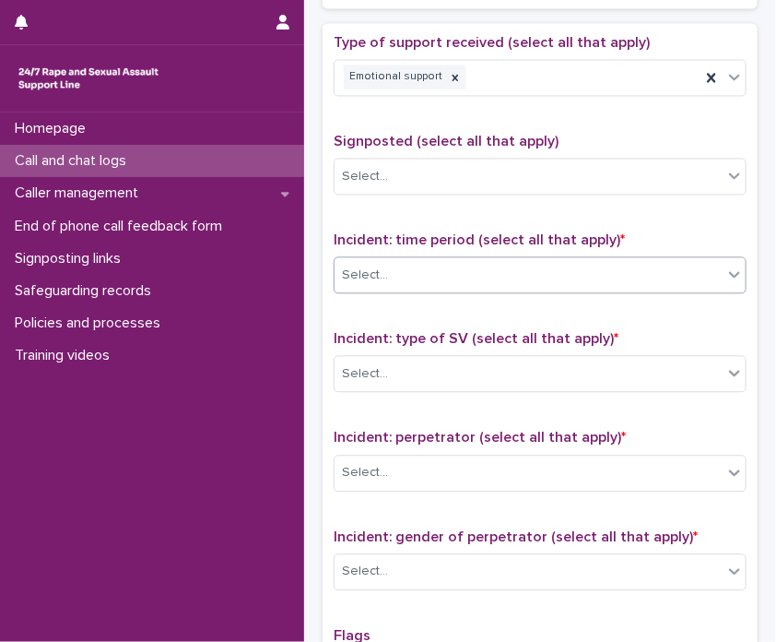
click at [457, 265] on div "Select..." at bounding box center [529, 275] width 388 height 30
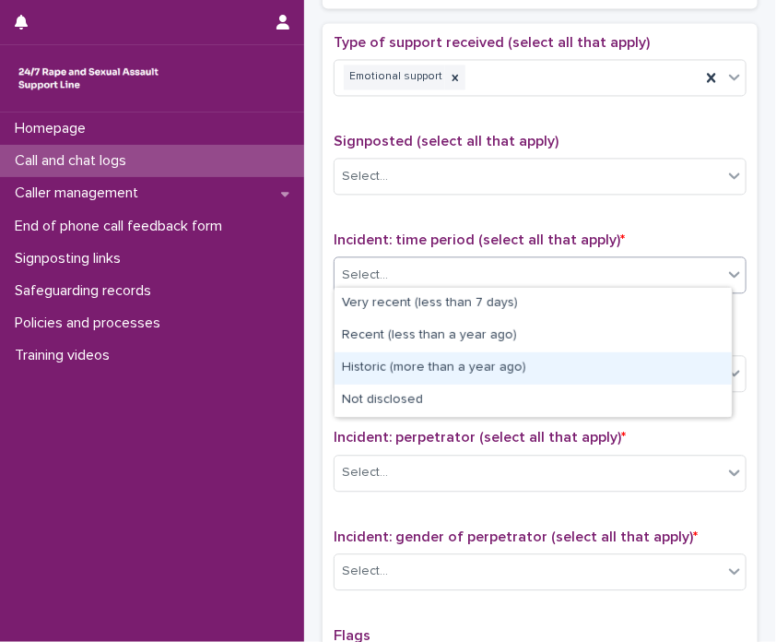
click at [397, 359] on div "Historic (more than a year ago)" at bounding box center [533, 368] width 397 height 32
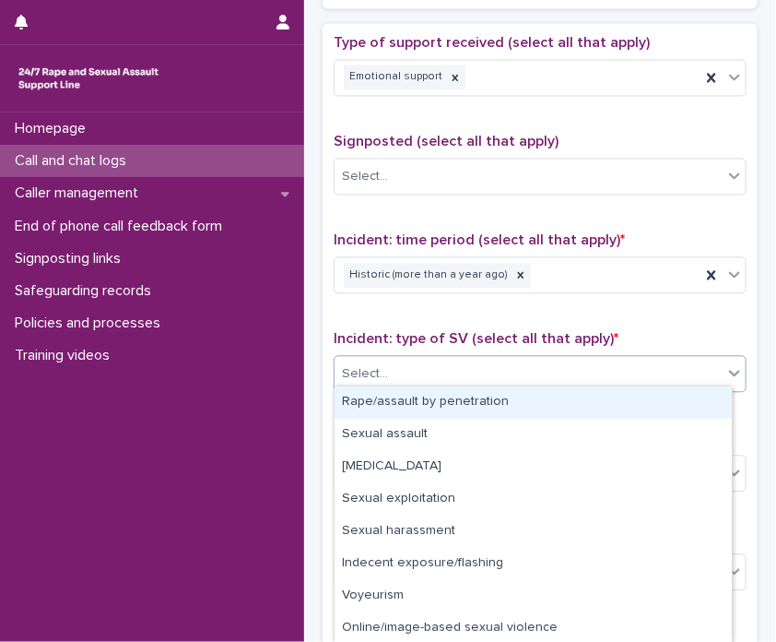
click at [397, 359] on div "Select..." at bounding box center [529, 374] width 388 height 30
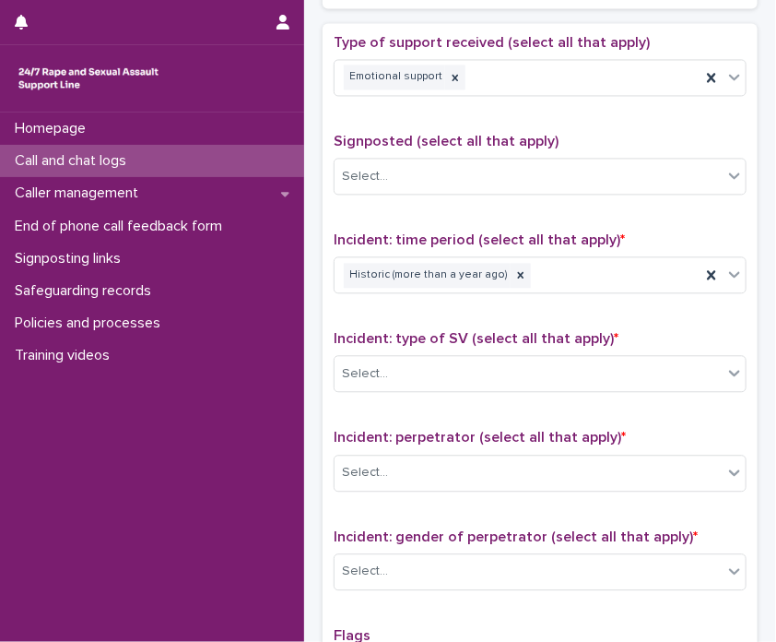
click at [482, 333] on span "Incident: type of SV (select all that apply) *" at bounding box center [476, 338] width 285 height 15
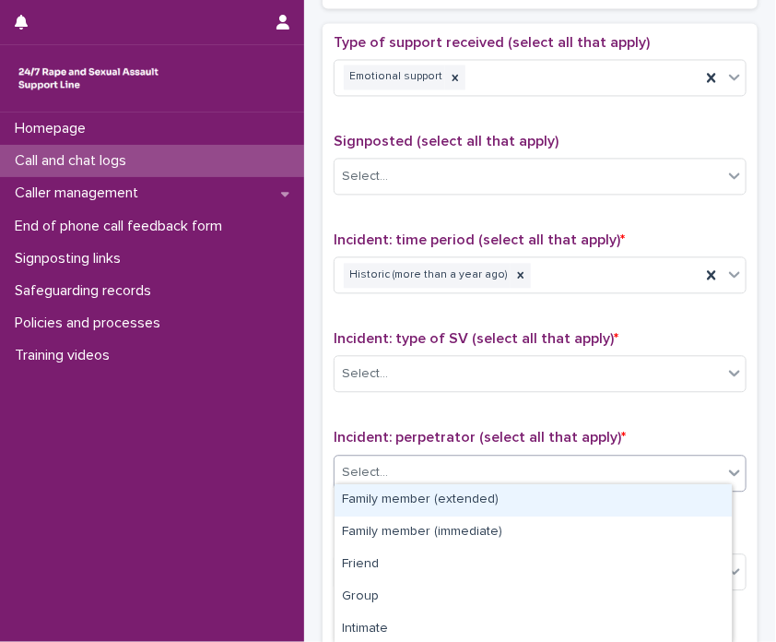
click at [457, 467] on div "Select..." at bounding box center [529, 472] width 388 height 30
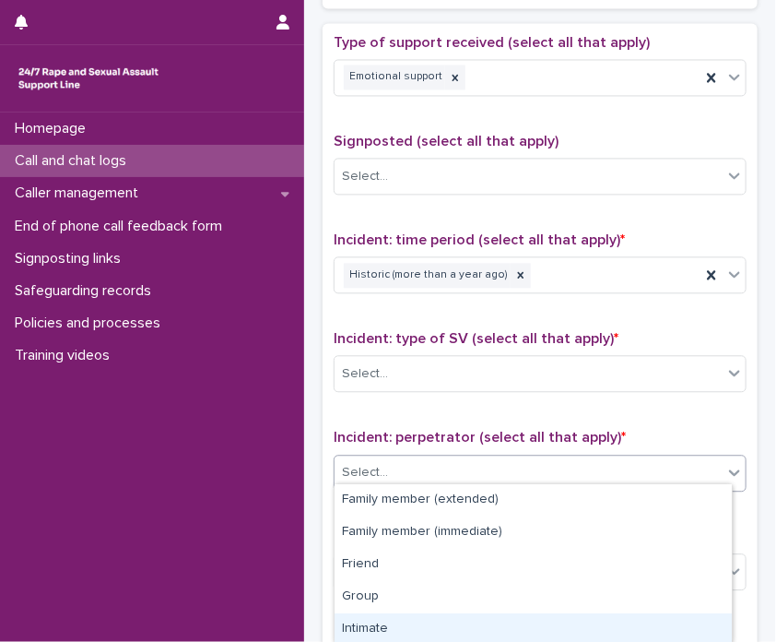
click at [435, 619] on div "Intimate" at bounding box center [533, 629] width 397 height 32
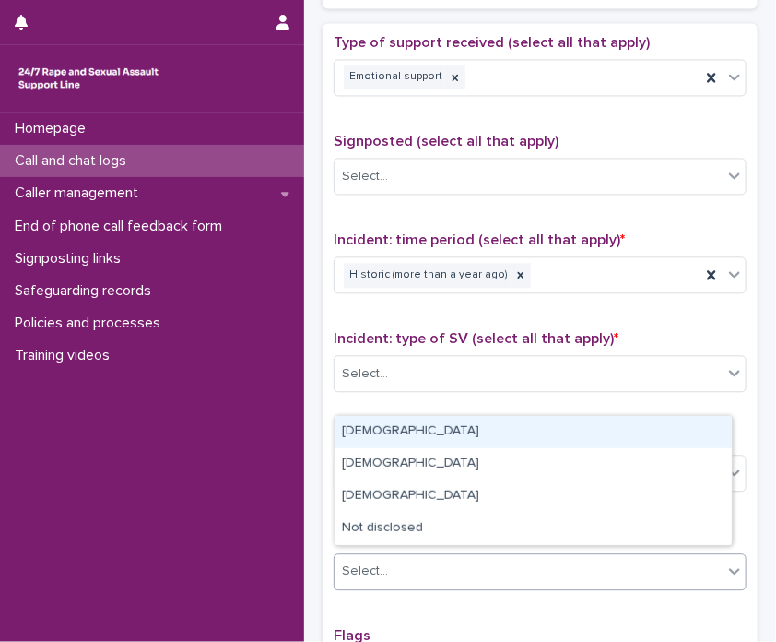
click at [439, 570] on div "Select..." at bounding box center [529, 571] width 388 height 30
click at [372, 445] on div "[DEMOGRAPHIC_DATA]" at bounding box center [533, 432] width 397 height 32
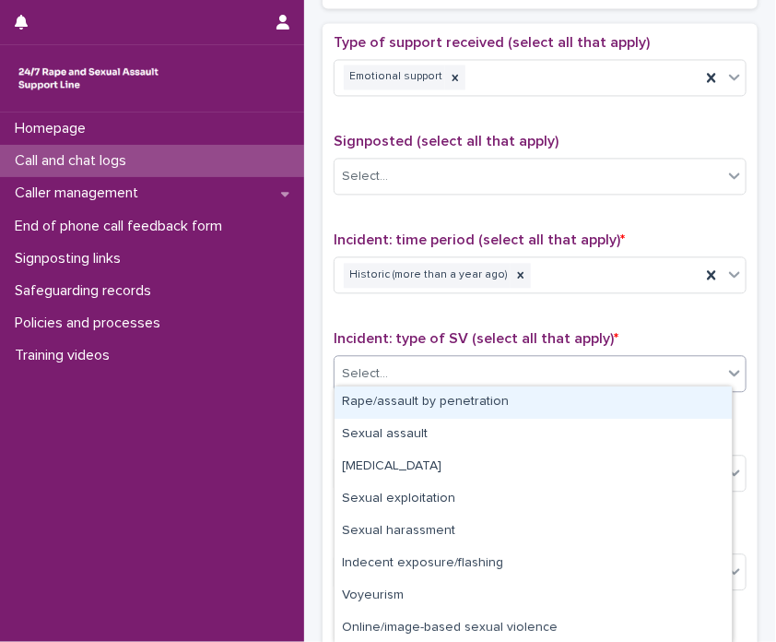
click at [561, 375] on div "Select..." at bounding box center [529, 374] width 388 height 30
click at [541, 391] on div "Rape/assault by penetration" at bounding box center [533, 402] width 397 height 32
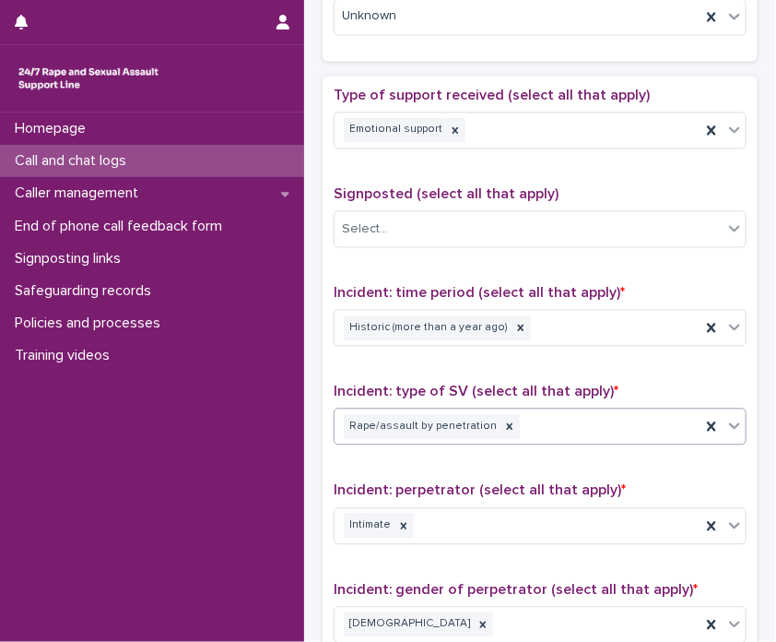
scroll to position [977, 0]
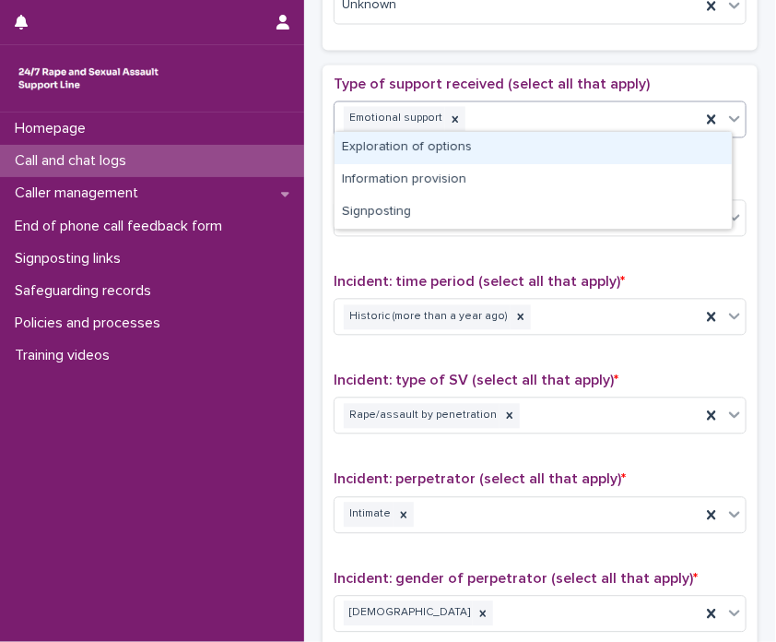
click at [500, 102] on div "Emotional support" at bounding box center [518, 118] width 366 height 32
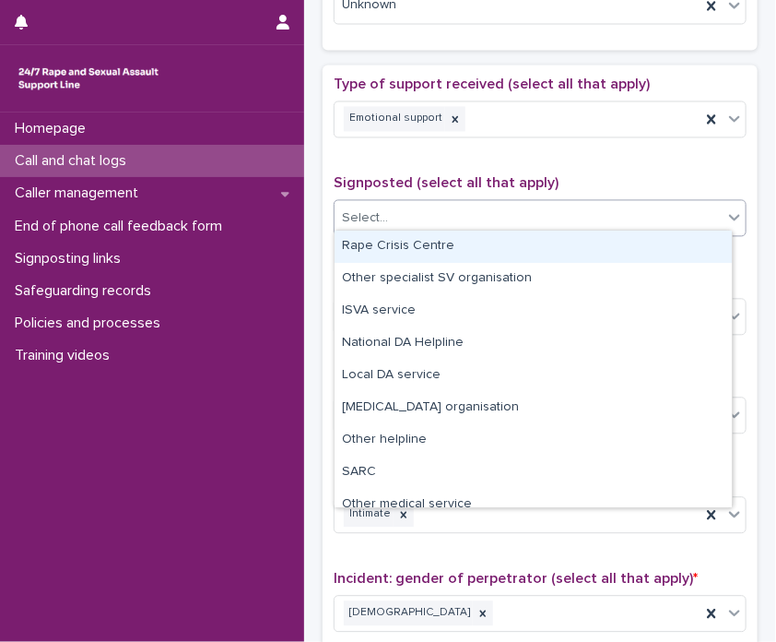
click at [648, 216] on div "Select..." at bounding box center [529, 218] width 388 height 30
click at [608, 240] on div "Rape Crisis Centre" at bounding box center [533, 246] width 397 height 32
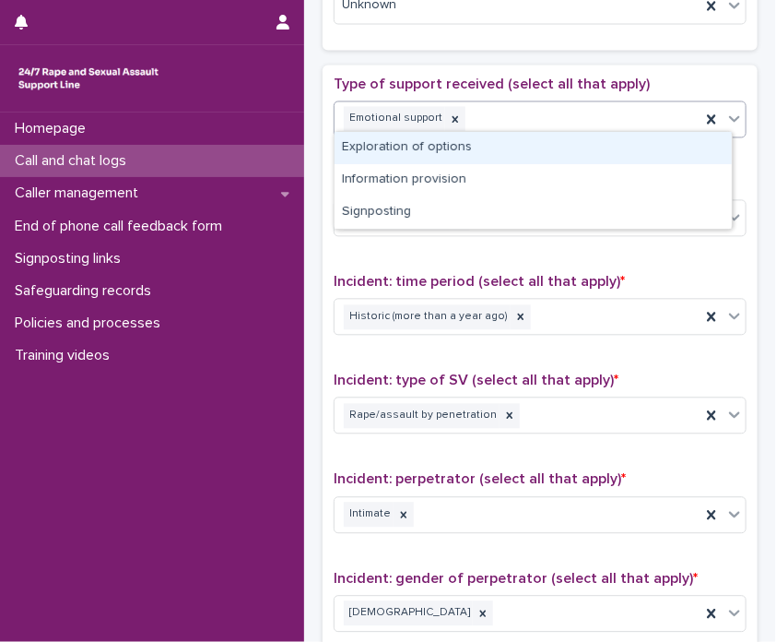
click at [527, 110] on div "Emotional support" at bounding box center [518, 118] width 366 height 32
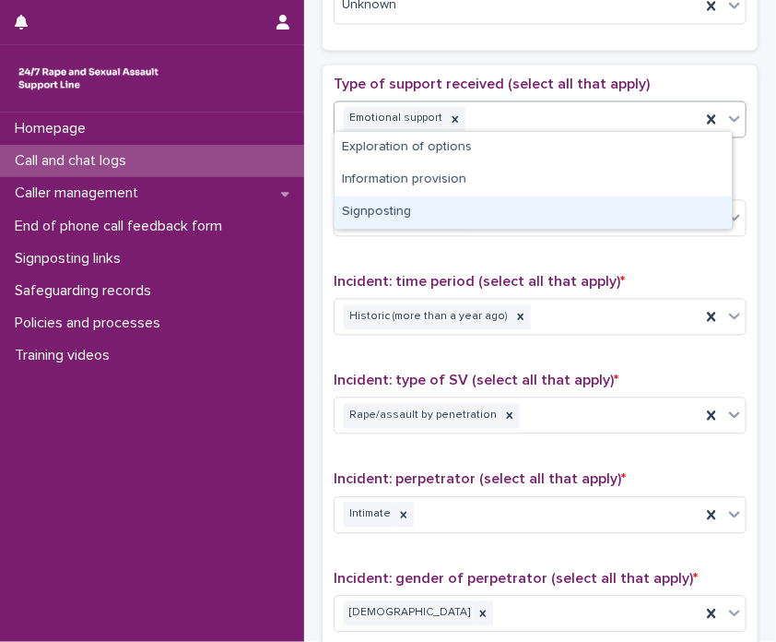
click at [484, 222] on div "Signposting" at bounding box center [533, 212] width 397 height 32
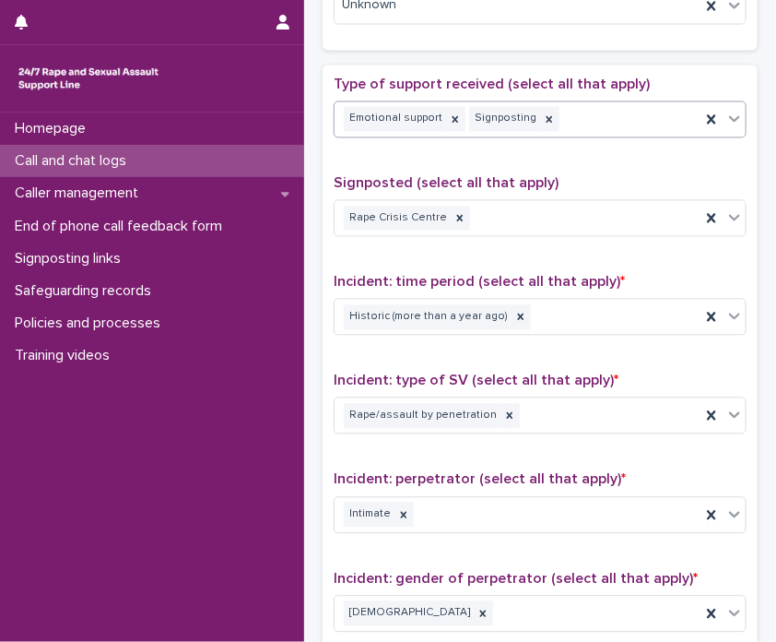
scroll to position [1374, 0]
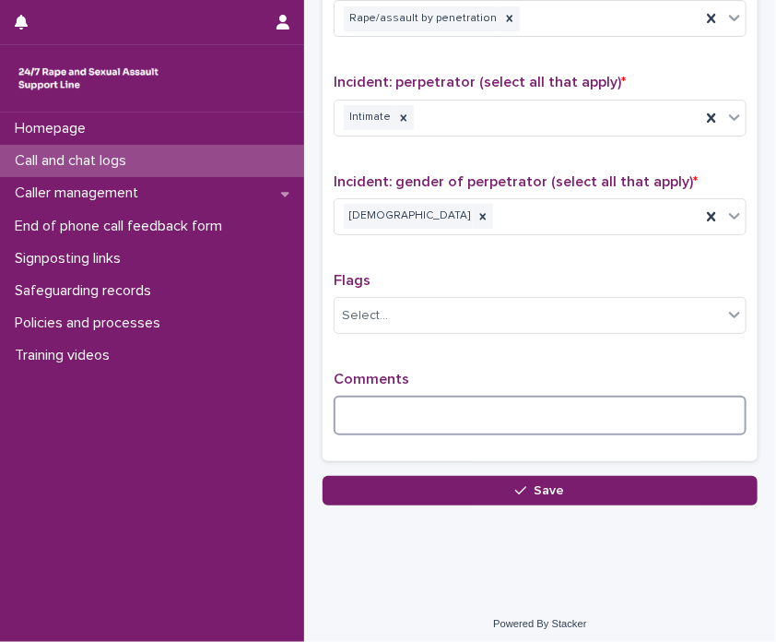
click at [557, 423] on textarea at bounding box center [540, 415] width 413 height 40
click at [488, 395] on textarea "********" at bounding box center [533, 415] width 399 height 40
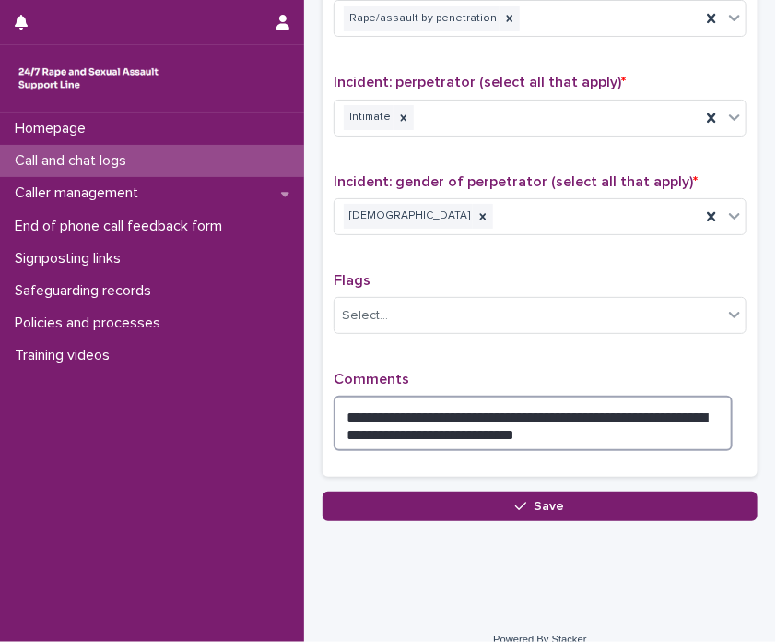
scroll to position [0, 0]
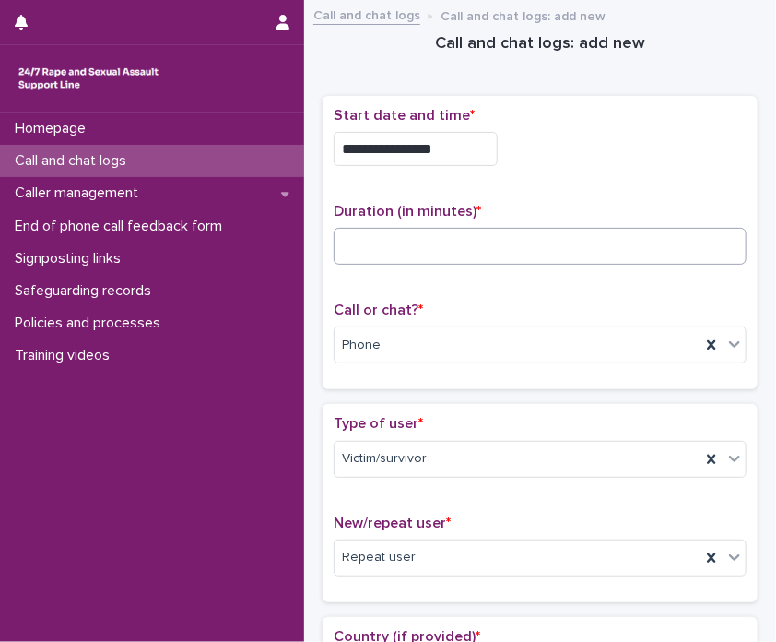
type textarea "**********"
click at [390, 248] on input at bounding box center [540, 246] width 413 height 37
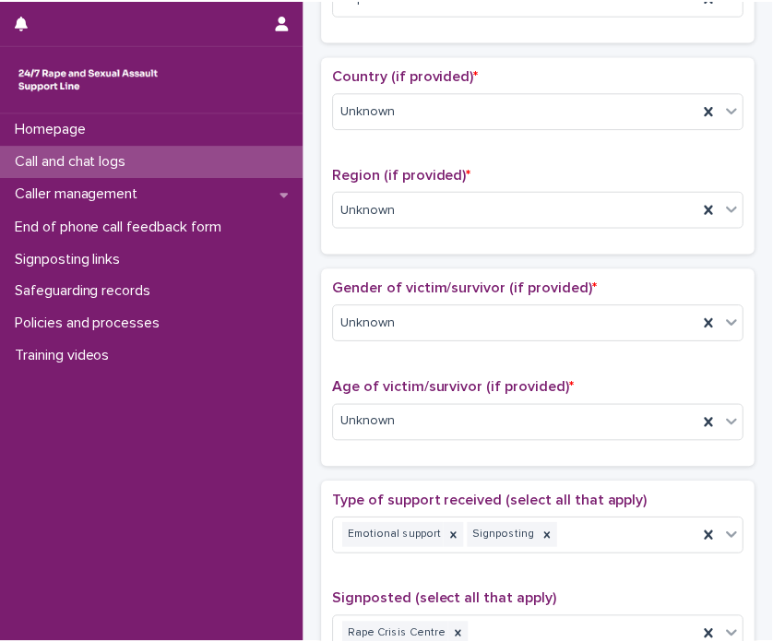
scroll to position [1123, 0]
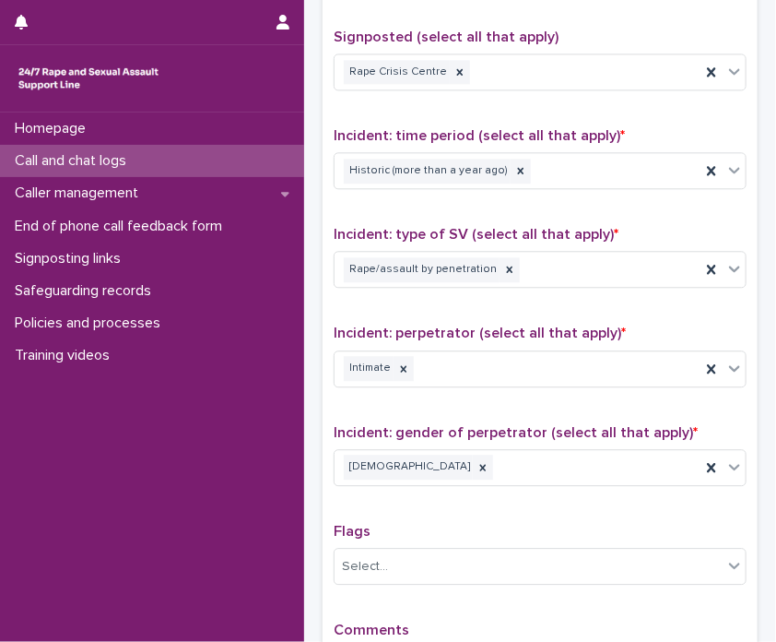
type input "**"
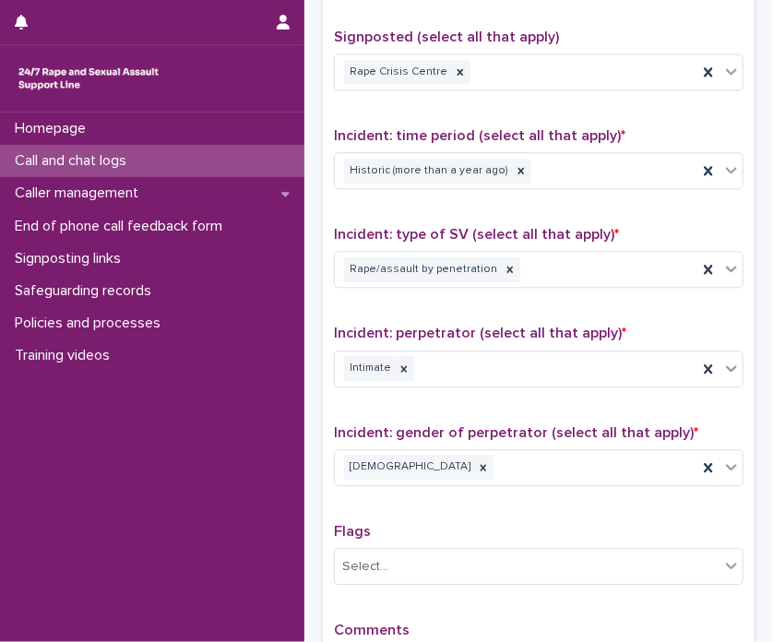
scroll to position [1389, 0]
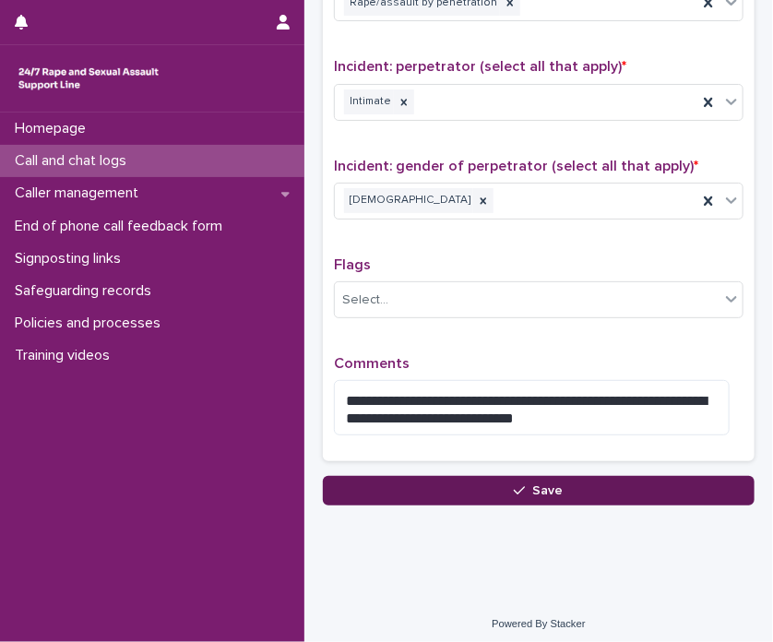
click at [590, 476] on button "Save" at bounding box center [538, 490] width 431 height 29
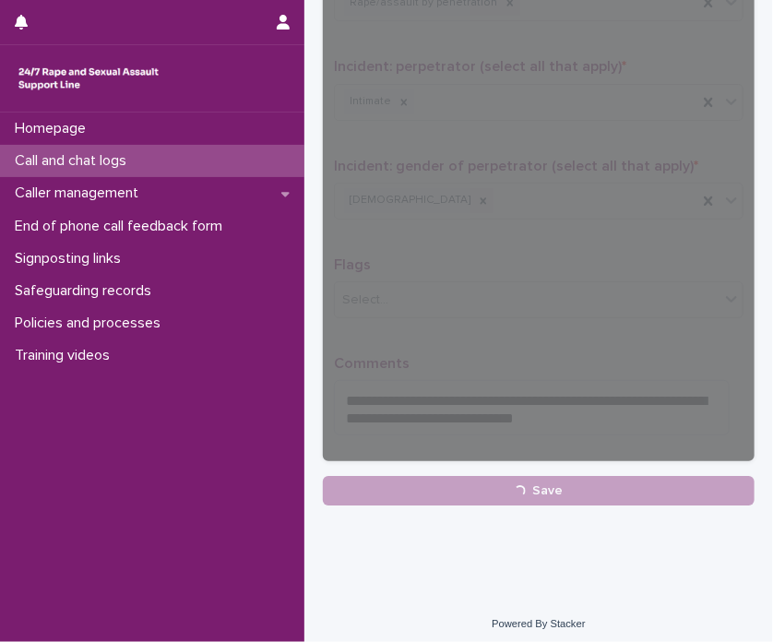
scroll to position [0, 0]
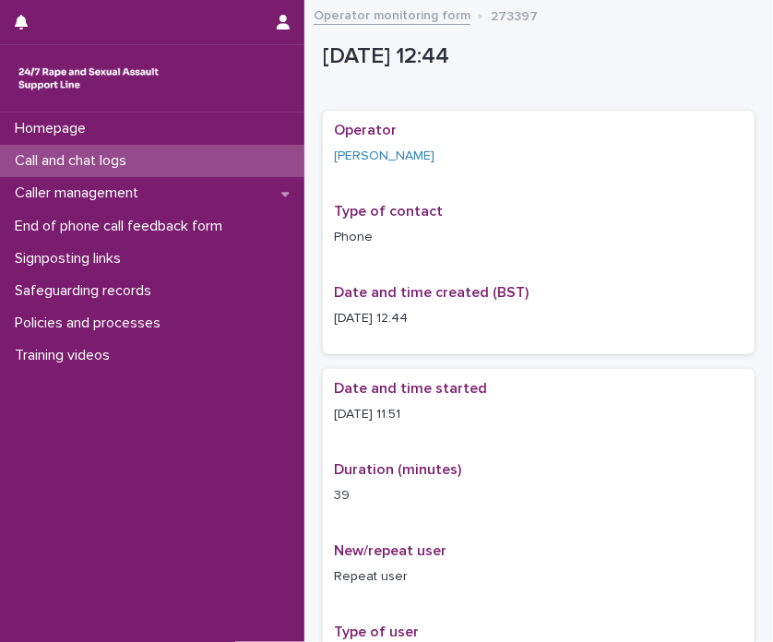
click at [123, 162] on p "Call and chat logs" at bounding box center [74, 161] width 134 height 18
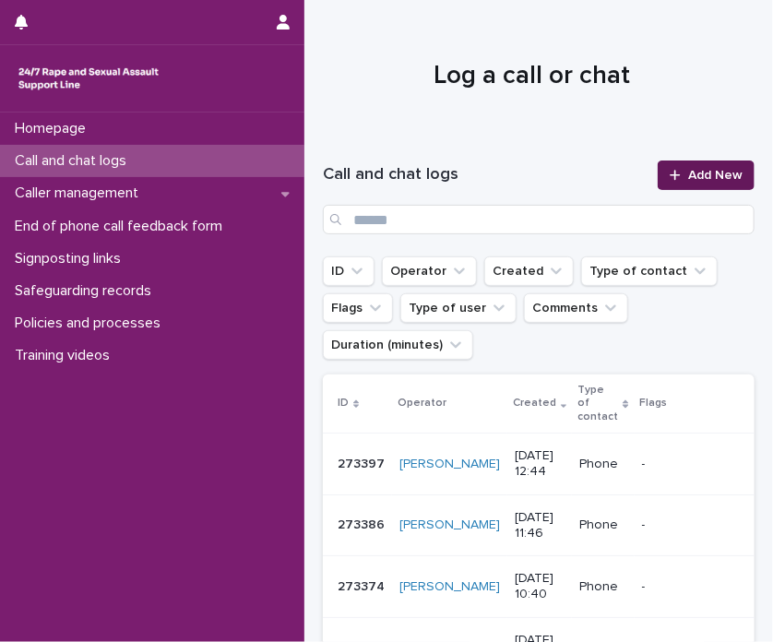
click at [690, 187] on link "Add New" at bounding box center [705, 174] width 97 height 29
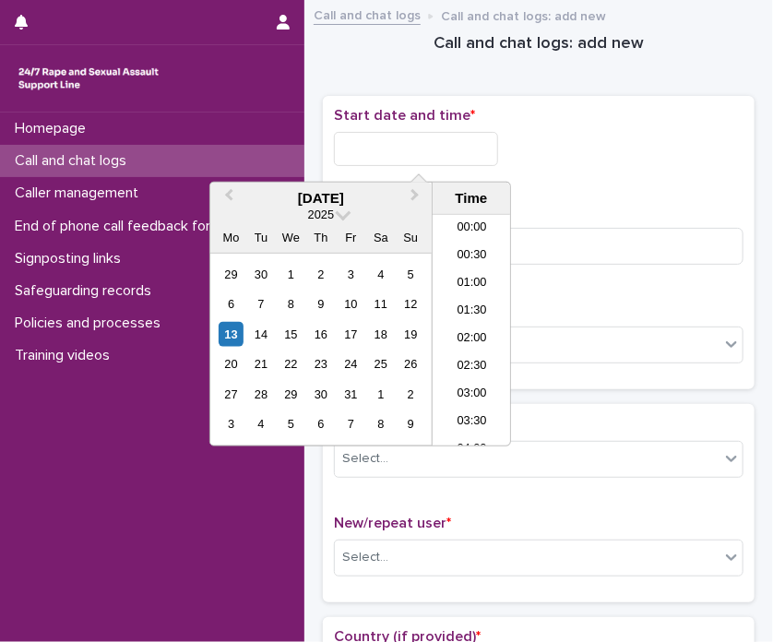
click at [439, 134] on input "text" at bounding box center [416, 149] width 164 height 34
click at [454, 335] on li "13:30" at bounding box center [471, 330] width 78 height 28
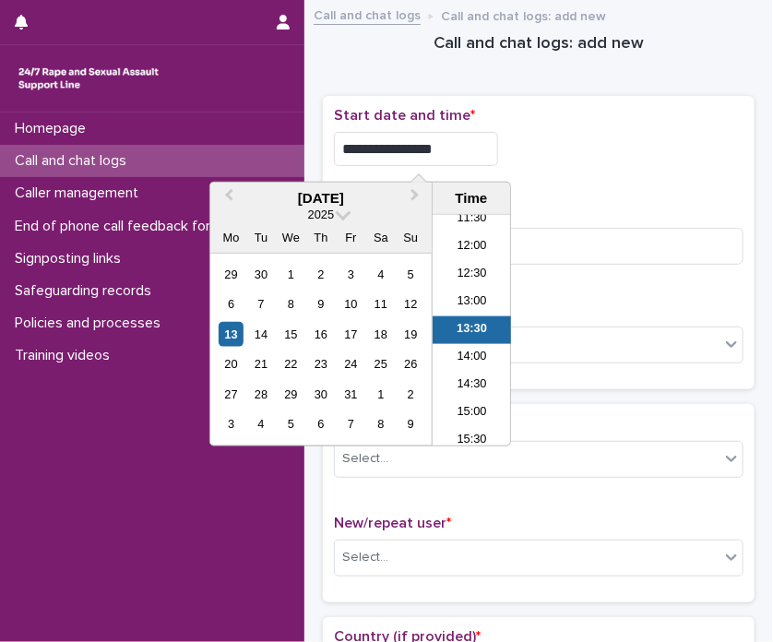
click at [462, 134] on input "**********" at bounding box center [416, 149] width 164 height 34
type input "**********"
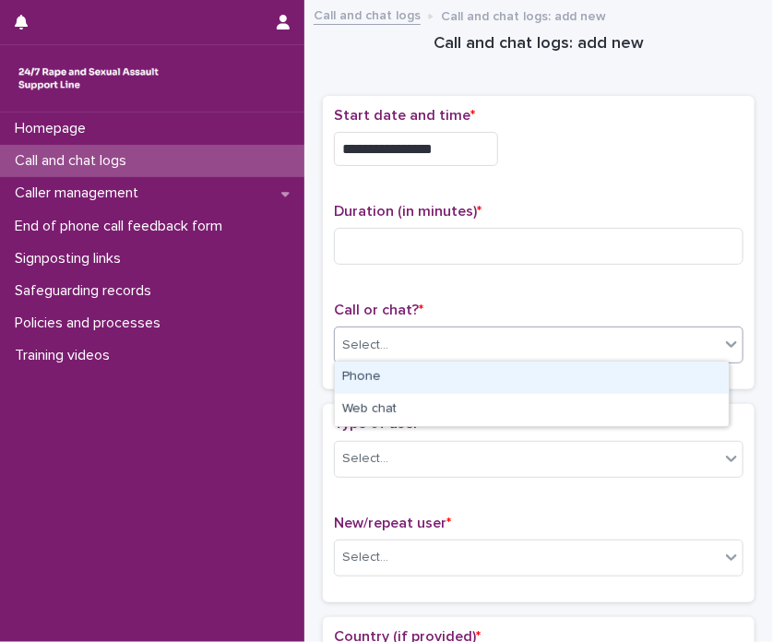
click at [525, 335] on div "Select..." at bounding box center [527, 345] width 384 height 30
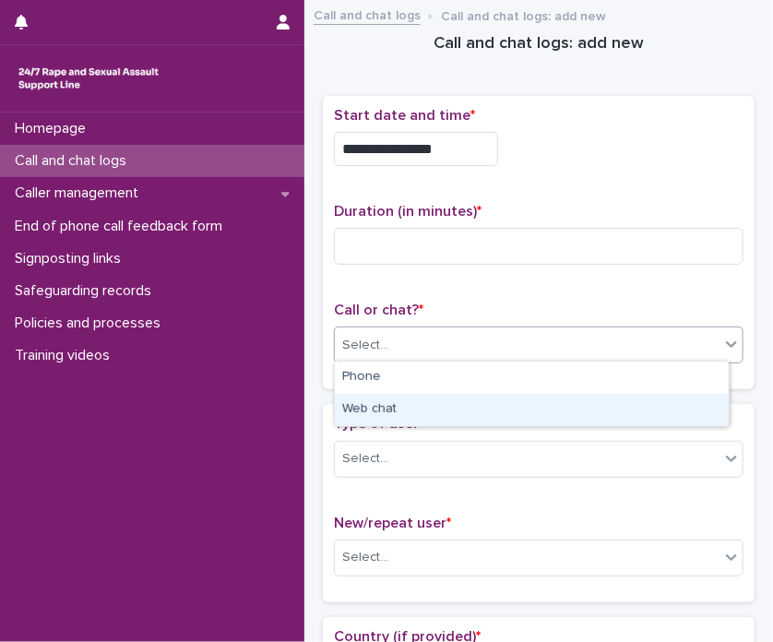
click at [516, 397] on div "Web chat" at bounding box center [532, 410] width 394 height 32
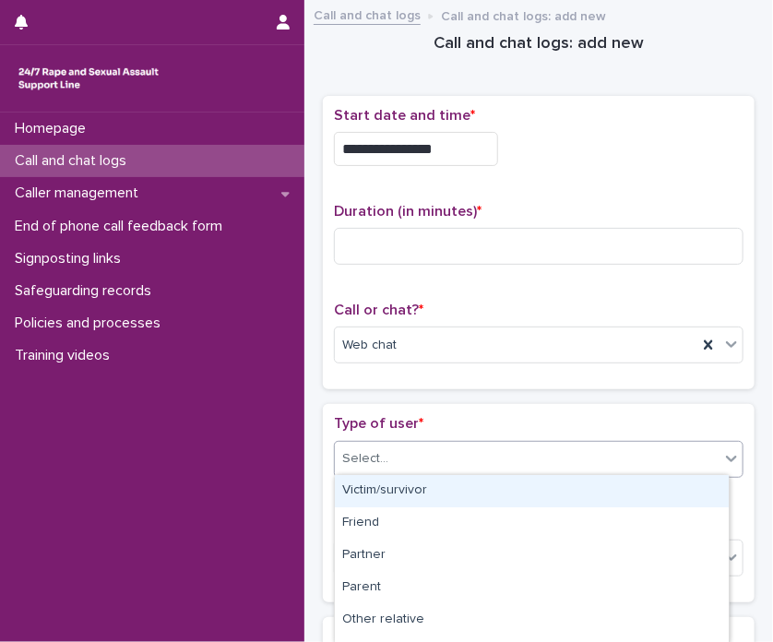
click at [559, 450] on div "Select..." at bounding box center [527, 458] width 384 height 30
click at [466, 490] on div "Victim/survivor" at bounding box center [532, 491] width 394 height 32
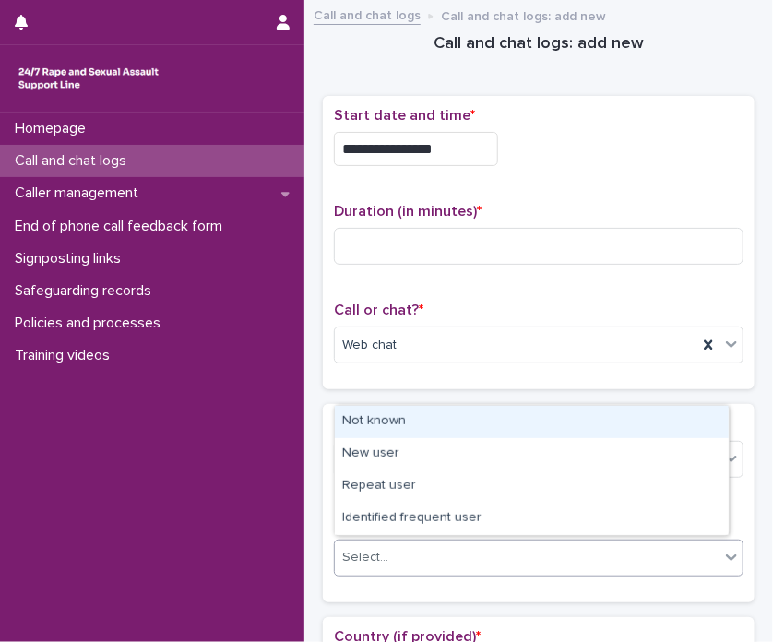
click at [417, 565] on div "Select..." at bounding box center [527, 557] width 384 height 30
drag, startPoint x: 427, startPoint y: 537, endPoint x: 440, endPoint y: 420, distance: 117.8
click at [440, 420] on div "Not known" at bounding box center [532, 422] width 394 height 32
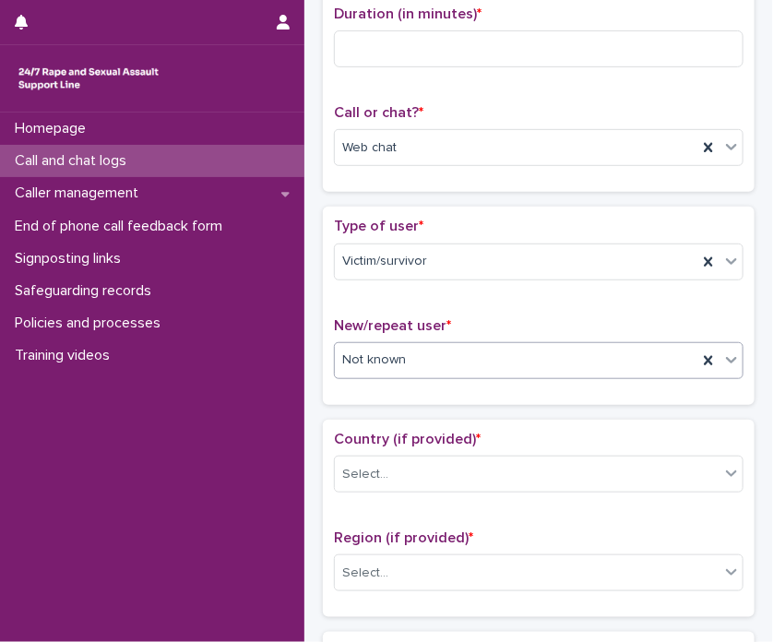
scroll to position [200, 0]
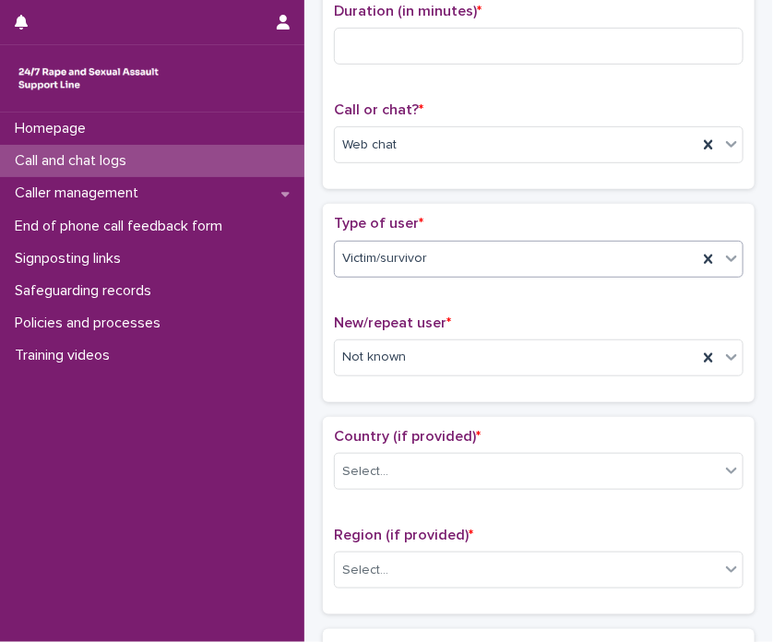
click at [388, 217] on span "Type of user *" at bounding box center [378, 223] width 89 height 15
click at [401, 456] on div "Select..." at bounding box center [527, 471] width 384 height 30
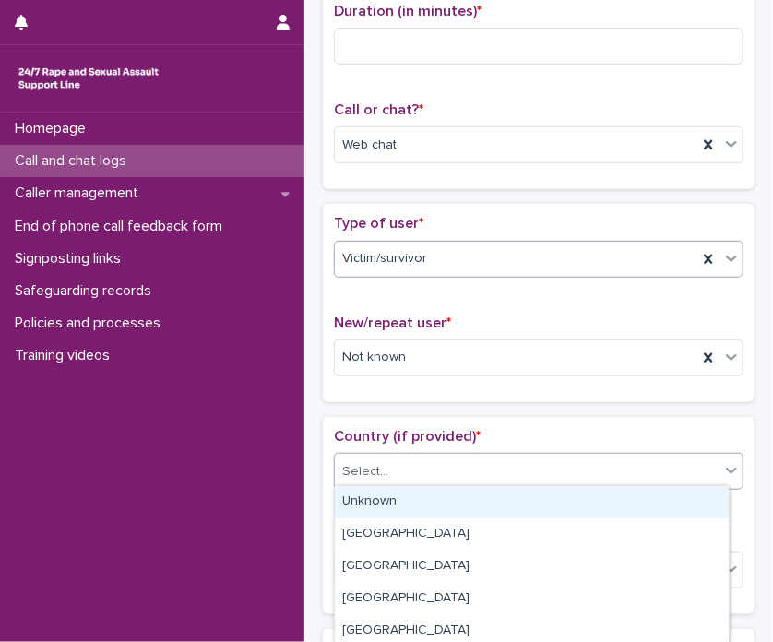
click at [398, 503] on div "Unknown" at bounding box center [532, 502] width 394 height 32
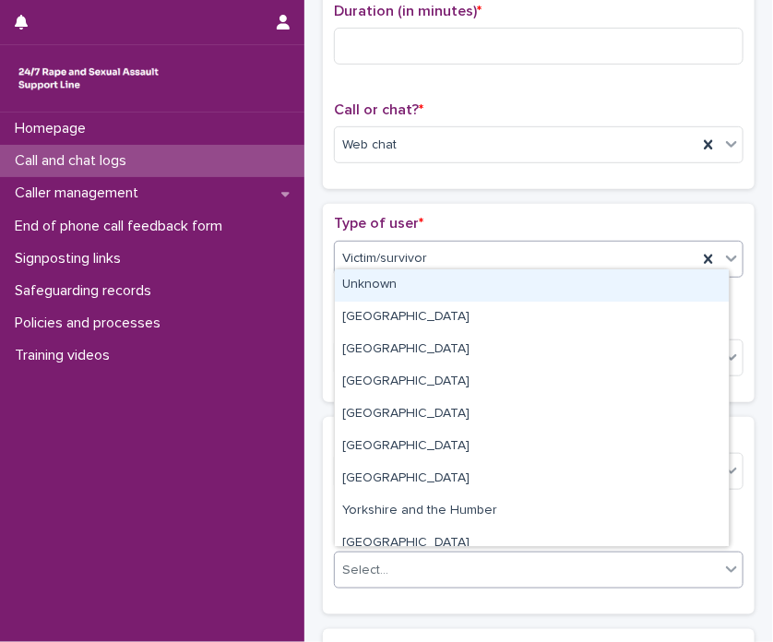
click at [401, 555] on div "Select..." at bounding box center [527, 570] width 384 height 30
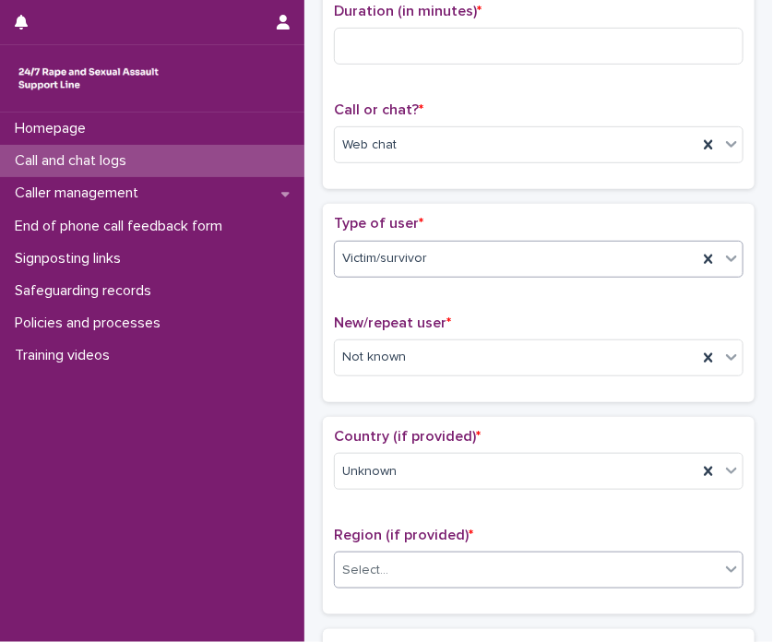
click at [431, 578] on div "Select..." at bounding box center [527, 570] width 384 height 30
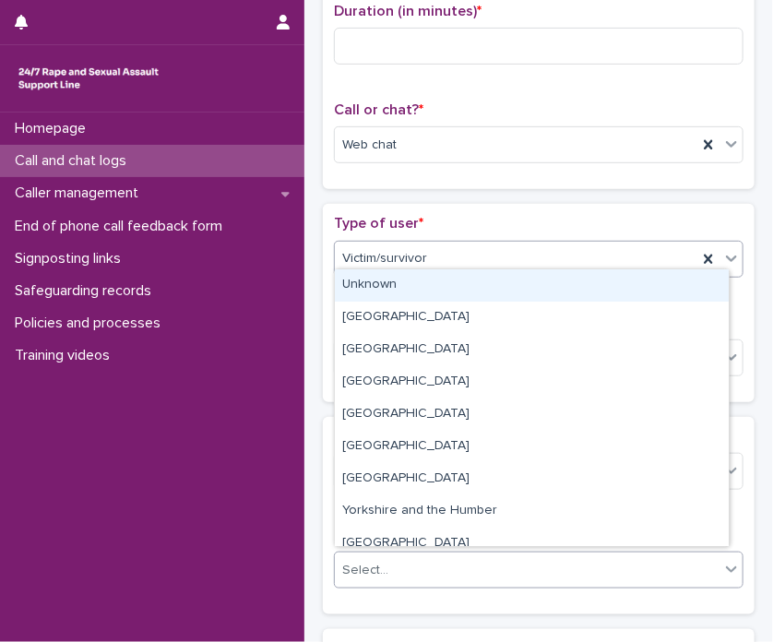
click at [431, 578] on div "Select..." at bounding box center [527, 570] width 384 height 30
click at [369, 278] on div "Unknown" at bounding box center [532, 285] width 394 height 32
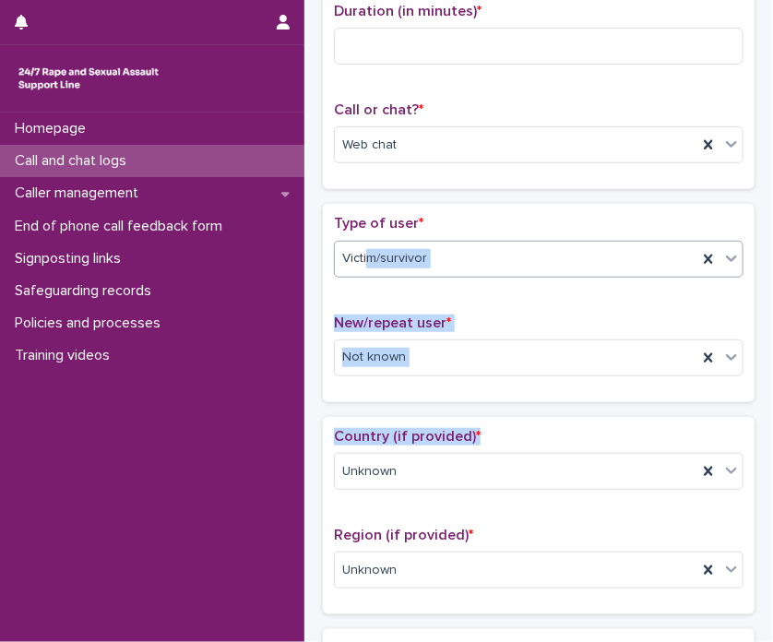
drag, startPoint x: 361, startPoint y: 301, endPoint x: 771, endPoint y: 435, distance: 430.6
click at [702, 435] on div "**********" at bounding box center [386, 321] width 773 height 642
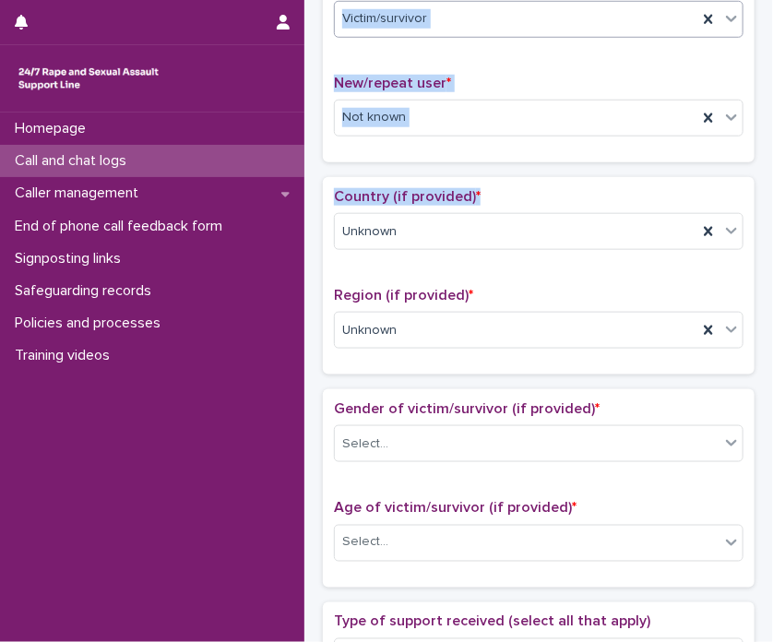
scroll to position [469, 0]
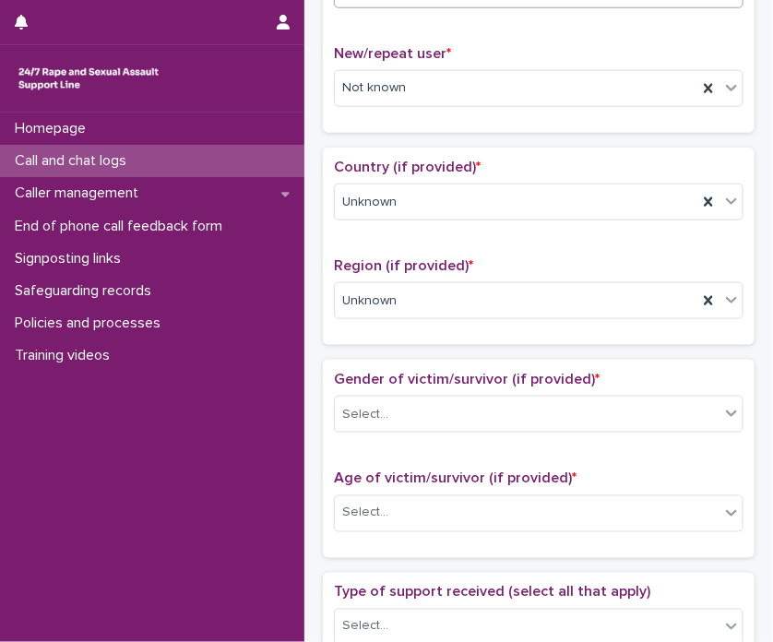
click at [409, 430] on div "Gender of victim/survivor (if provided) * Select..." at bounding box center [538, 409] width 409 height 77
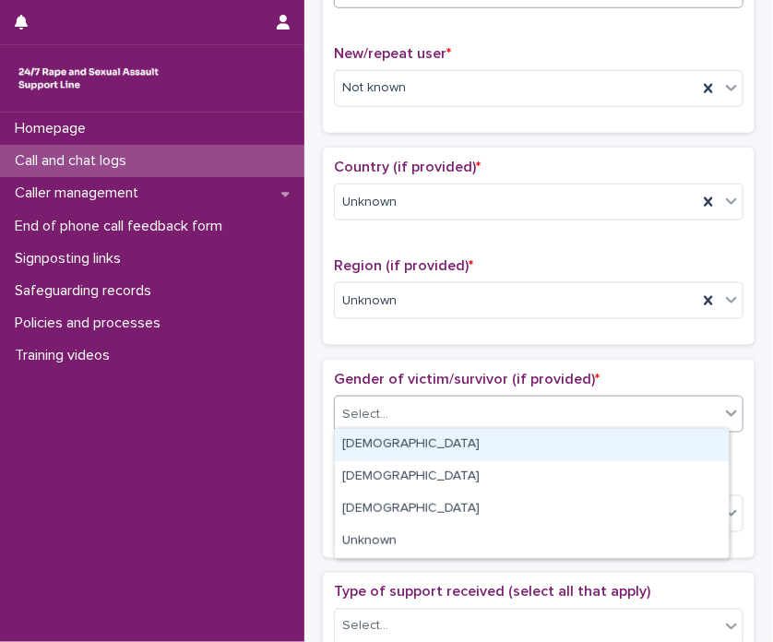
click at [428, 417] on div "Select..." at bounding box center [527, 414] width 384 height 30
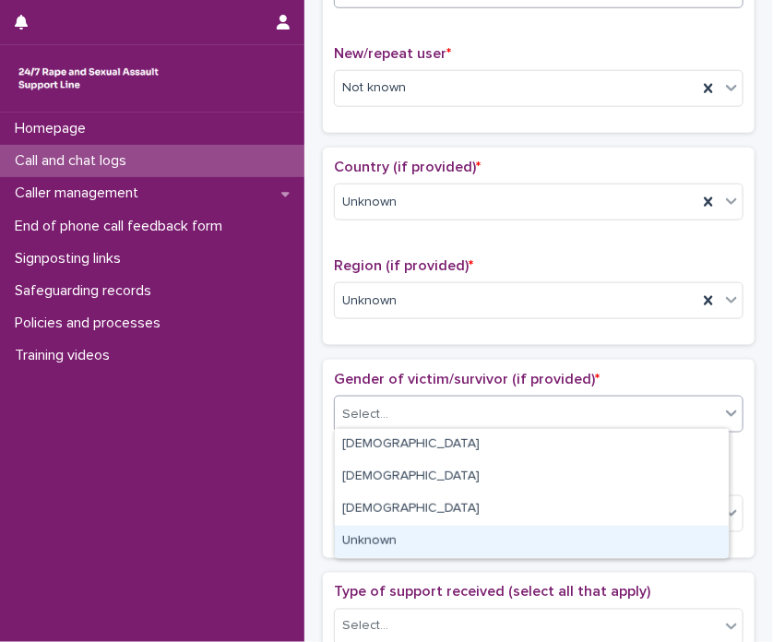
click at [394, 535] on div "Unknown" at bounding box center [532, 541] width 394 height 32
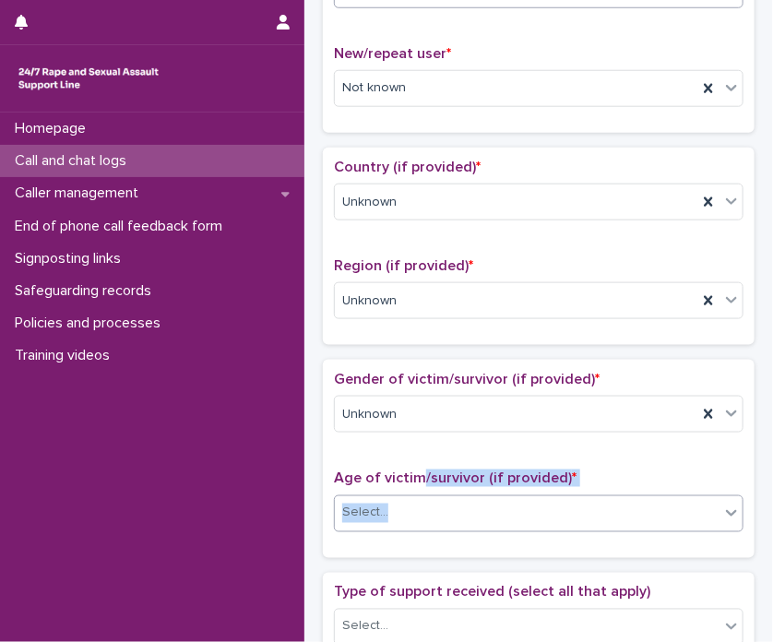
drag, startPoint x: 417, startPoint y: 483, endPoint x: 417, endPoint y: 497, distance: 13.8
click at [417, 497] on div "Age of victim/survivor (if provided) * Select..." at bounding box center [538, 507] width 409 height 77
click at [417, 498] on div "Select..." at bounding box center [527, 513] width 384 height 30
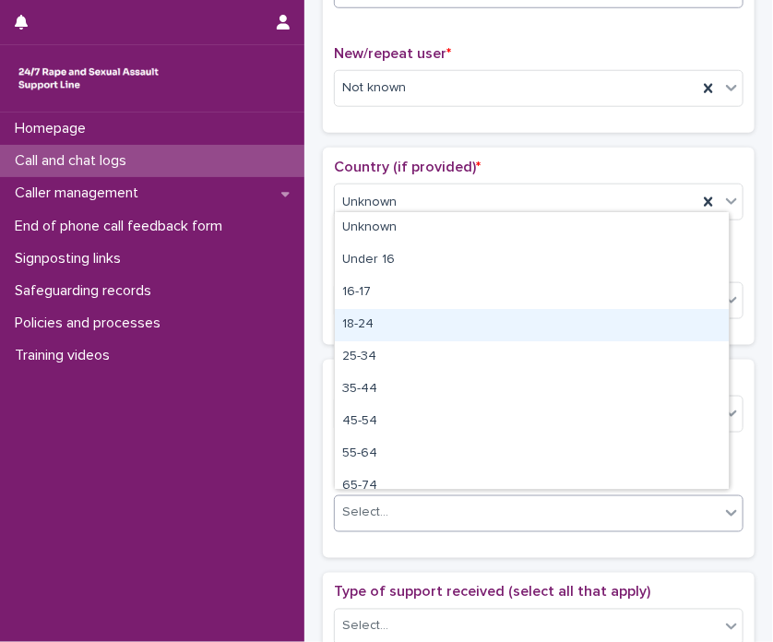
click at [381, 326] on div "18-24" at bounding box center [532, 325] width 394 height 32
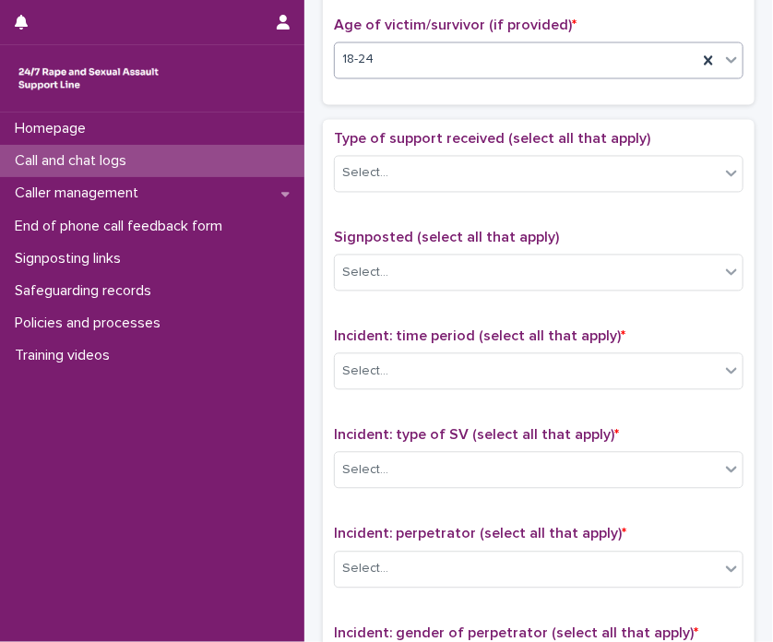
scroll to position [918, 0]
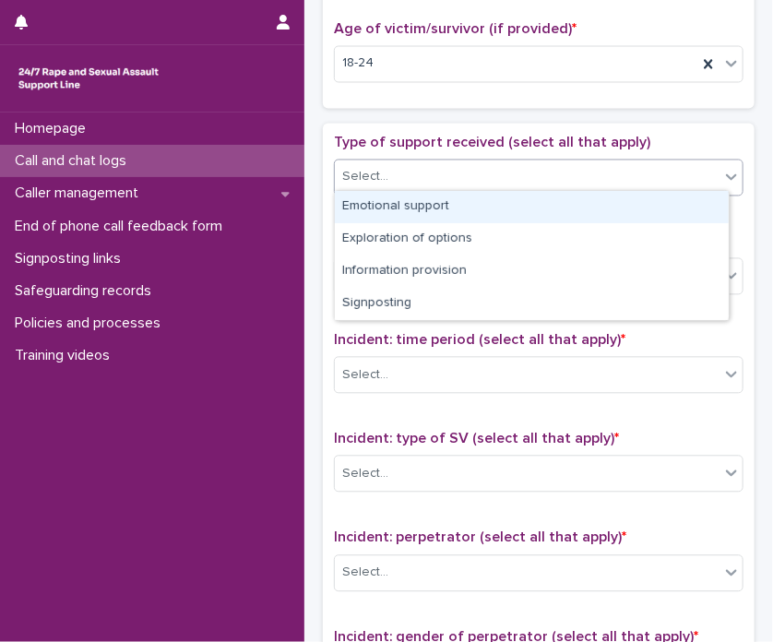
click at [391, 183] on div "Select..." at bounding box center [527, 177] width 384 height 30
click at [391, 206] on div "Emotional support" at bounding box center [532, 207] width 394 height 32
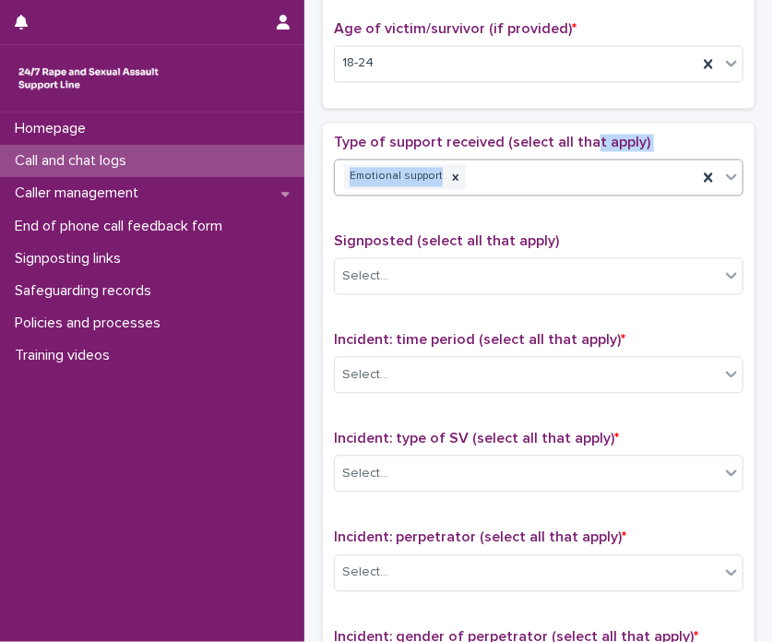
drag, startPoint x: 586, startPoint y: 148, endPoint x: 576, endPoint y: 170, distance: 23.5
click at [576, 170] on div "Type of support received (select all that apply) Emotional support" at bounding box center [538, 173] width 409 height 77
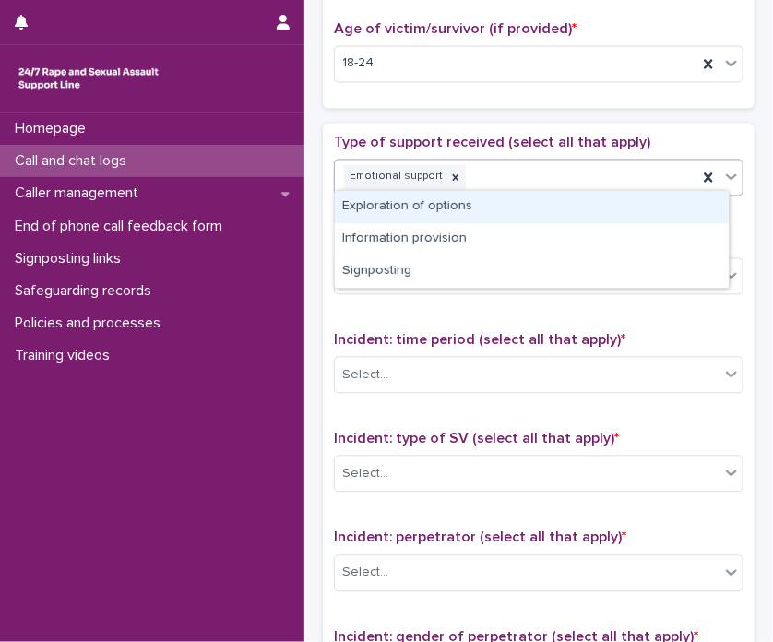
drag, startPoint x: 576, startPoint y: 170, endPoint x: 562, endPoint y: 190, distance: 24.5
click at [562, 190] on body "**********" at bounding box center [386, 321] width 773 height 642
click at [562, 191] on div "Exploration of options" at bounding box center [532, 207] width 394 height 32
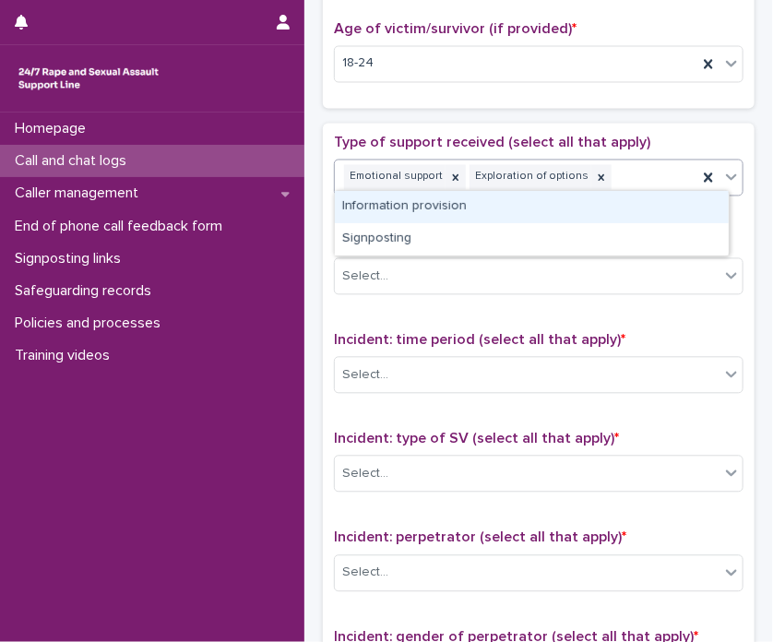
click at [590, 239] on body "**********" at bounding box center [386, 321] width 773 height 642
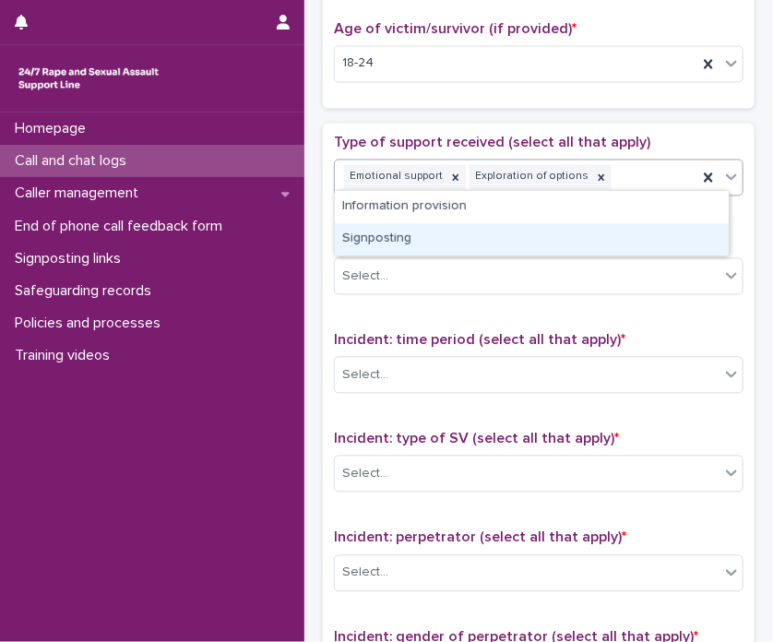
click at [590, 239] on div "Signposting" at bounding box center [532, 239] width 394 height 32
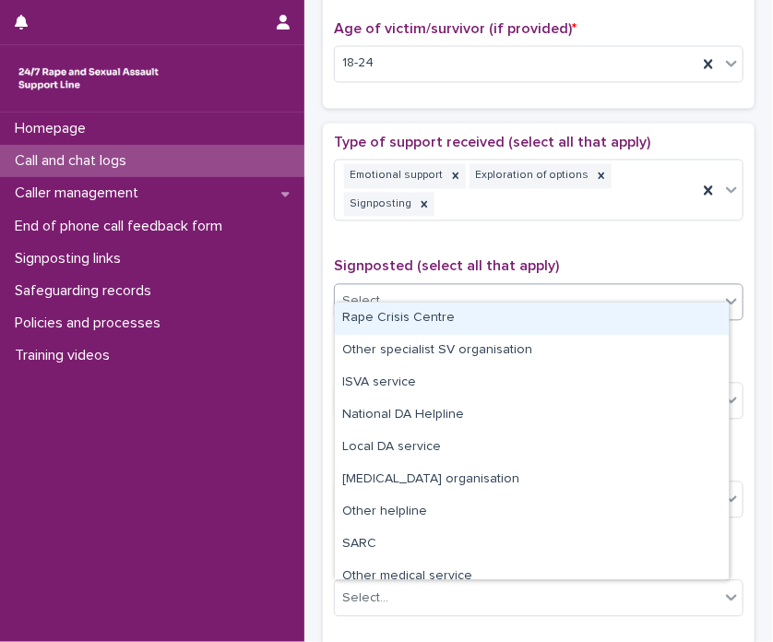
scroll to position [931, 0]
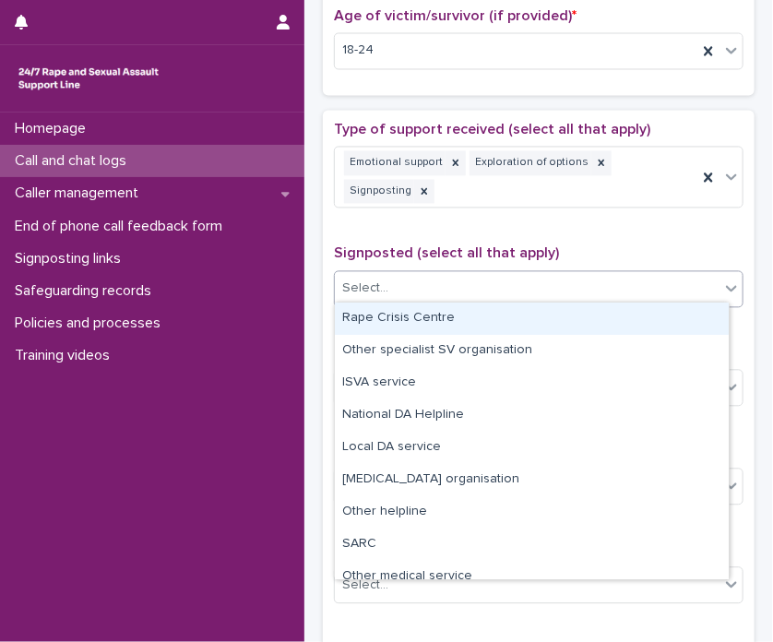
click at [512, 286] on div "Select..." at bounding box center [527, 289] width 384 height 30
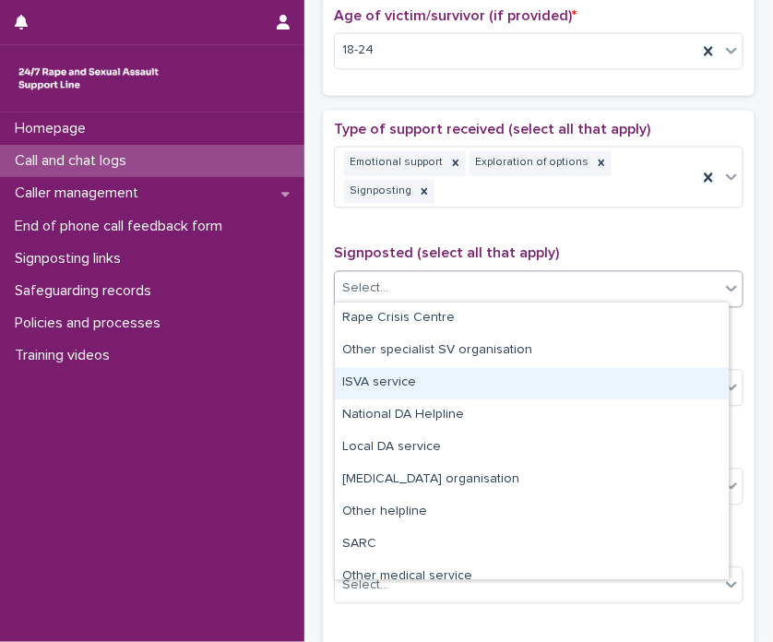
click at [444, 379] on div "ISVA service" at bounding box center [532, 383] width 394 height 32
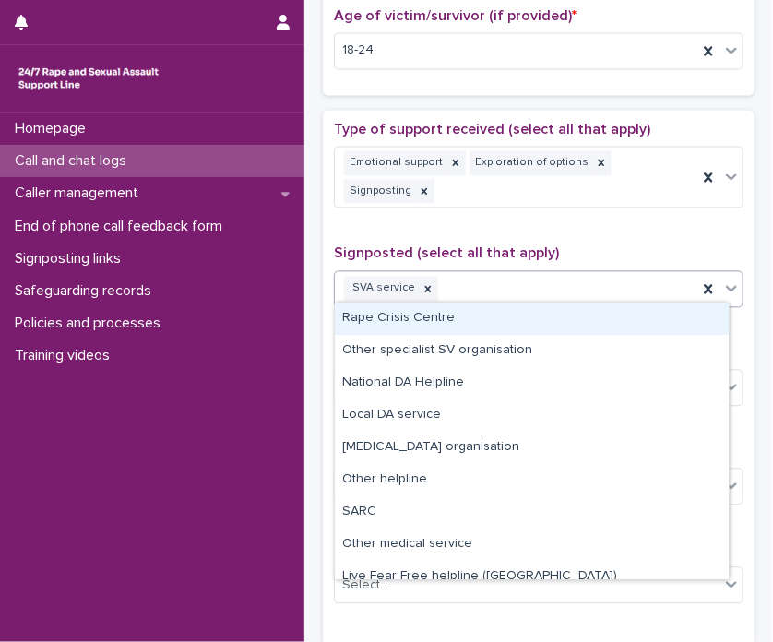
drag, startPoint x: 524, startPoint y: 286, endPoint x: 481, endPoint y: 323, distance: 56.2
click at [481, 323] on body "**********" at bounding box center [386, 321] width 773 height 642
click at [481, 323] on div "Rape Crisis Centre" at bounding box center [532, 318] width 394 height 32
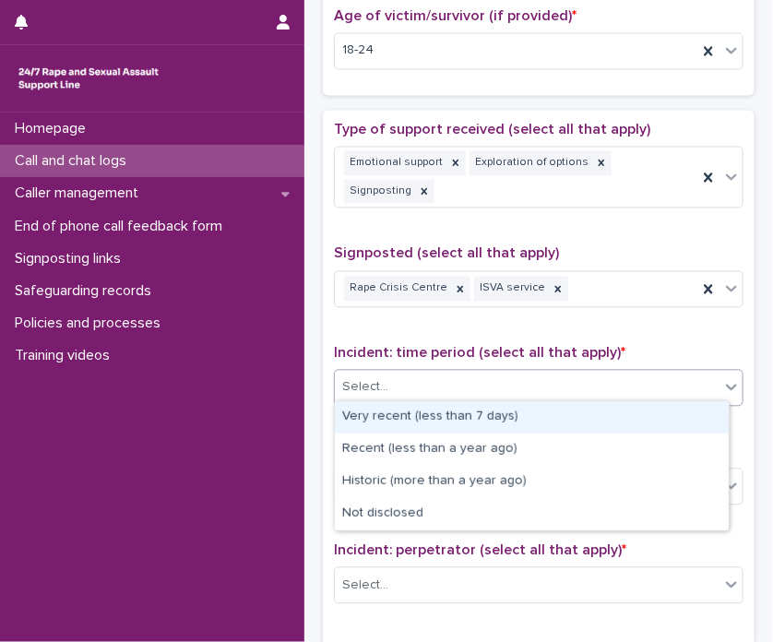
click at [443, 373] on div "Select..." at bounding box center [527, 387] width 384 height 30
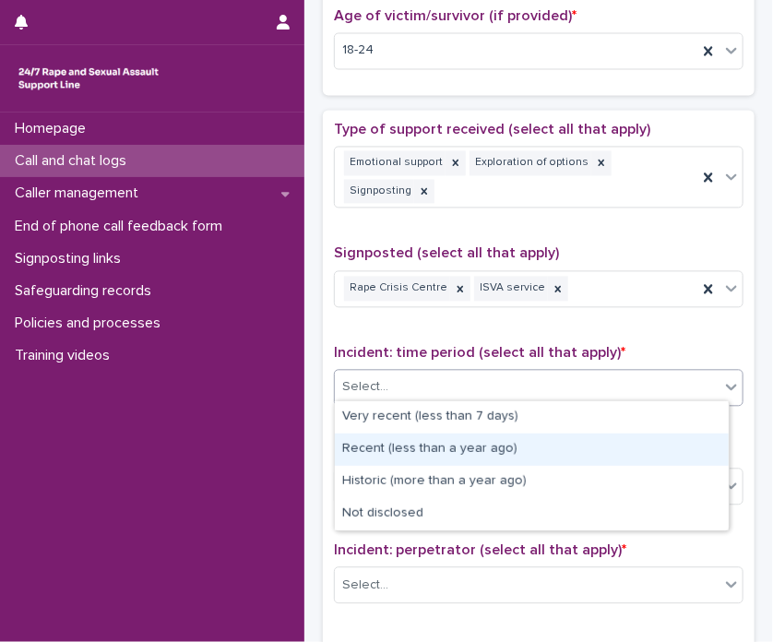
drag, startPoint x: 422, startPoint y: 430, endPoint x: 420, endPoint y: 442, distance: 12.1
click at [420, 442] on div "Recent (less than a year ago)" at bounding box center [532, 449] width 394 height 32
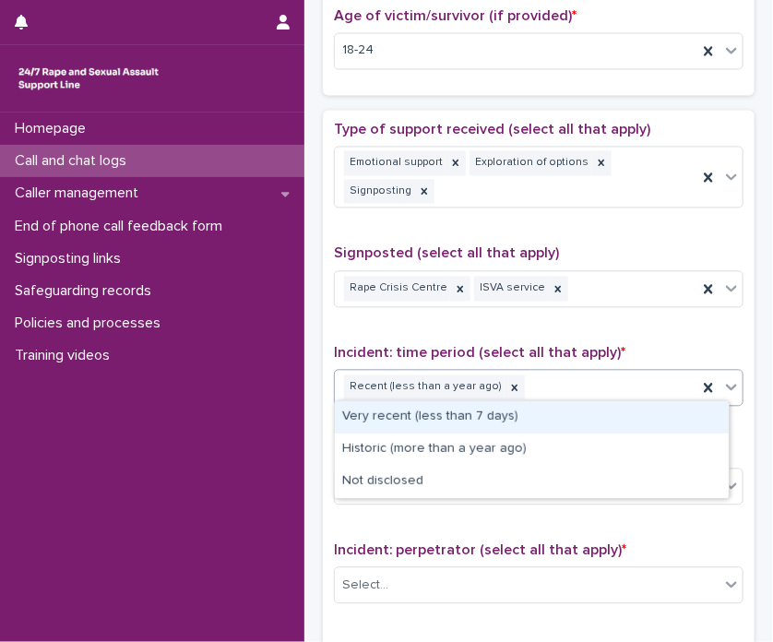
click at [512, 381] on div "Recent (less than a year ago)" at bounding box center [516, 388] width 362 height 32
click at [487, 413] on div "Very recent (less than 7 days)" at bounding box center [532, 417] width 394 height 32
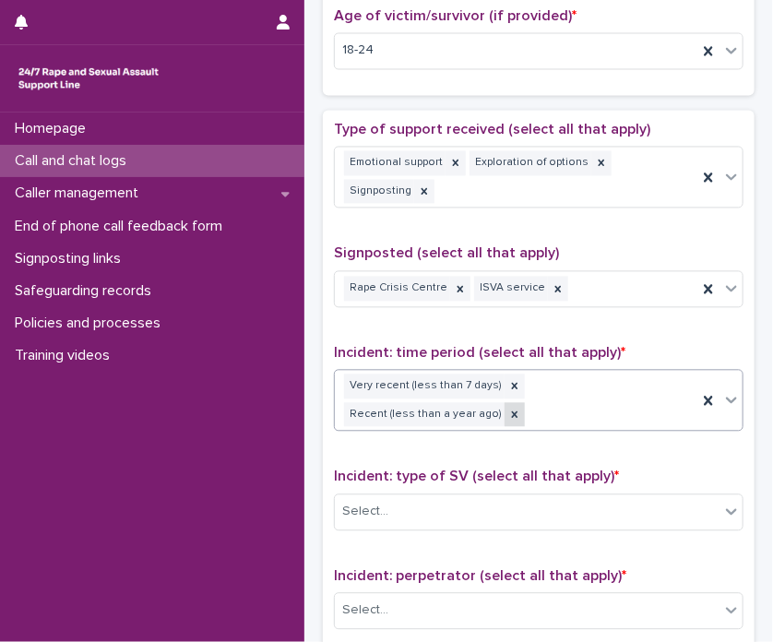
scroll to position [944, 0]
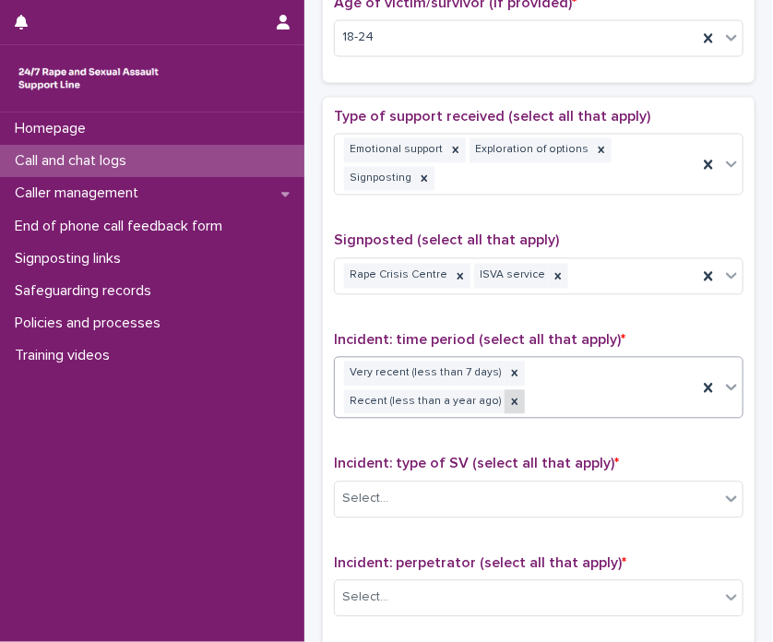
click at [508, 395] on icon at bounding box center [514, 401] width 13 height 13
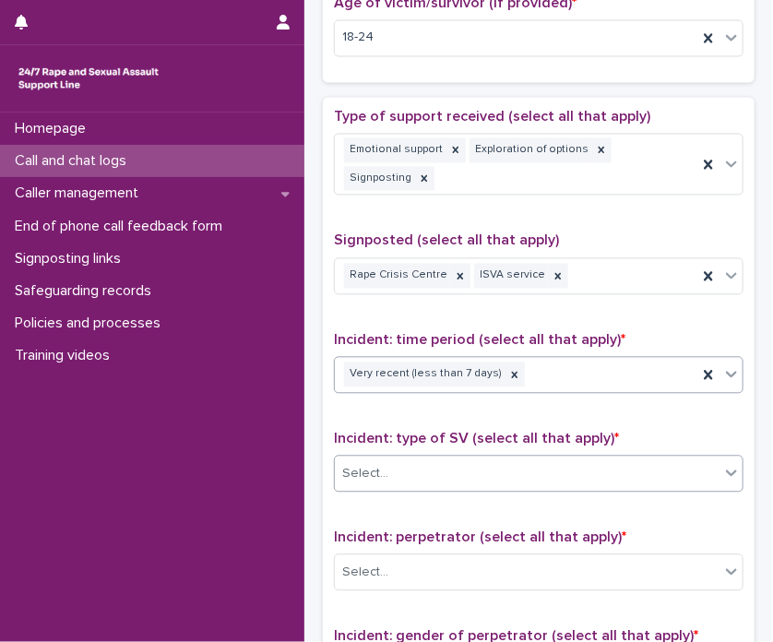
scroll to position [931, 0]
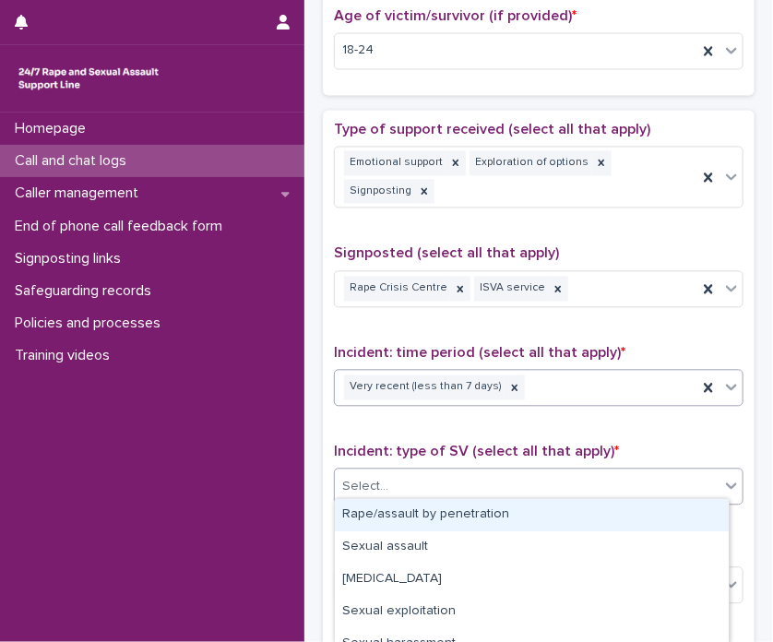
click at [454, 496] on div "Select..." at bounding box center [538, 486] width 409 height 37
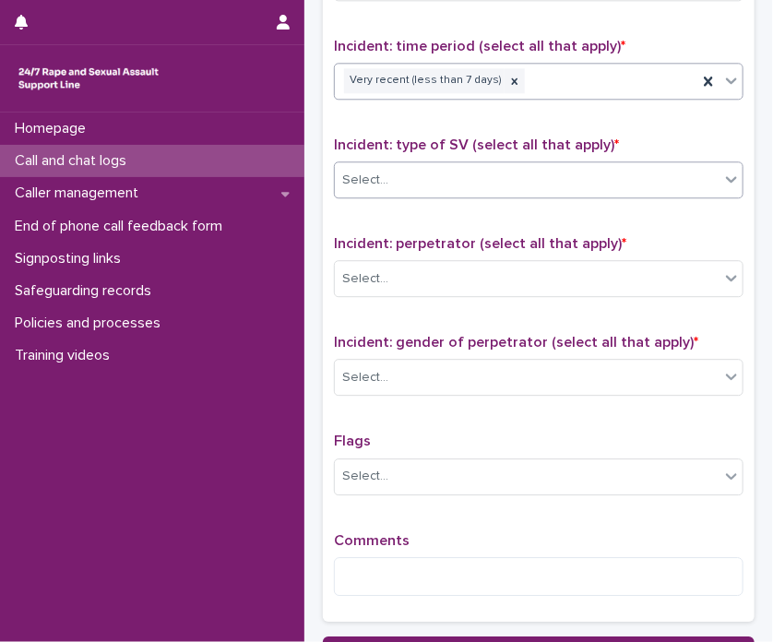
scroll to position [1245, 0]
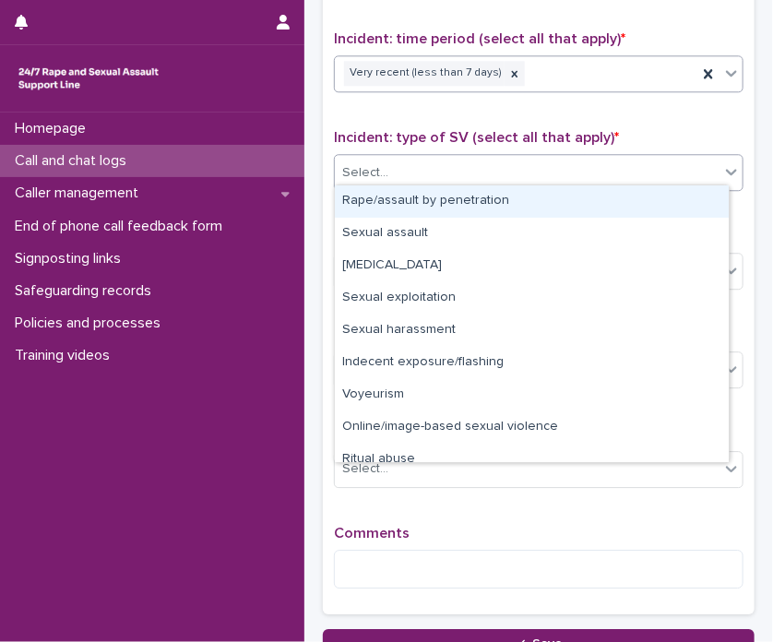
click at [409, 169] on div "Select..." at bounding box center [527, 173] width 384 height 30
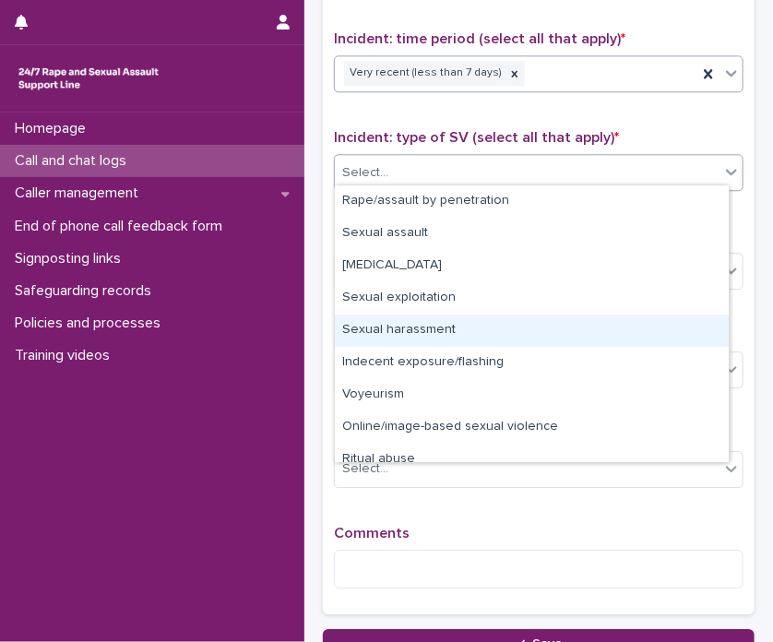
click at [402, 332] on div "Sexual harassment" at bounding box center [532, 330] width 394 height 32
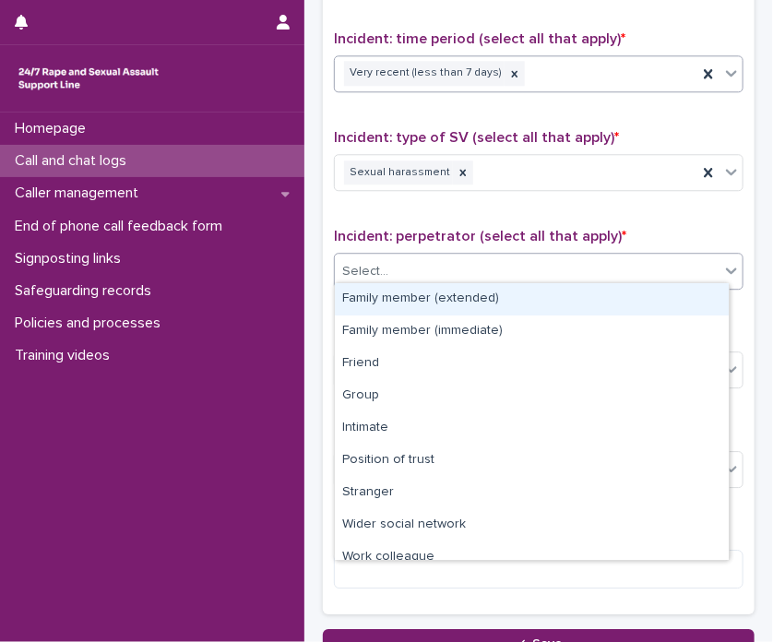
click at [431, 280] on div "Select..." at bounding box center [538, 271] width 409 height 37
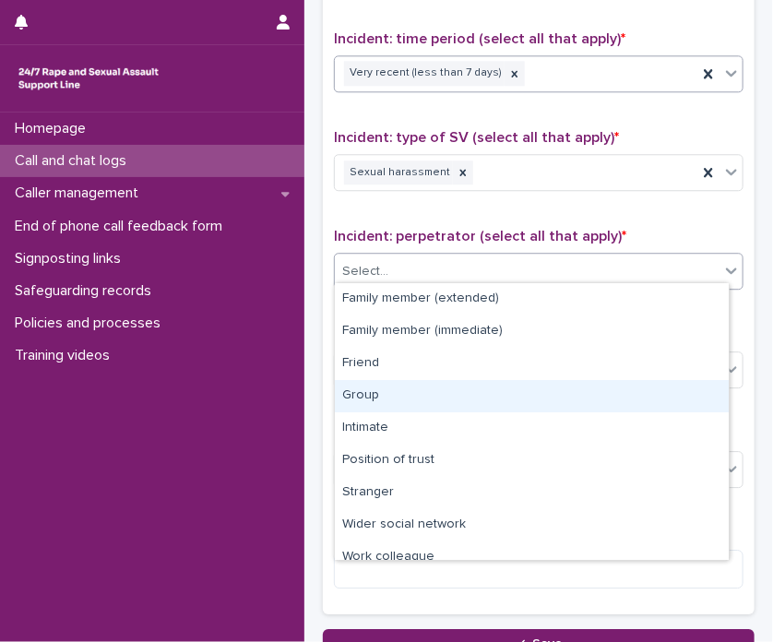
click at [407, 401] on div "Group" at bounding box center [532, 396] width 394 height 32
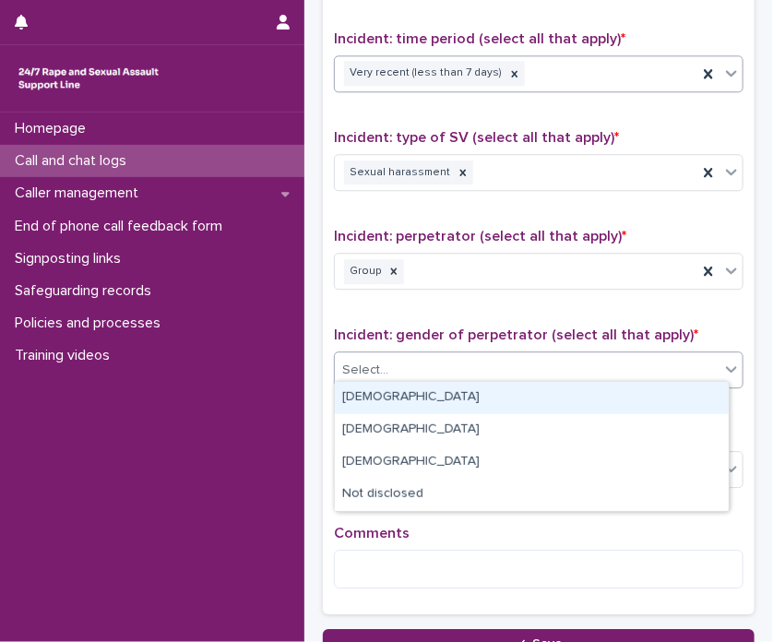
click at [422, 376] on div "Select..." at bounding box center [527, 370] width 384 height 30
click at [418, 394] on div "[DEMOGRAPHIC_DATA]" at bounding box center [532, 398] width 394 height 32
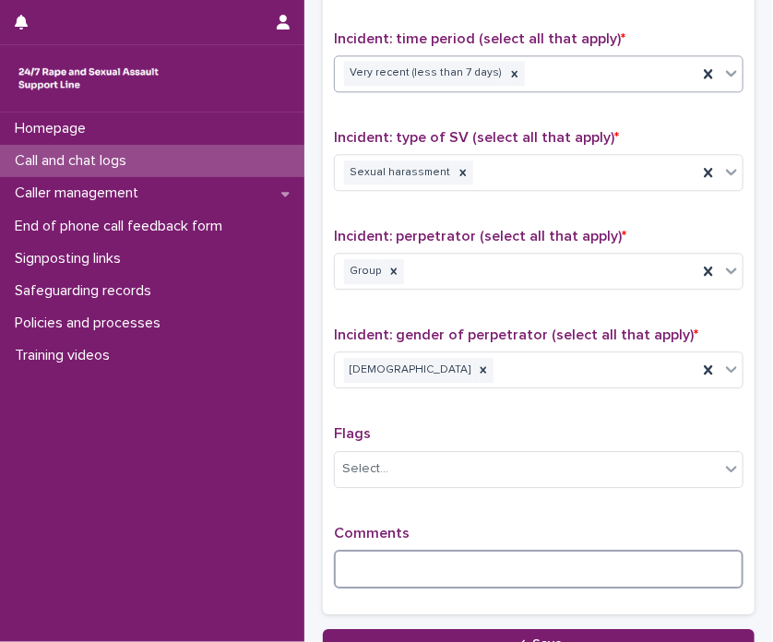
click at [395, 563] on textarea at bounding box center [538, 569] width 409 height 40
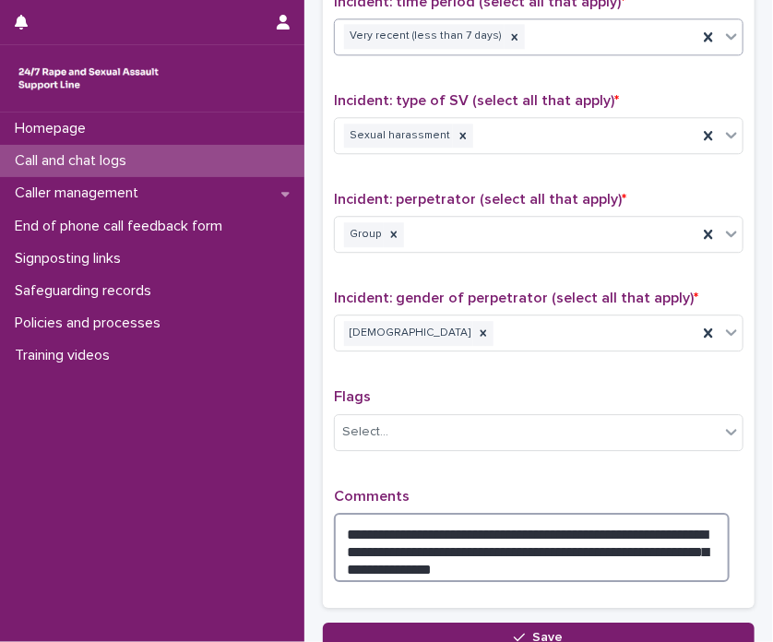
scroll to position [1429, 0]
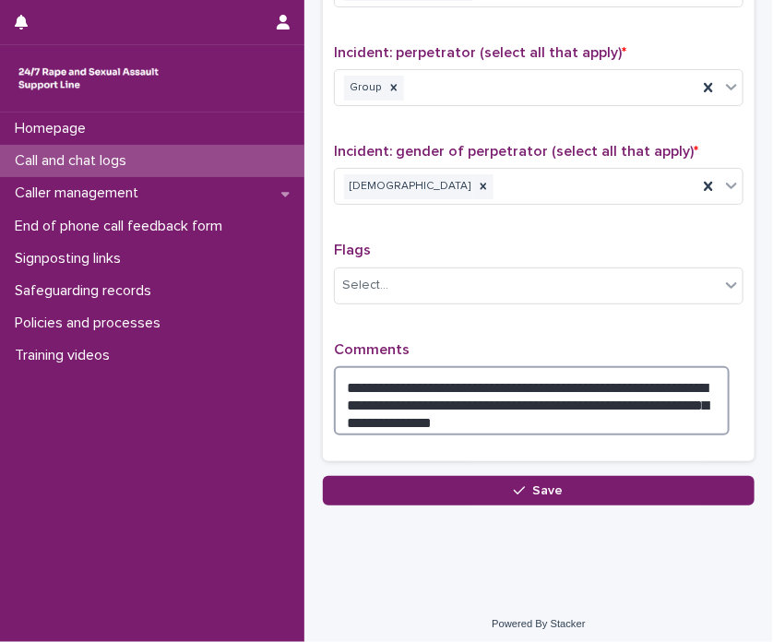
type textarea "**********"
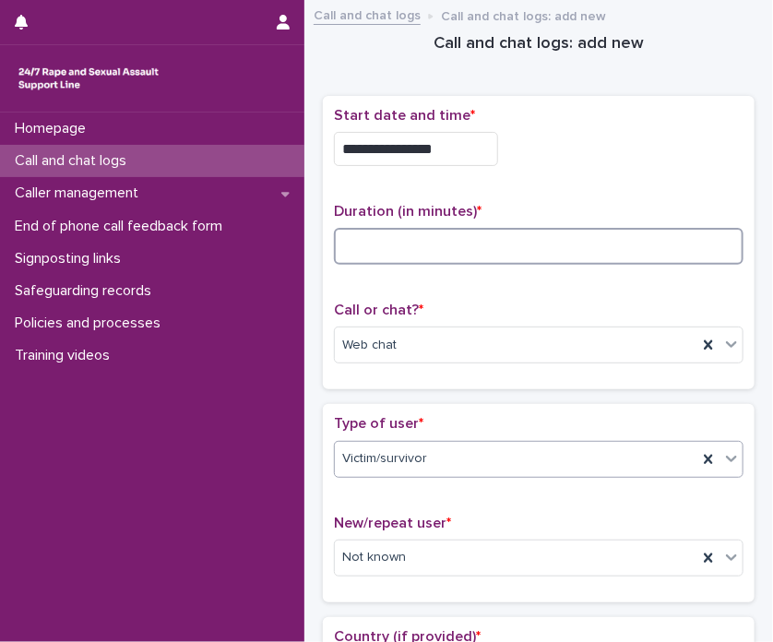
click at [350, 254] on input at bounding box center [538, 246] width 409 height 37
type input "**"
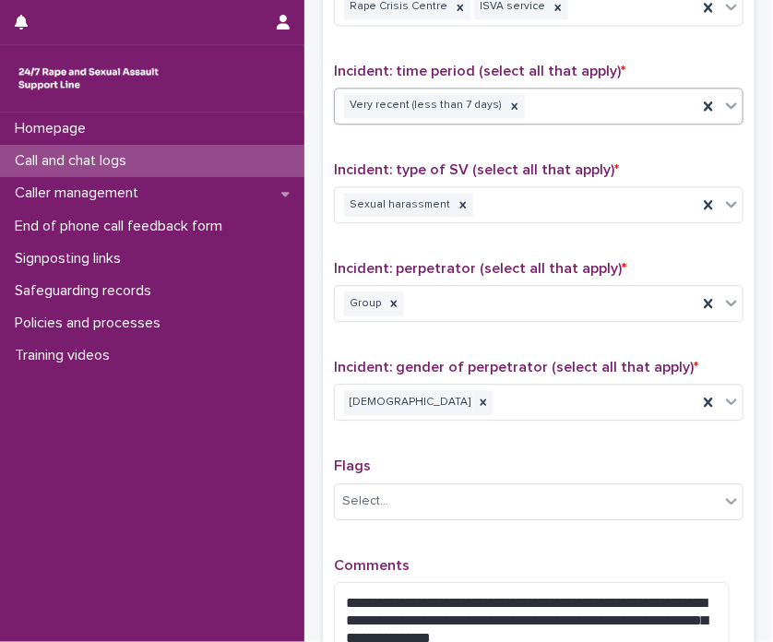
scroll to position [1429, 0]
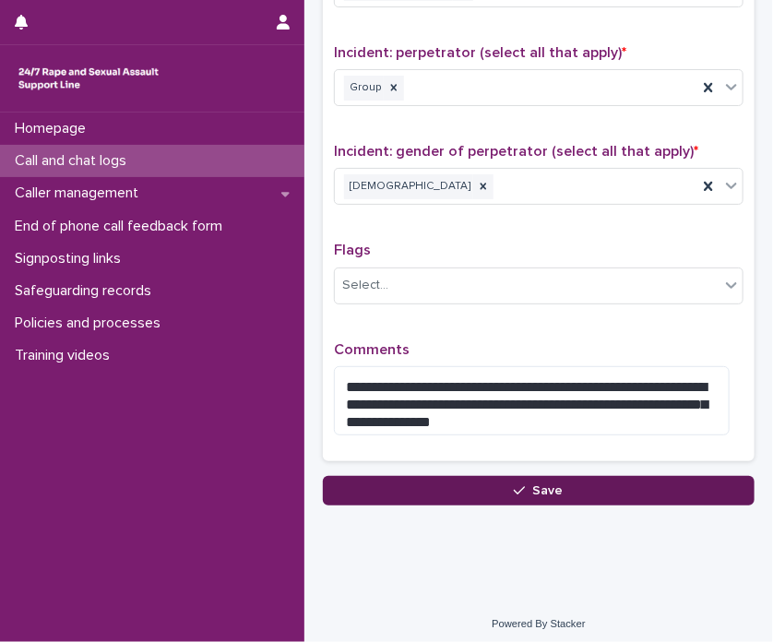
click at [476, 479] on button "Save" at bounding box center [538, 490] width 431 height 29
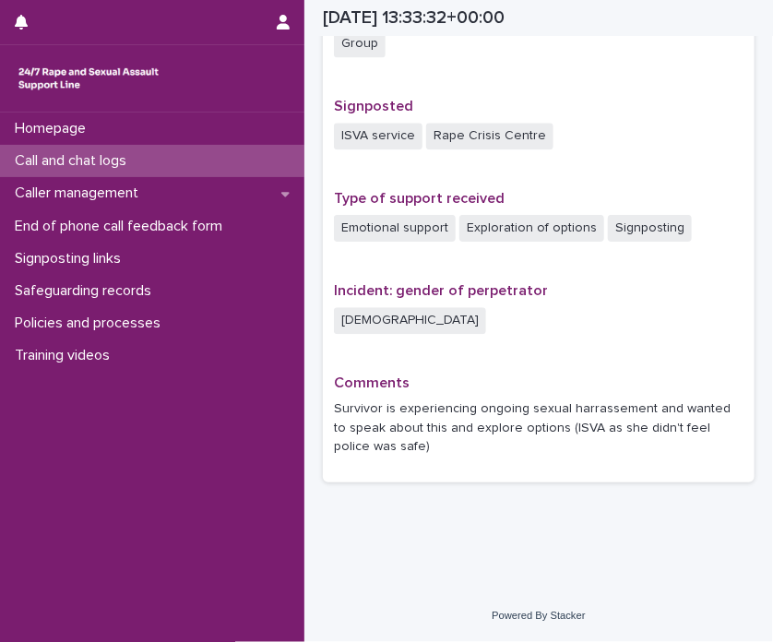
scroll to position [1121, 0]
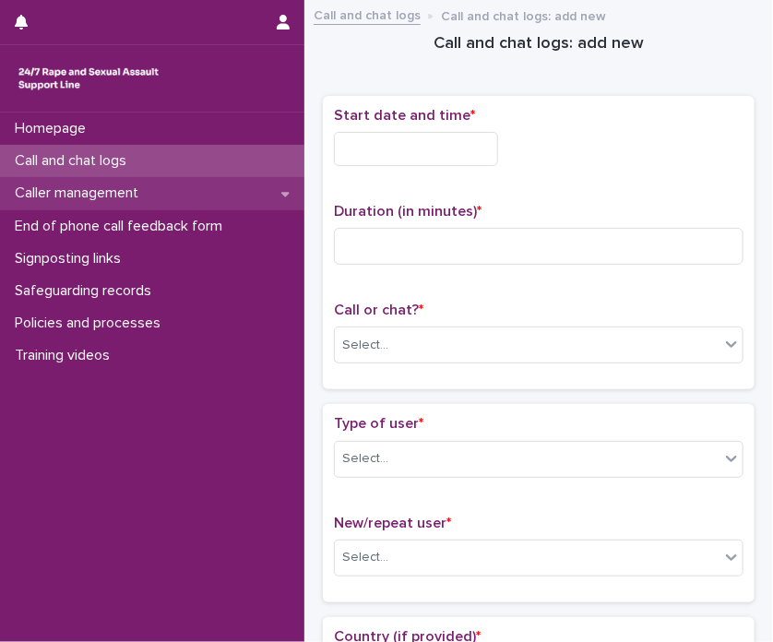
click at [93, 206] on div "Caller management" at bounding box center [152, 193] width 304 height 32
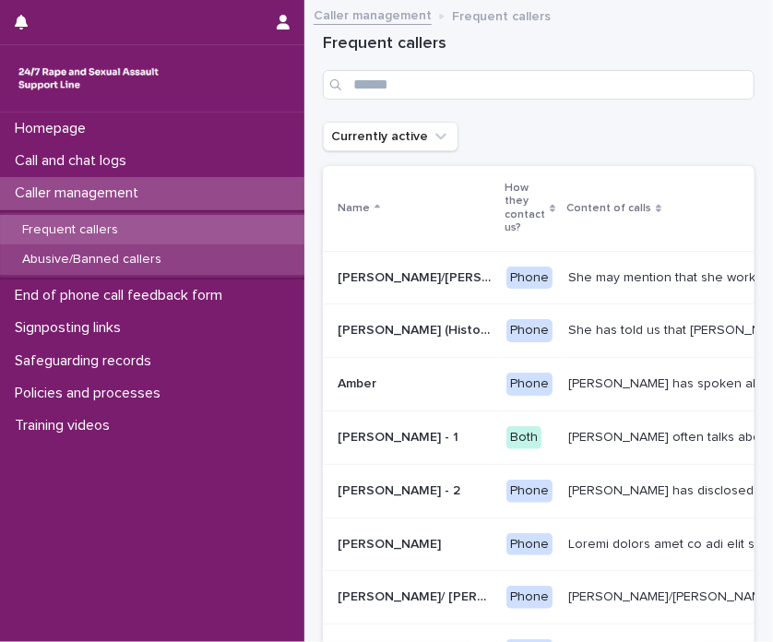
click at [98, 252] on p "Abusive/Banned callers" at bounding box center [91, 260] width 169 height 16
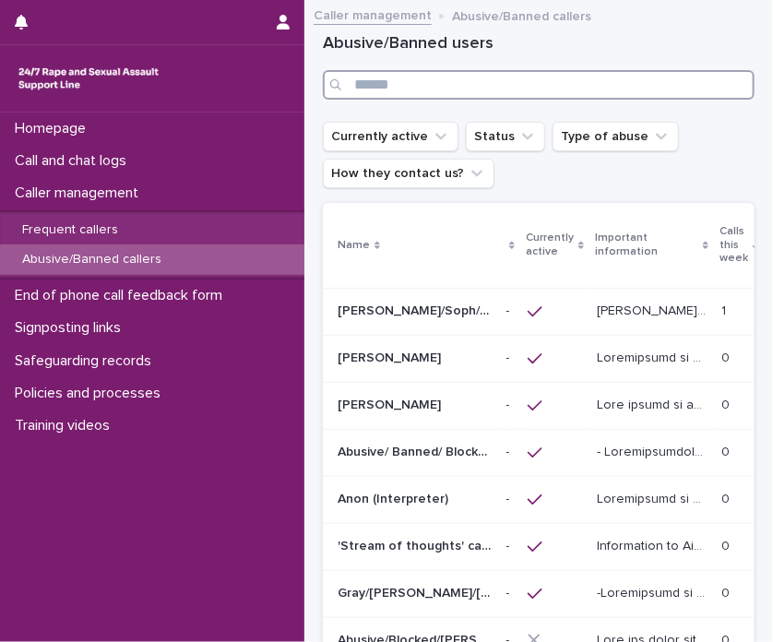
click at [395, 94] on input "Search" at bounding box center [538, 84] width 431 height 29
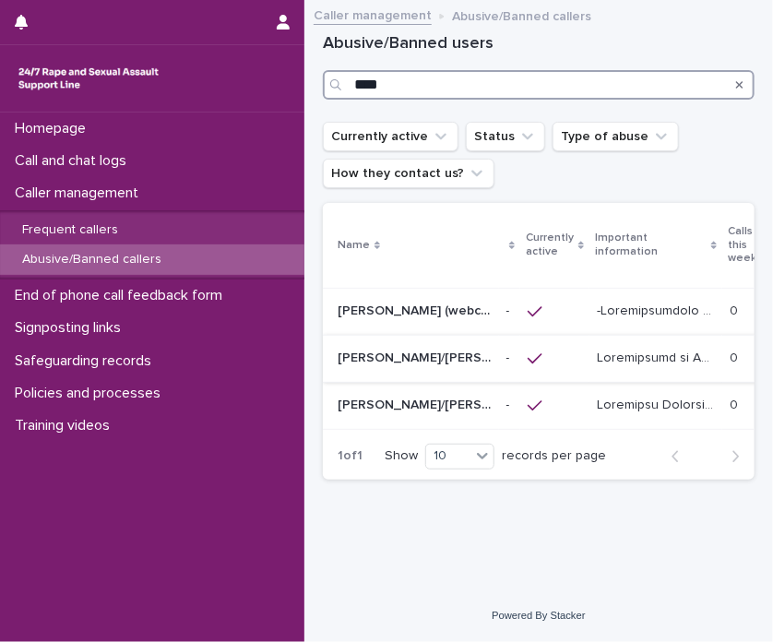
type input "****"
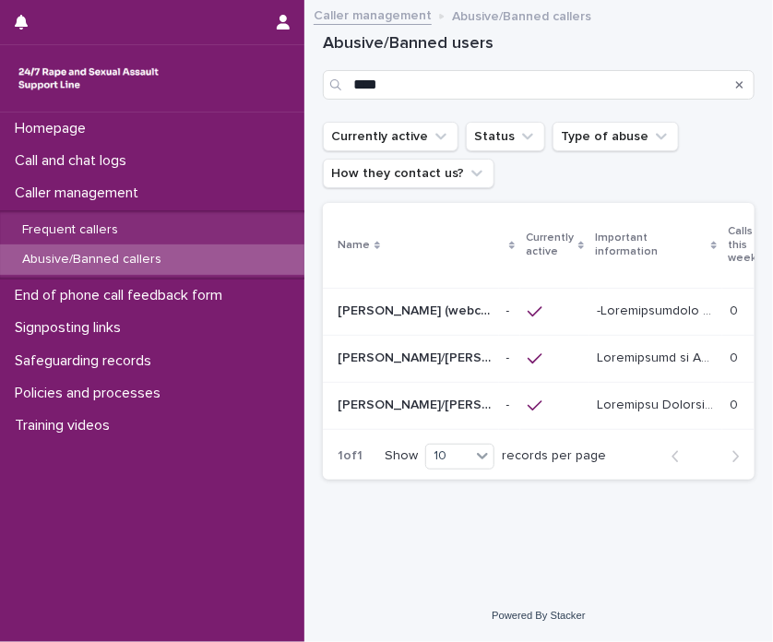
click at [490, 363] on p "Sarah/Patricia/Brianna/Jasmine/Tatiana" at bounding box center [416, 356] width 158 height 19
click at [373, 408] on p "Paulette/Sarah/Maria" at bounding box center [416, 403] width 158 height 19
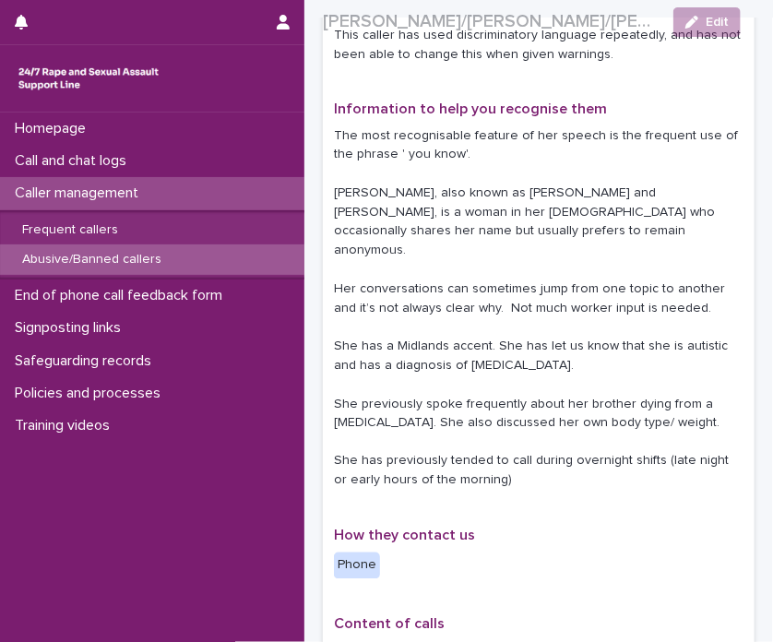
scroll to position [560, 0]
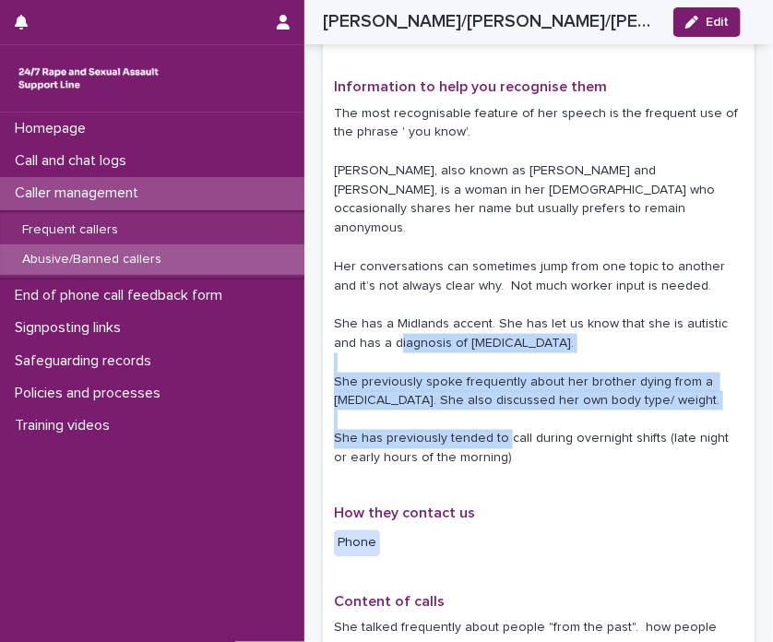
drag, startPoint x: 644, startPoint y: 359, endPoint x: 490, endPoint y: 273, distance: 176.2
click at [490, 273] on p "The most recognisable feature of her speech is the frequent use of the phrase '…" at bounding box center [538, 286] width 409 height 364
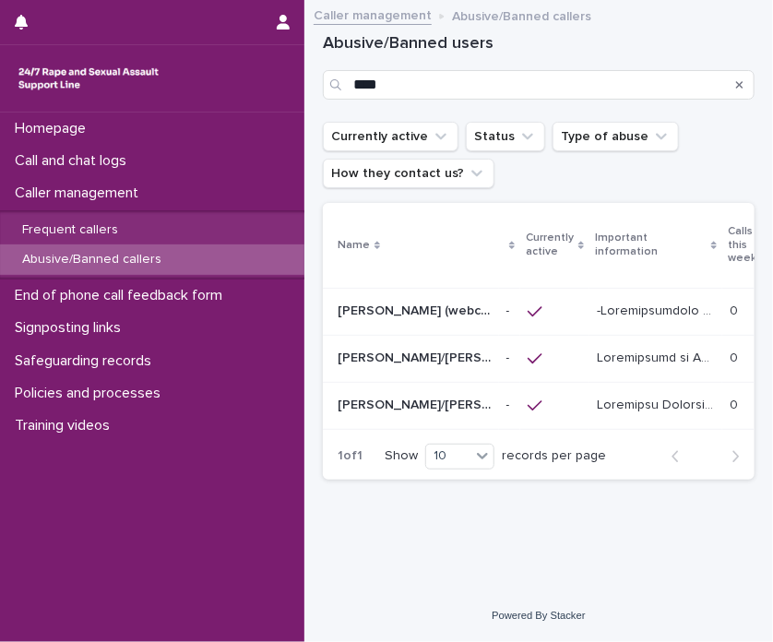
click at [413, 310] on p "David (webchat)" at bounding box center [416, 309] width 158 height 19
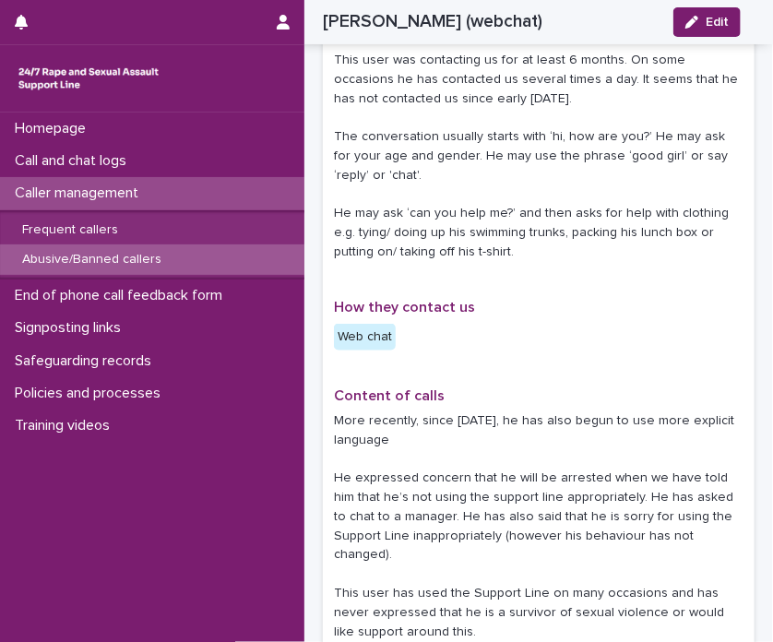
scroll to position [1123, 0]
